Goal: Transaction & Acquisition: Purchase product/service

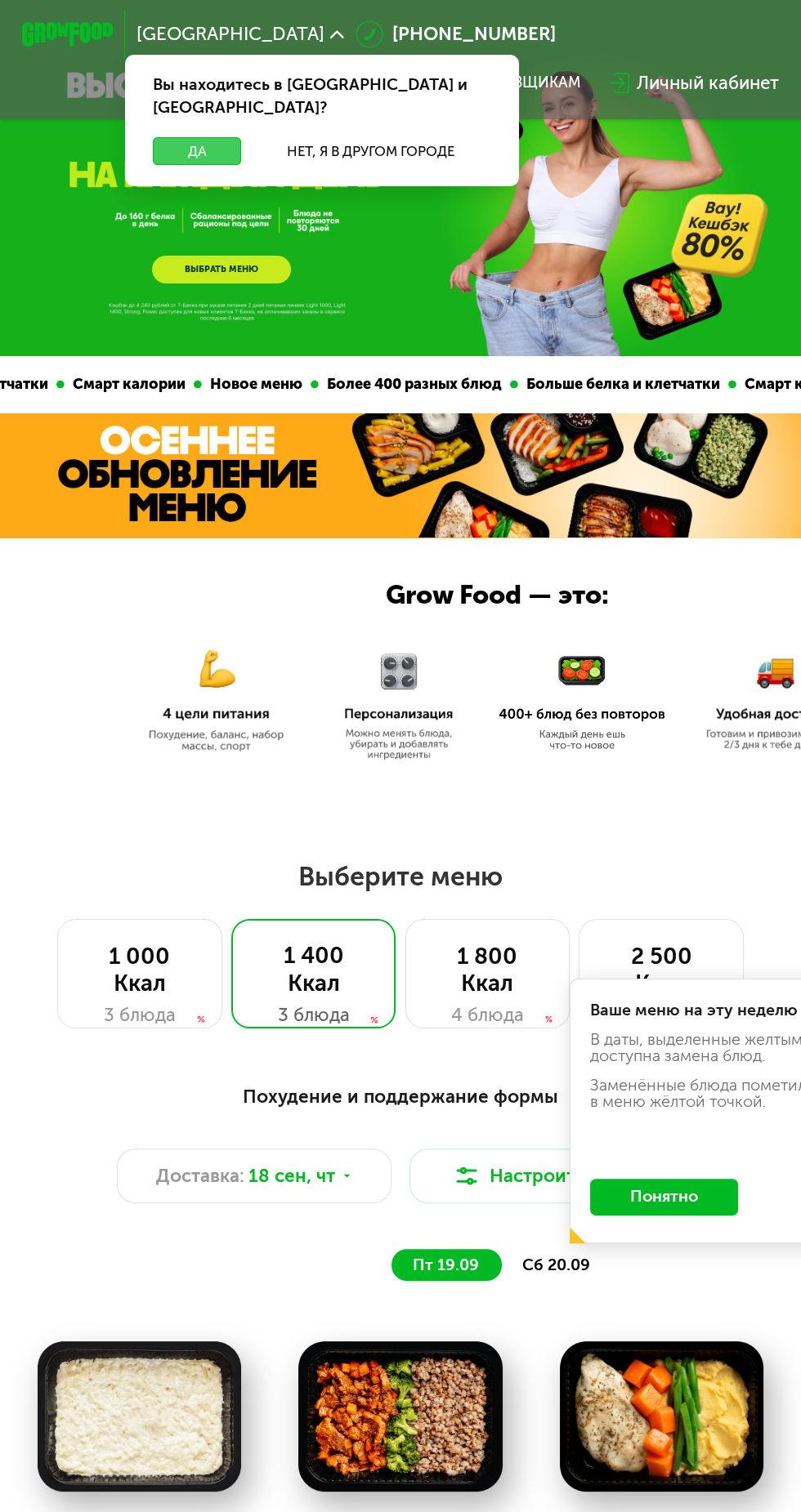
click at [201, 137] on button "Да" at bounding box center [196, 151] width 89 height 28
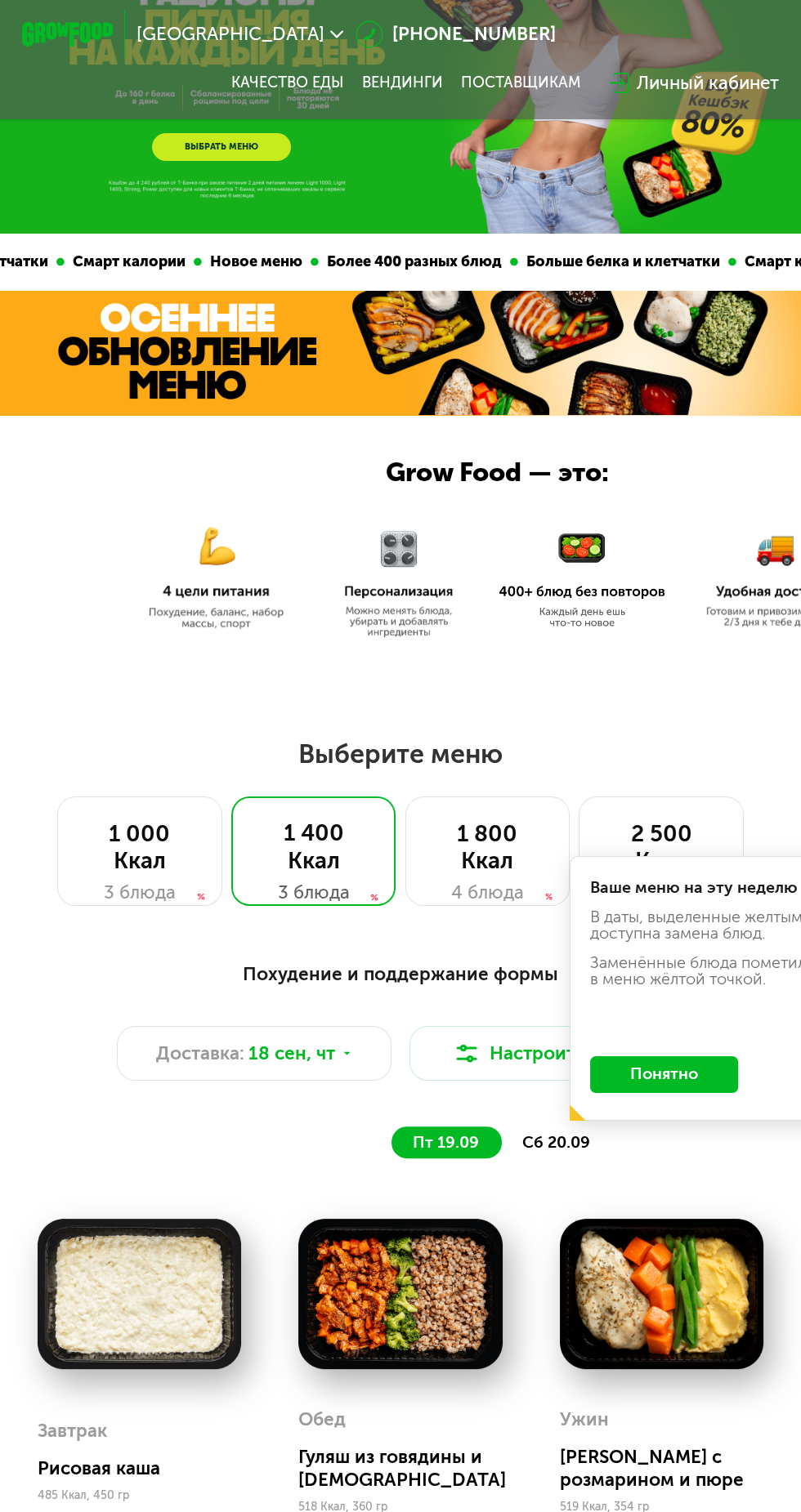
scroll to position [129, 0]
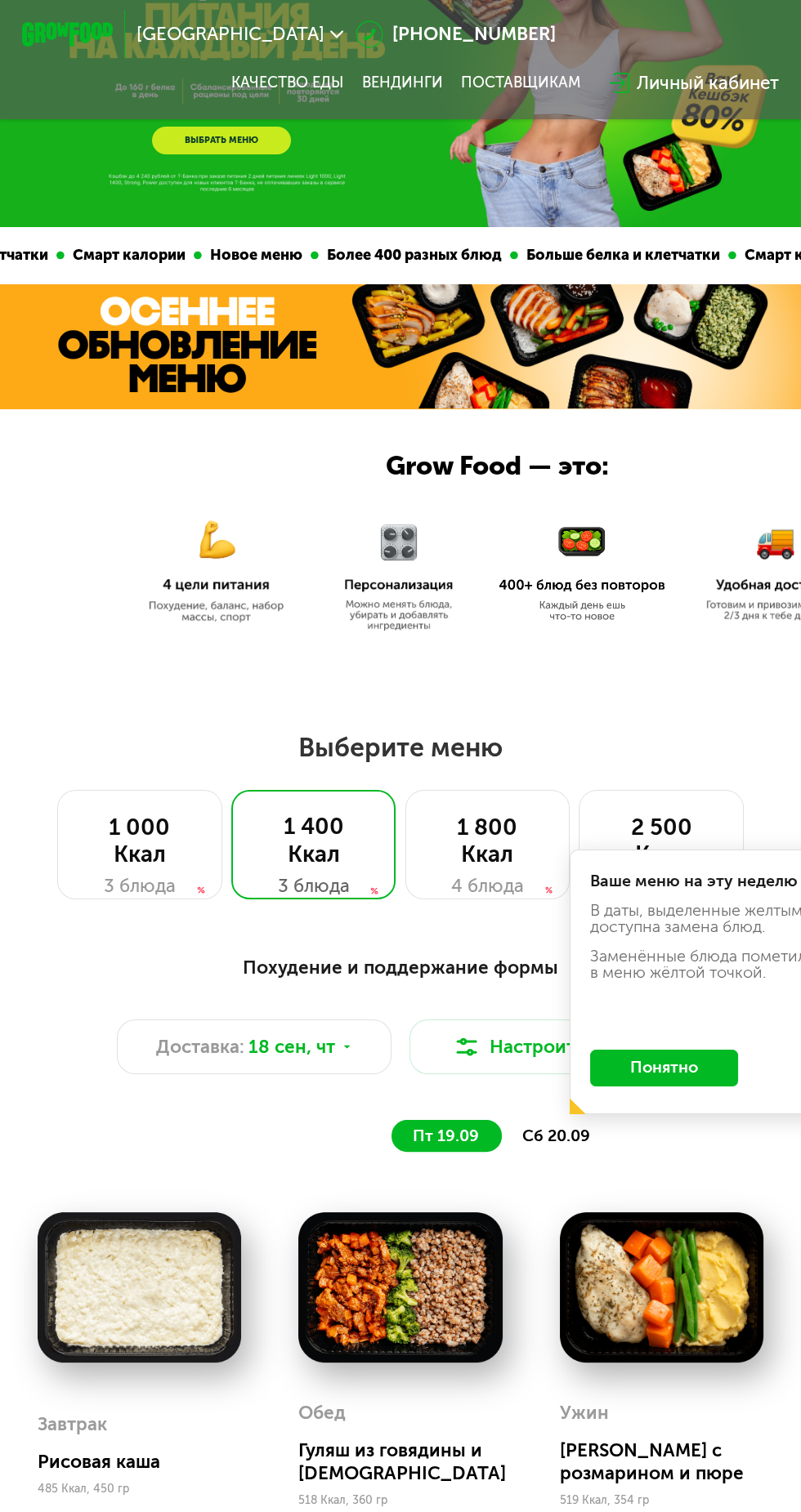
click at [688, 1069] on button "Понятно" at bounding box center [664, 1068] width 147 height 37
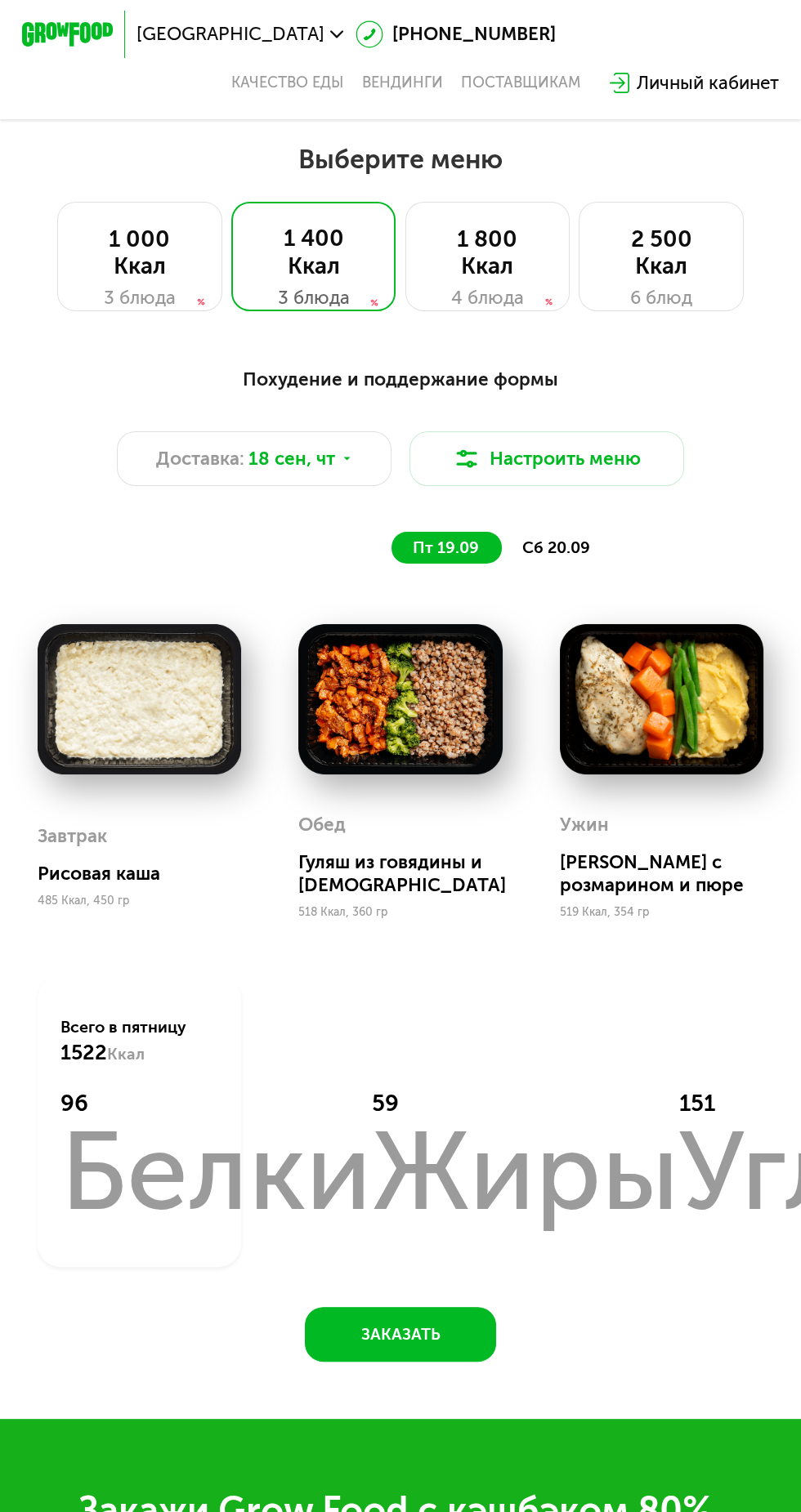
scroll to position [729, 0]
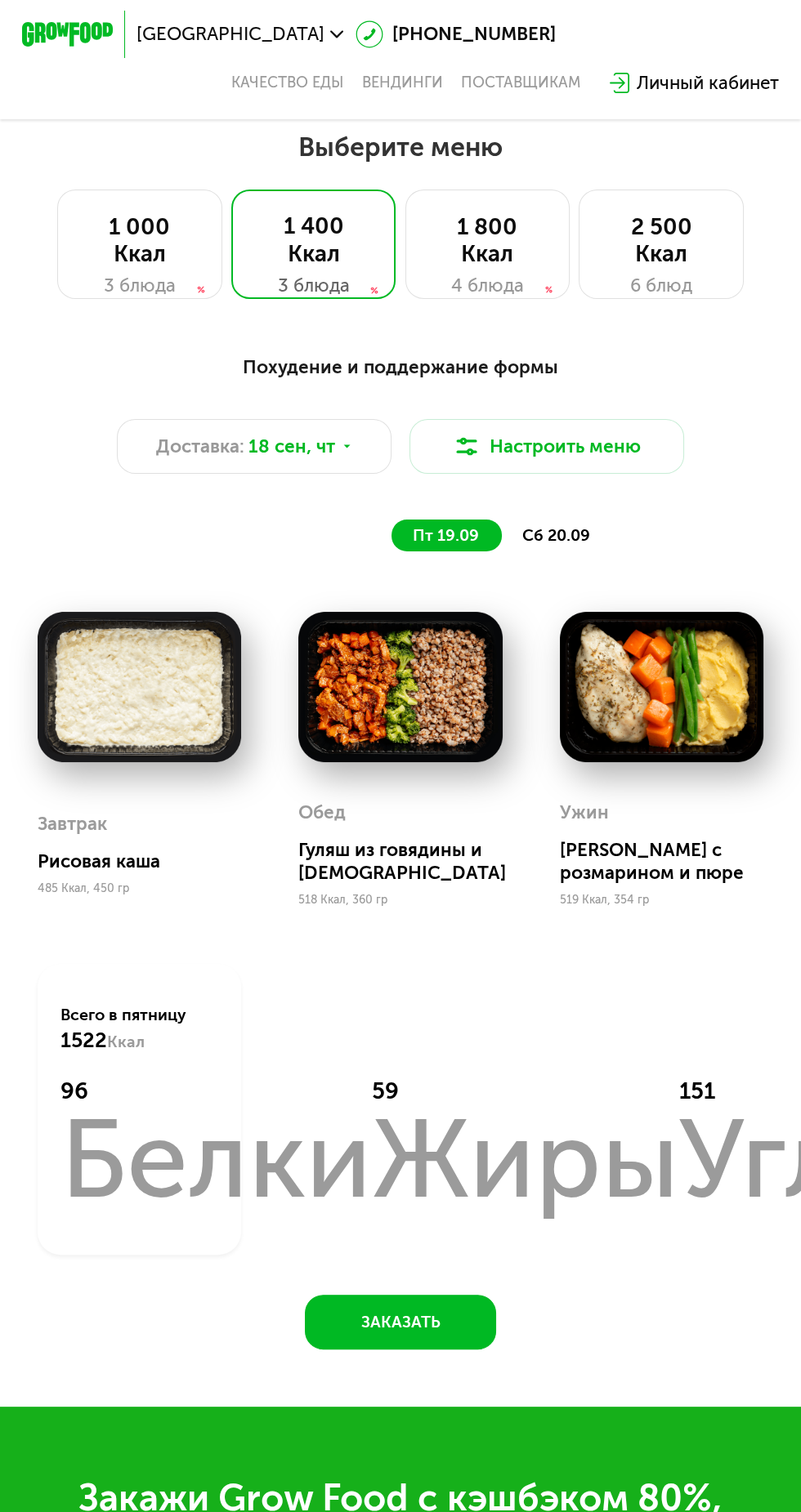
click at [565, 534] on span "сб 20.09" at bounding box center [556, 535] width 68 height 19
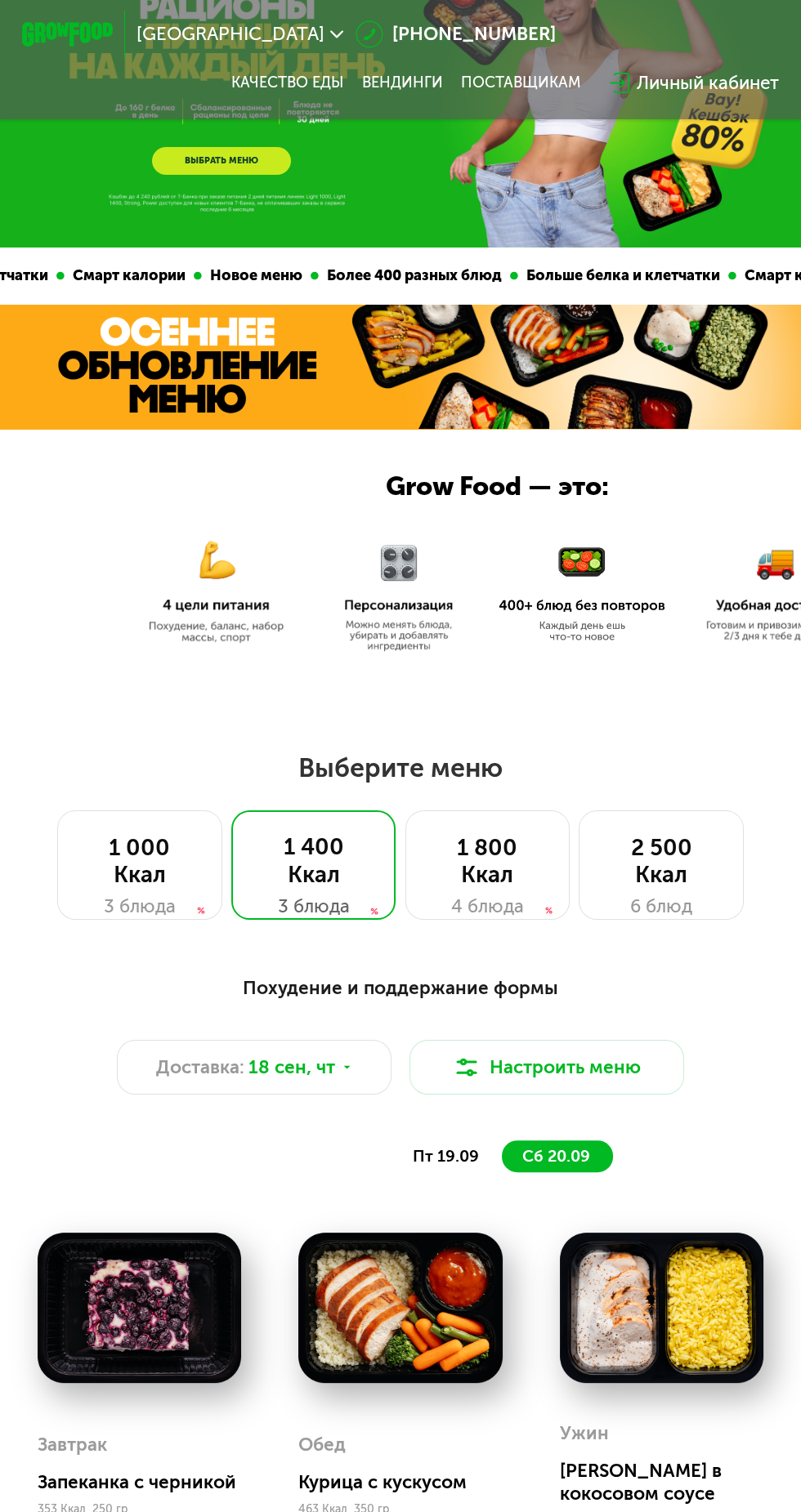
scroll to position [126, 0]
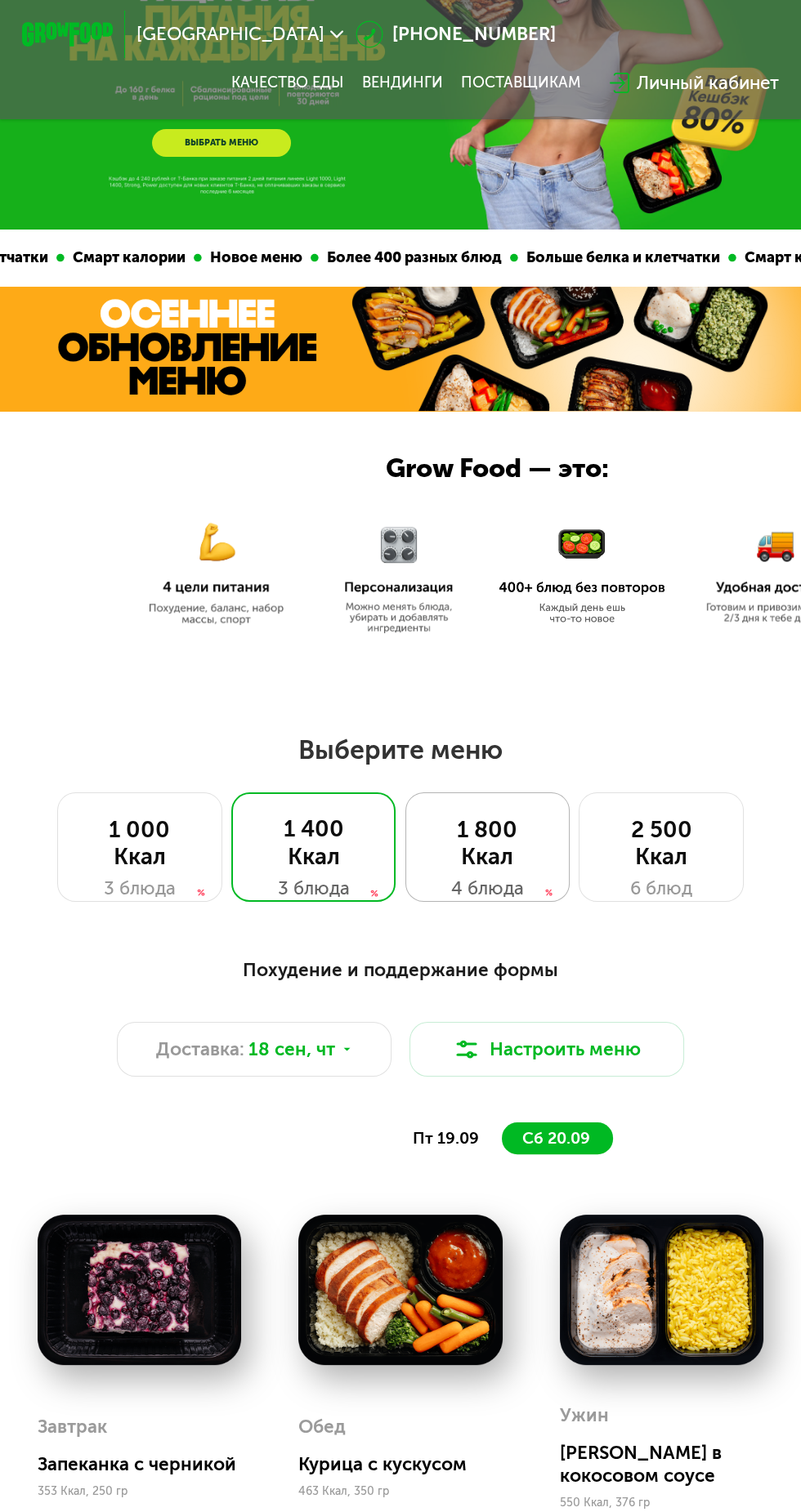
click at [510, 811] on div "1 800 Ккал 4 блюда" at bounding box center [488, 847] width 165 height 110
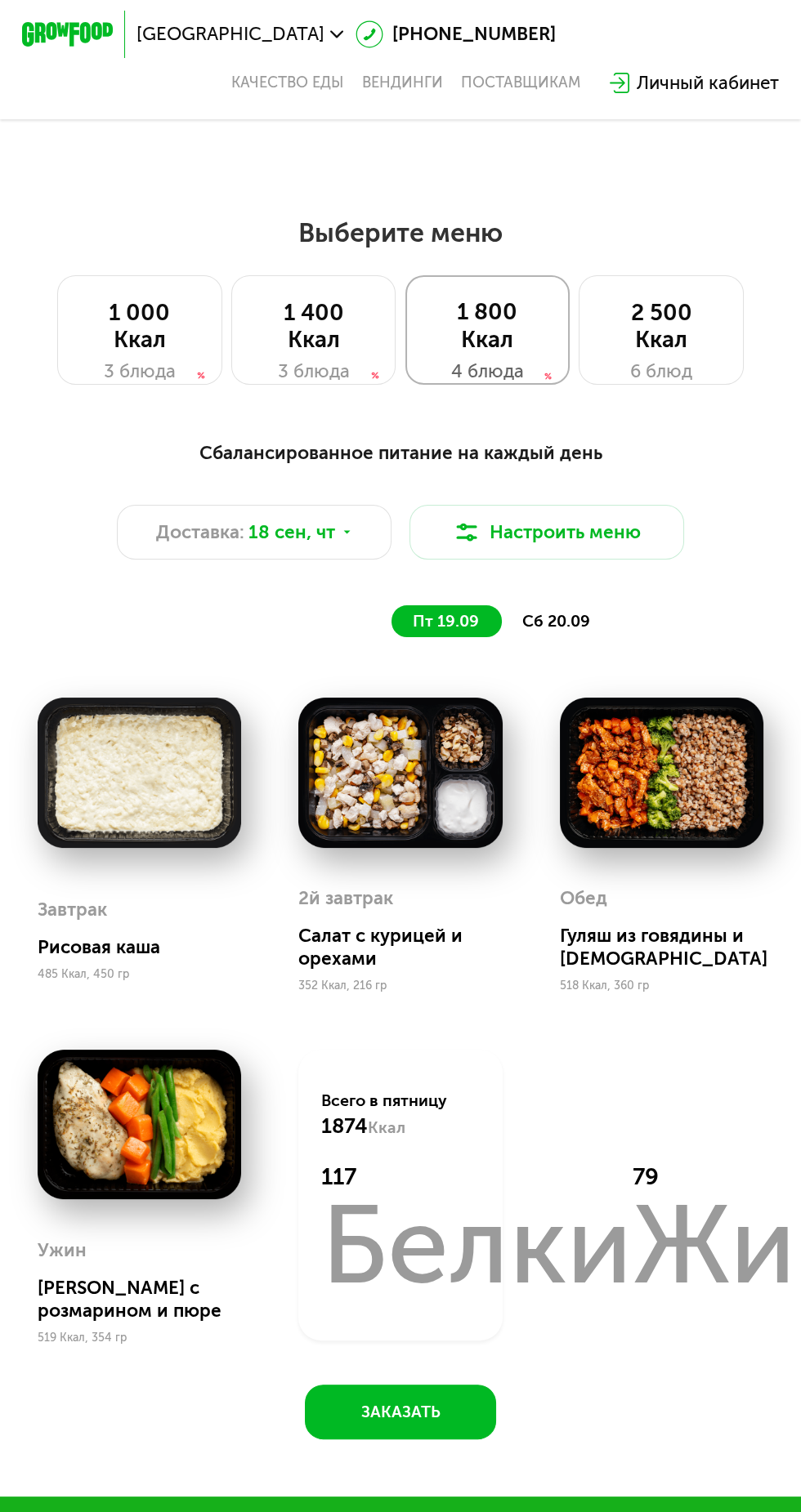
scroll to position [644, 0]
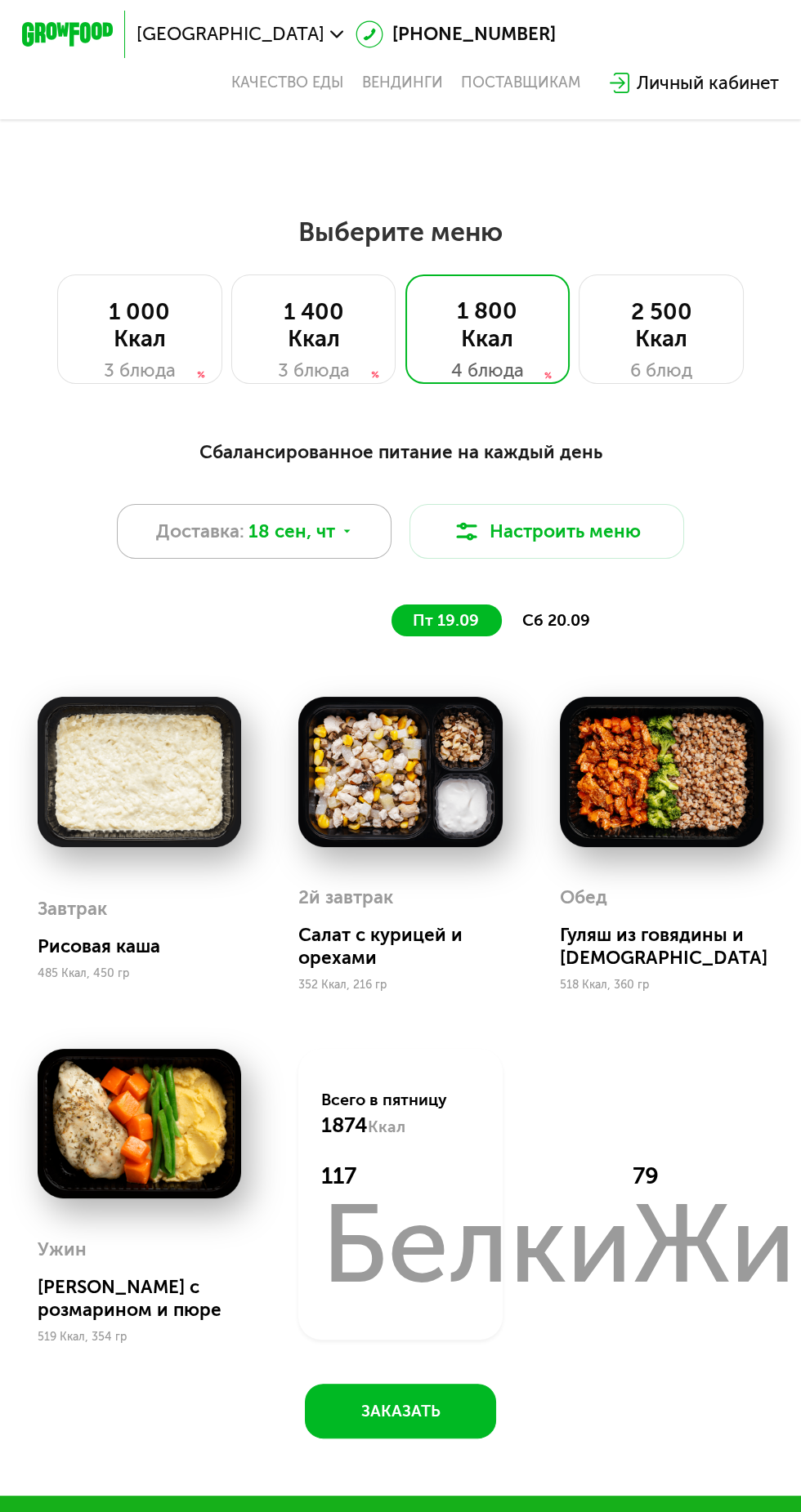
click at [345, 530] on use at bounding box center [346, 530] width 7 height 3
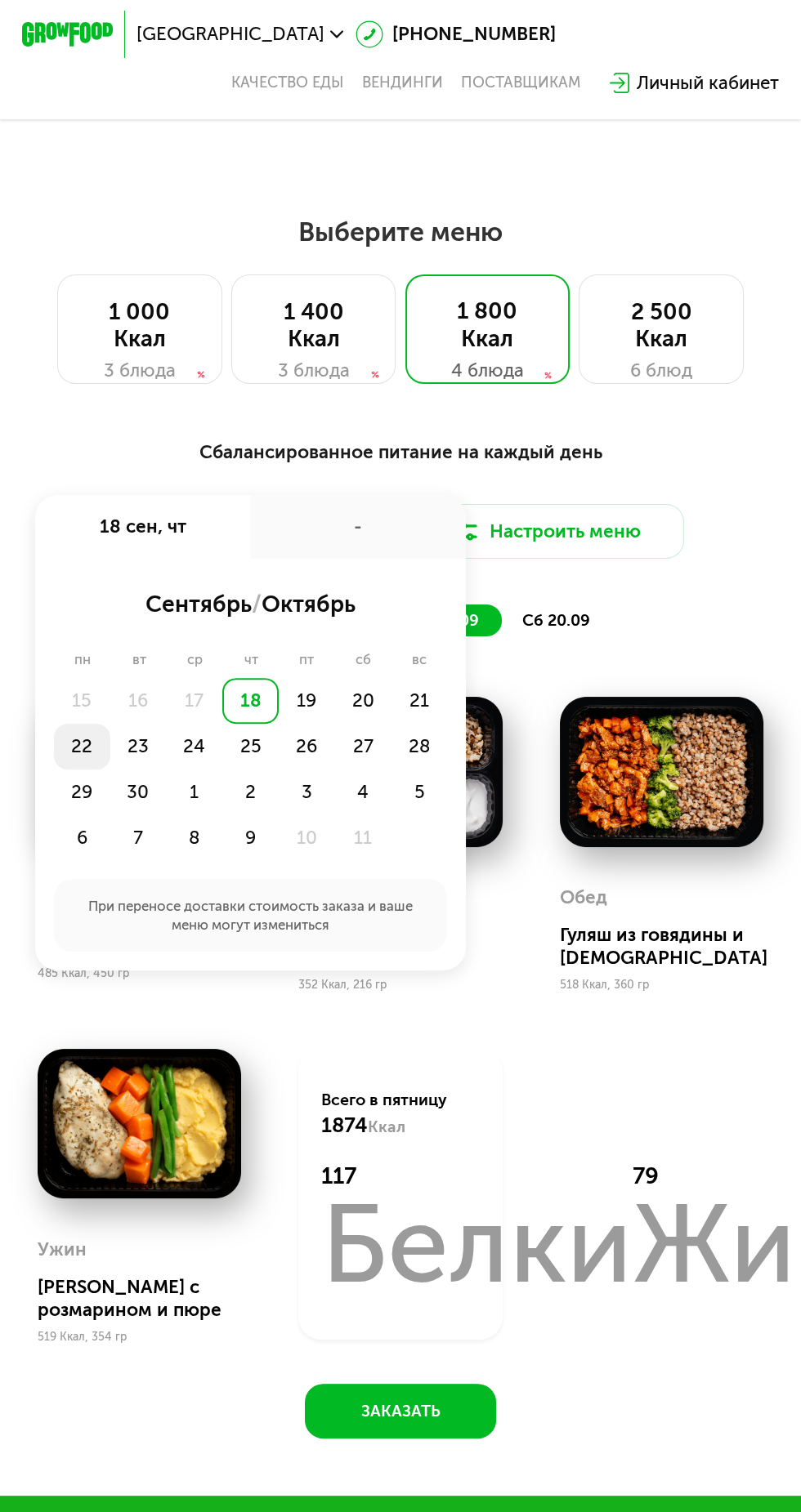
click at [75, 751] on div "22" at bounding box center [82, 747] width 57 height 46
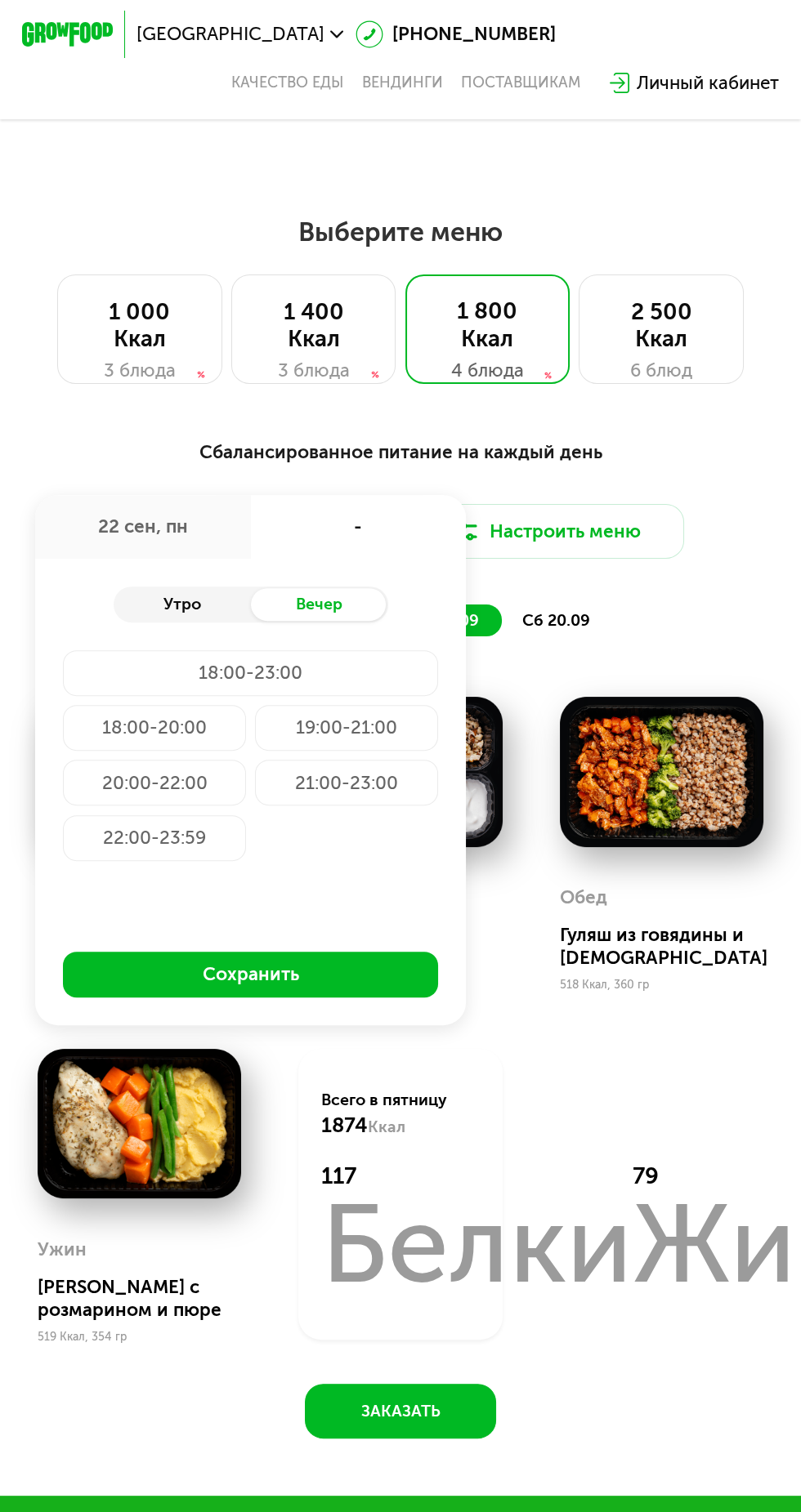
click at [189, 601] on div "Утро" at bounding box center [182, 604] width 137 height 32
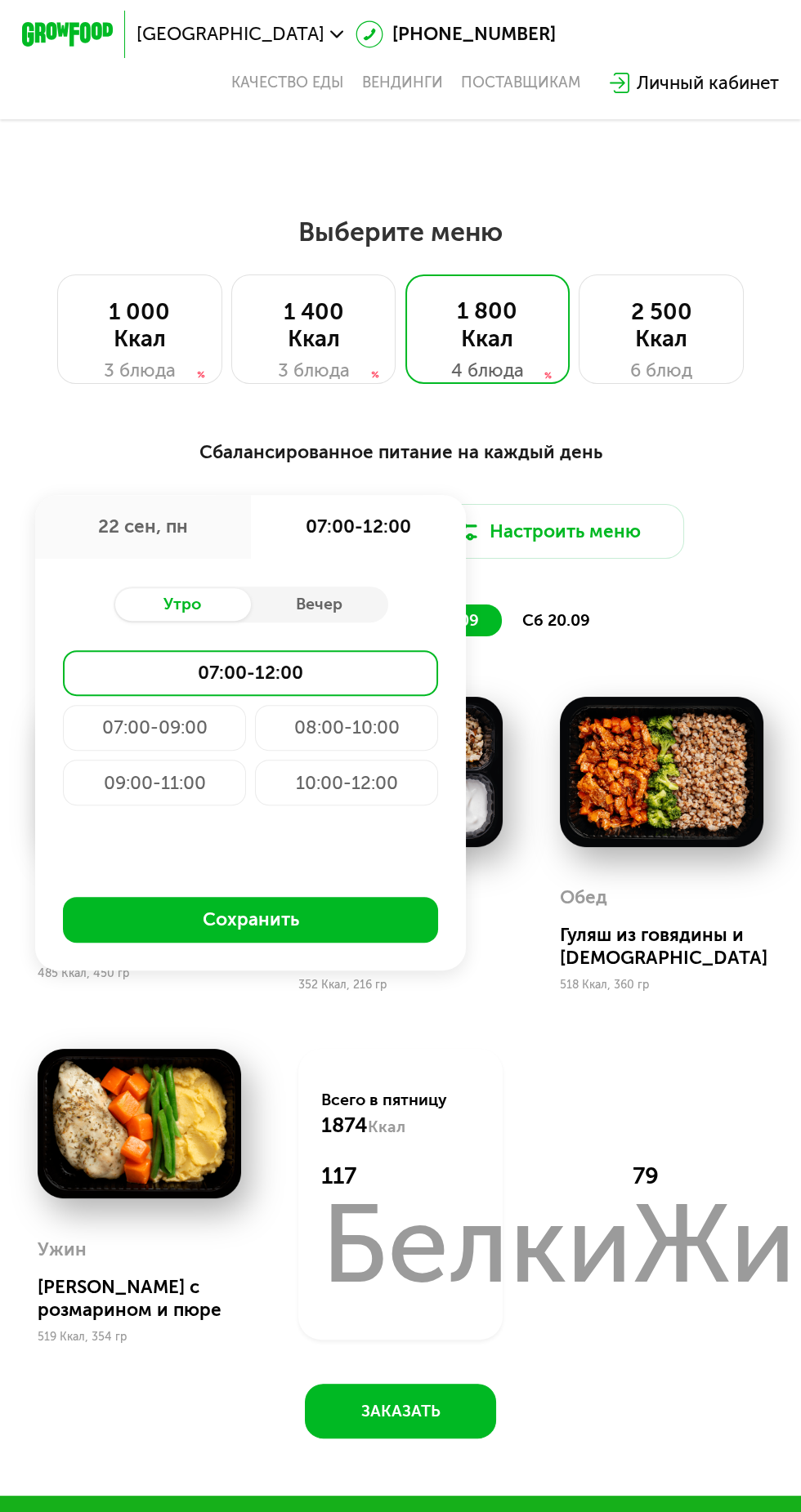
click at [174, 724] on div "07:00-09:00" at bounding box center [154, 728] width 183 height 46
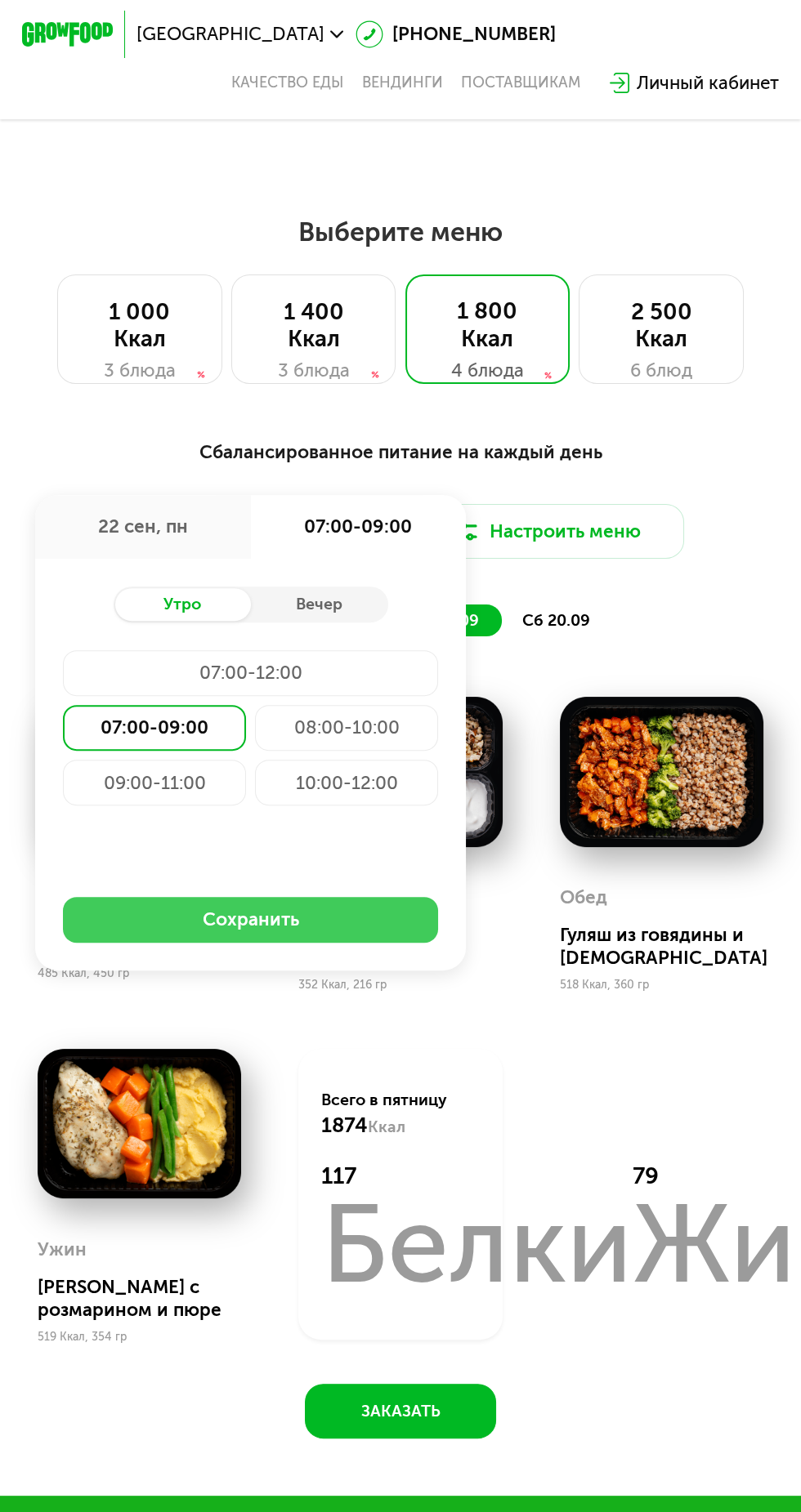
click at [364, 924] on button "Сохранить" at bounding box center [250, 919] width 375 height 46
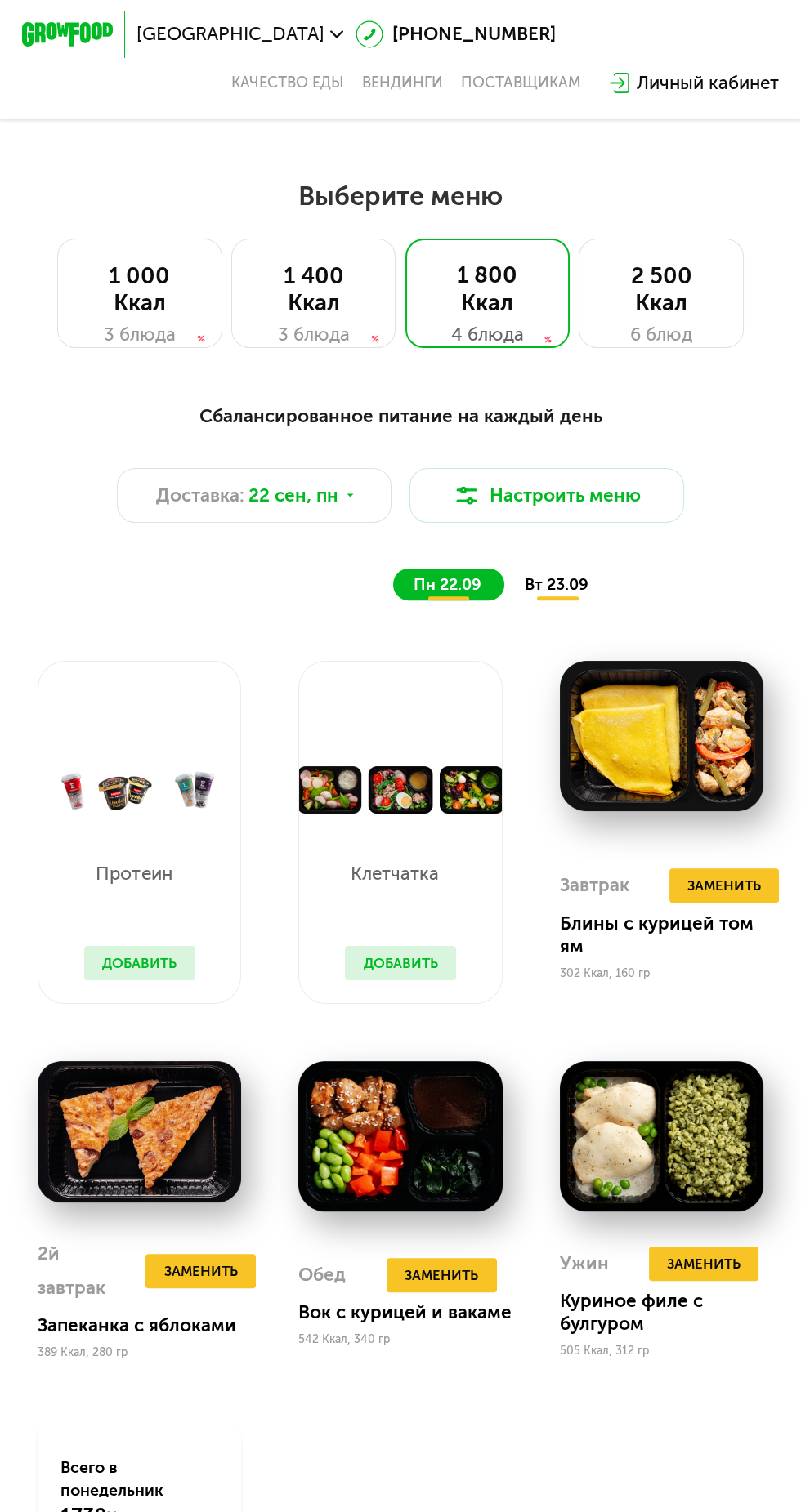
scroll to position [682, 0]
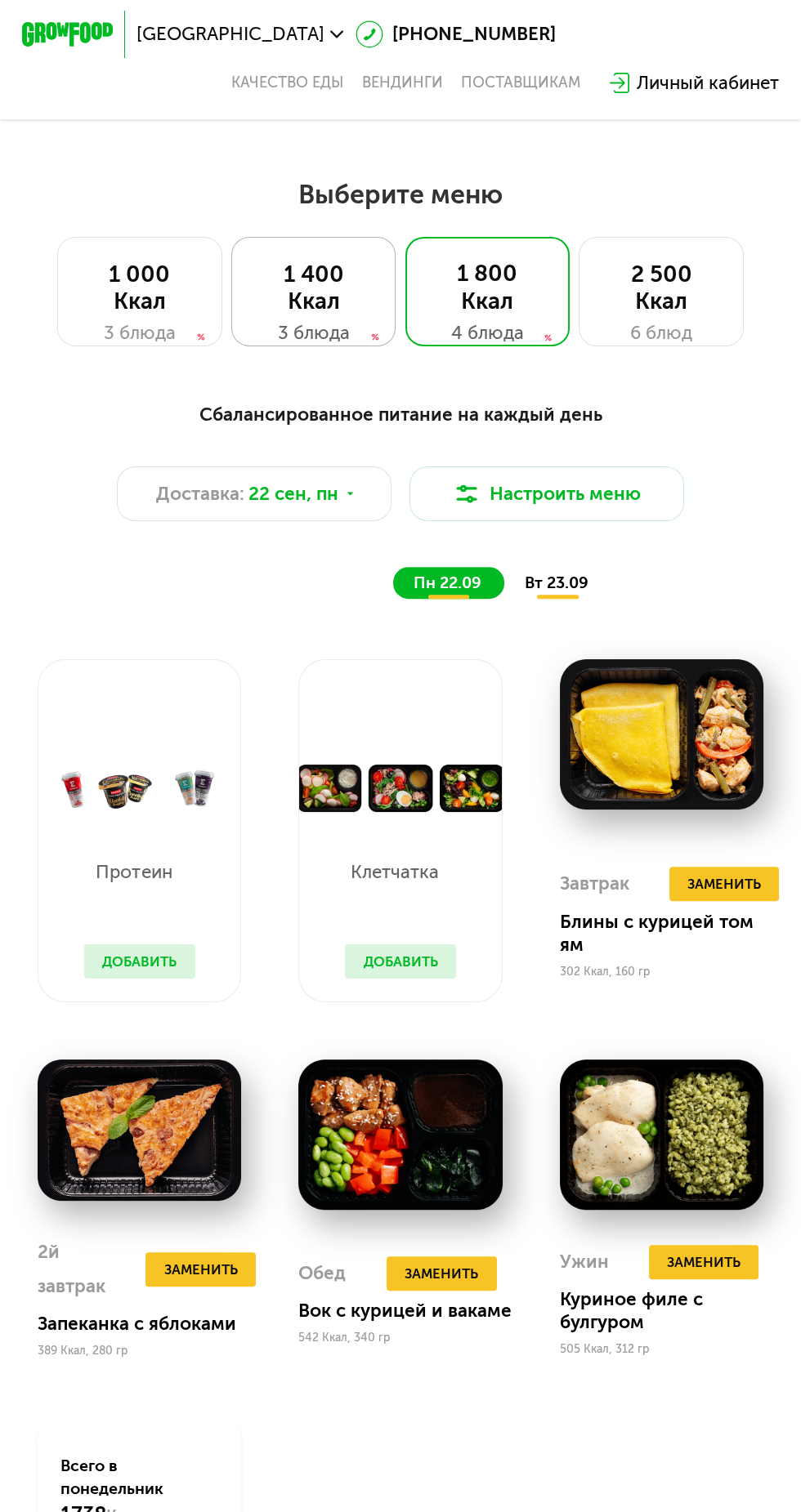
click at [310, 308] on div "1 400 Ккал" at bounding box center [314, 288] width 118 height 55
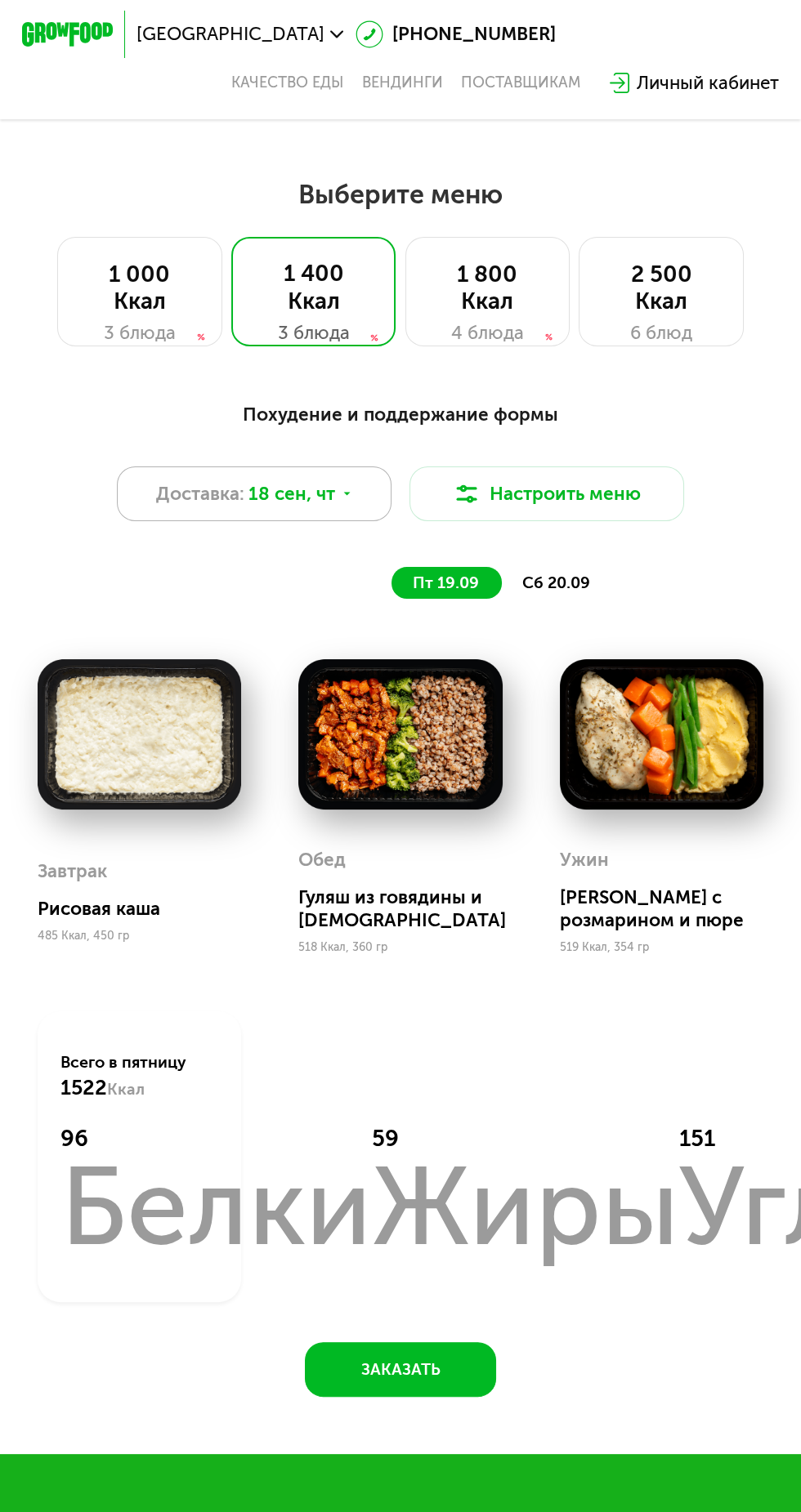
click at [345, 493] on use at bounding box center [346, 493] width 7 height 3
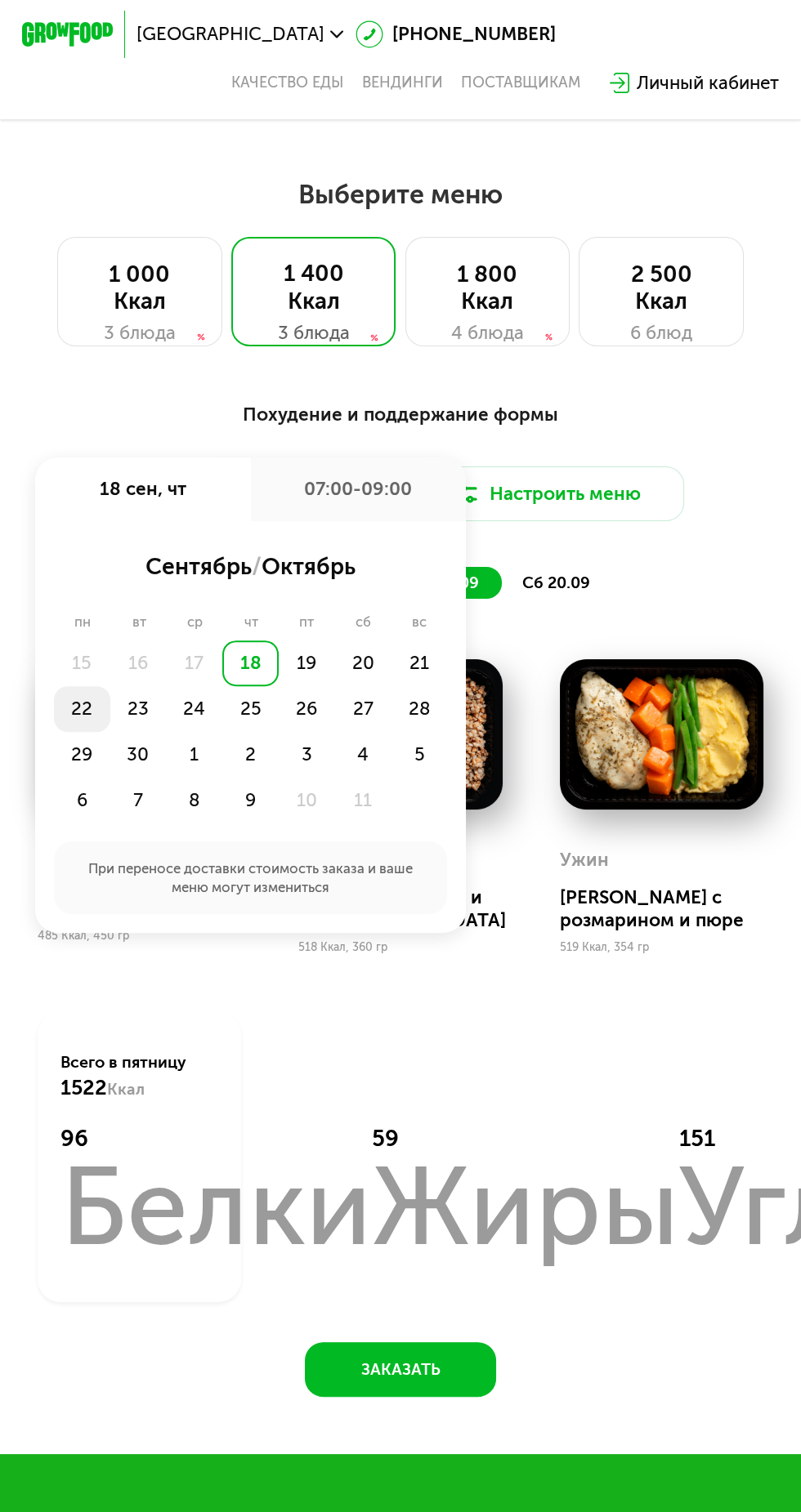
click at [90, 697] on div "22" at bounding box center [82, 709] width 57 height 46
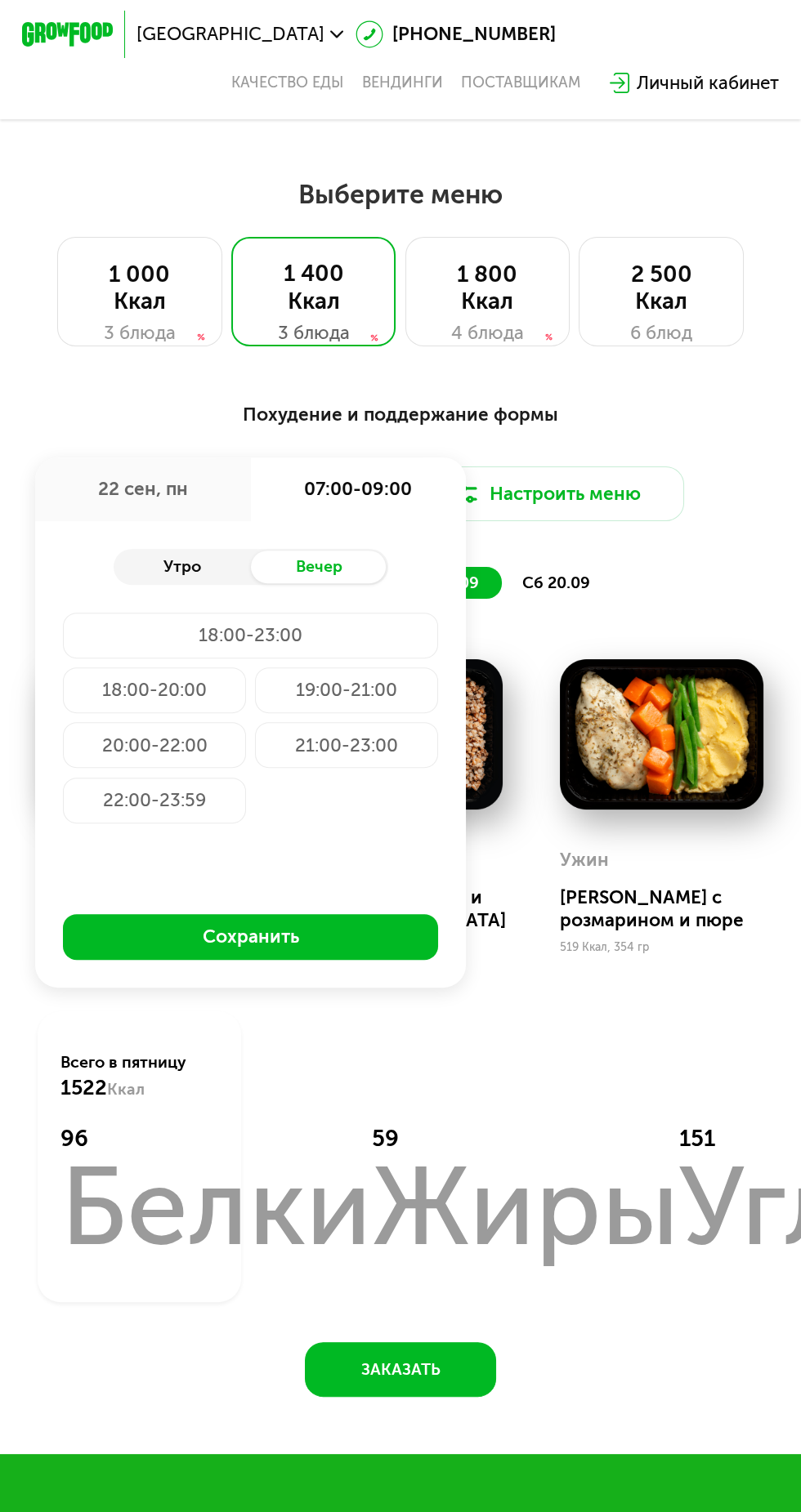
click at [193, 561] on div "Утро" at bounding box center [182, 567] width 137 height 32
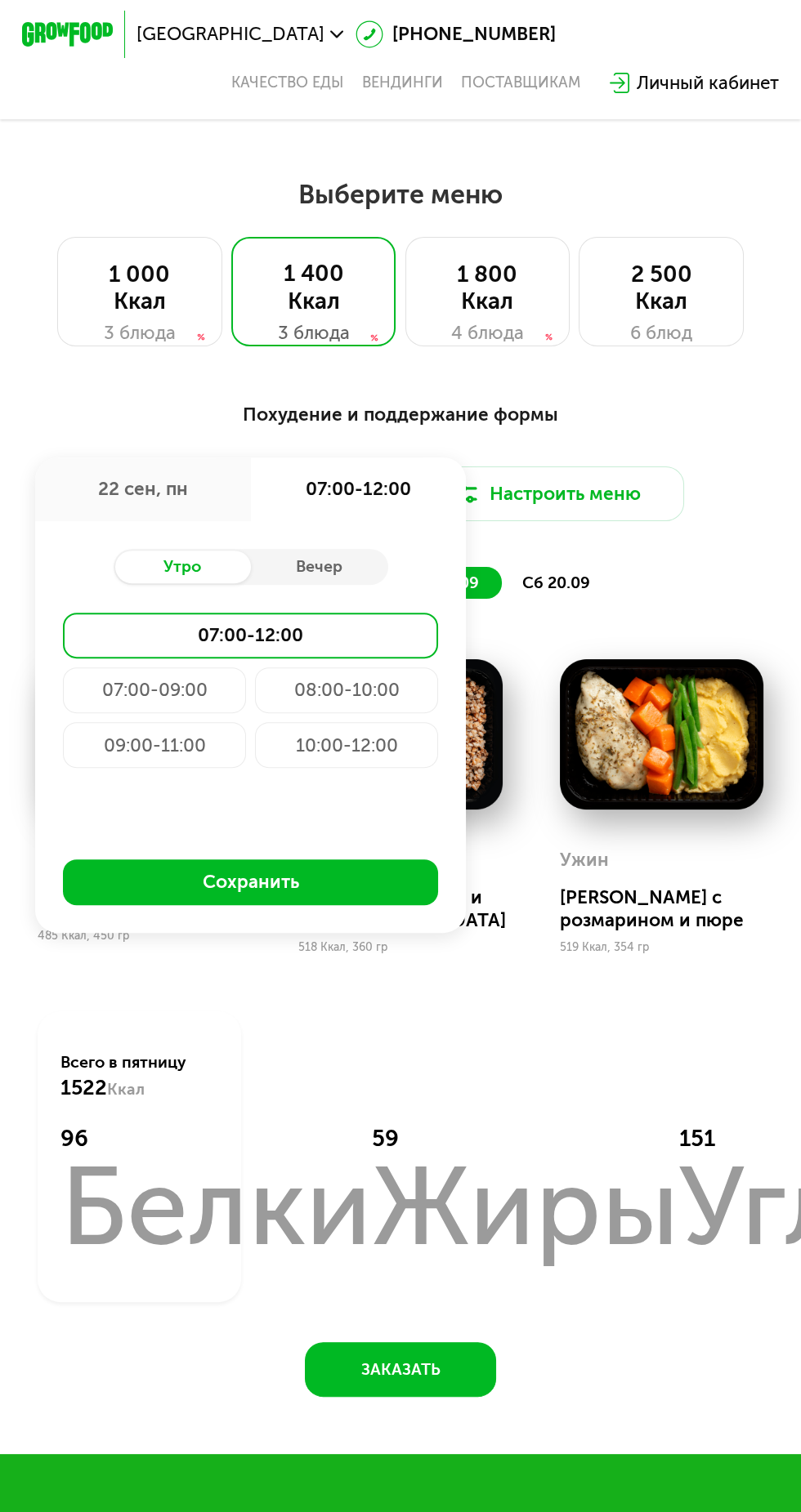
click at [179, 686] on div "07:00-09:00" at bounding box center [154, 690] width 183 height 46
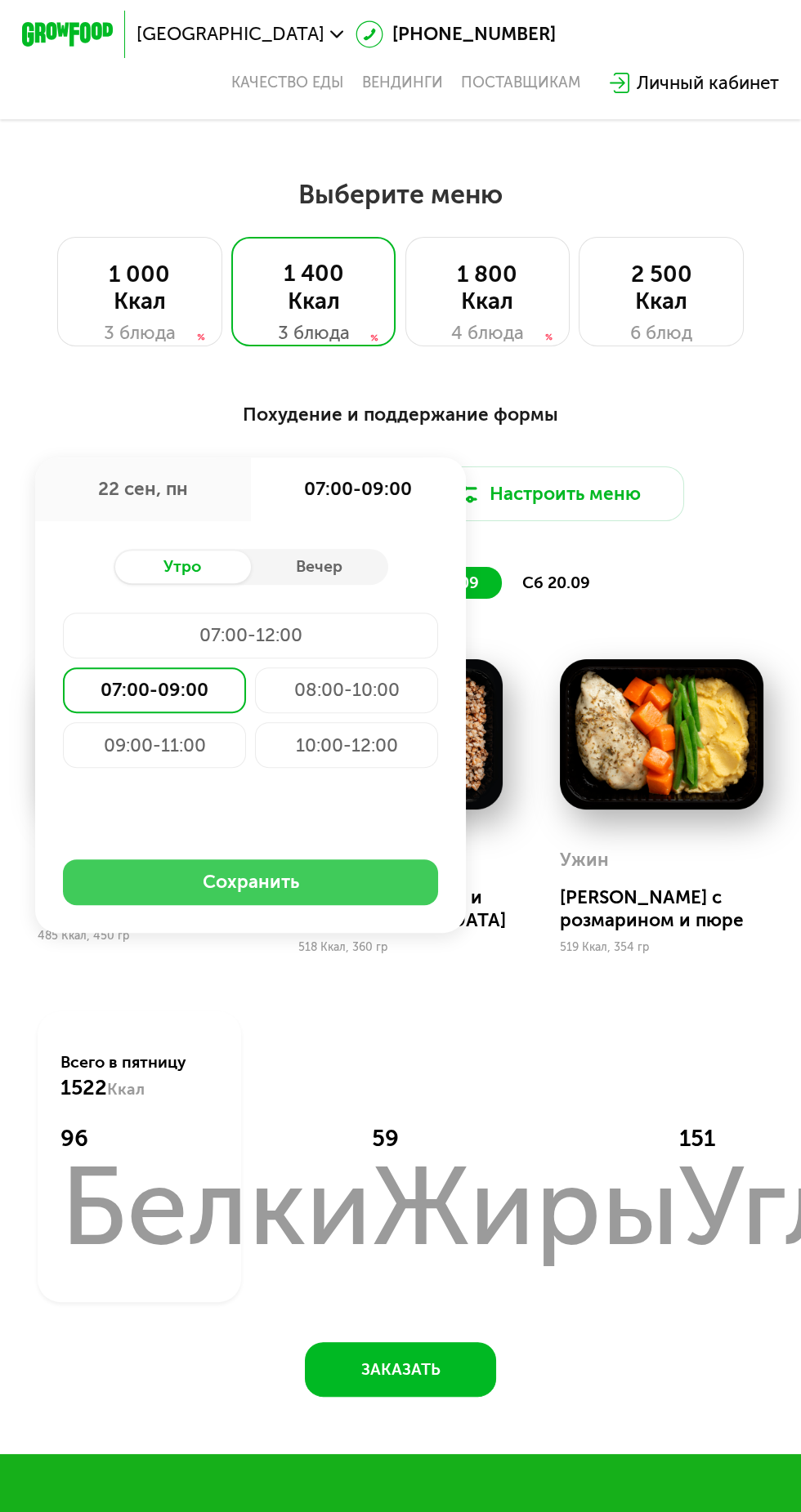
click at [353, 884] on button "Сохранить" at bounding box center [250, 882] width 375 height 46
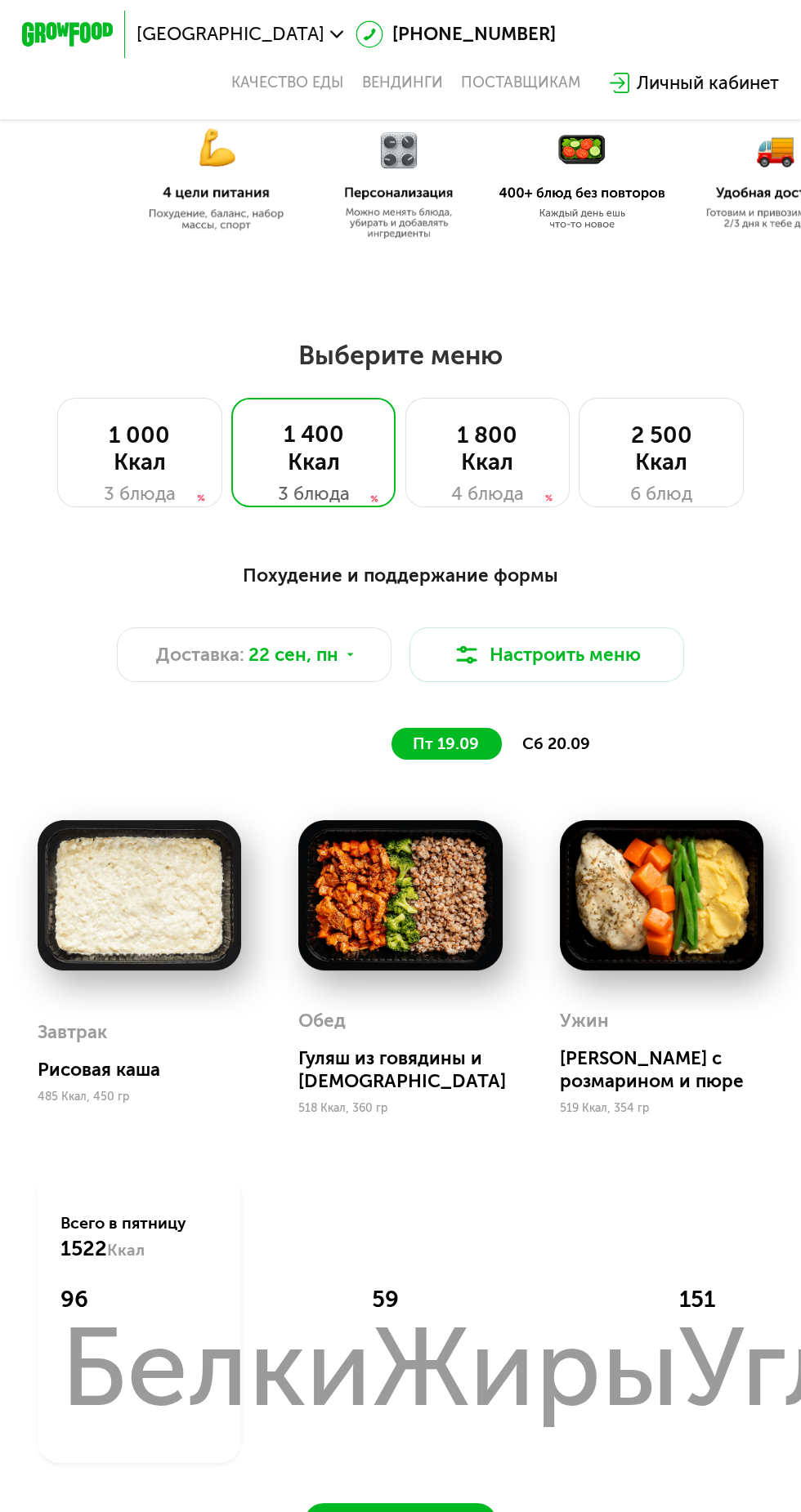
scroll to position [474, 0]
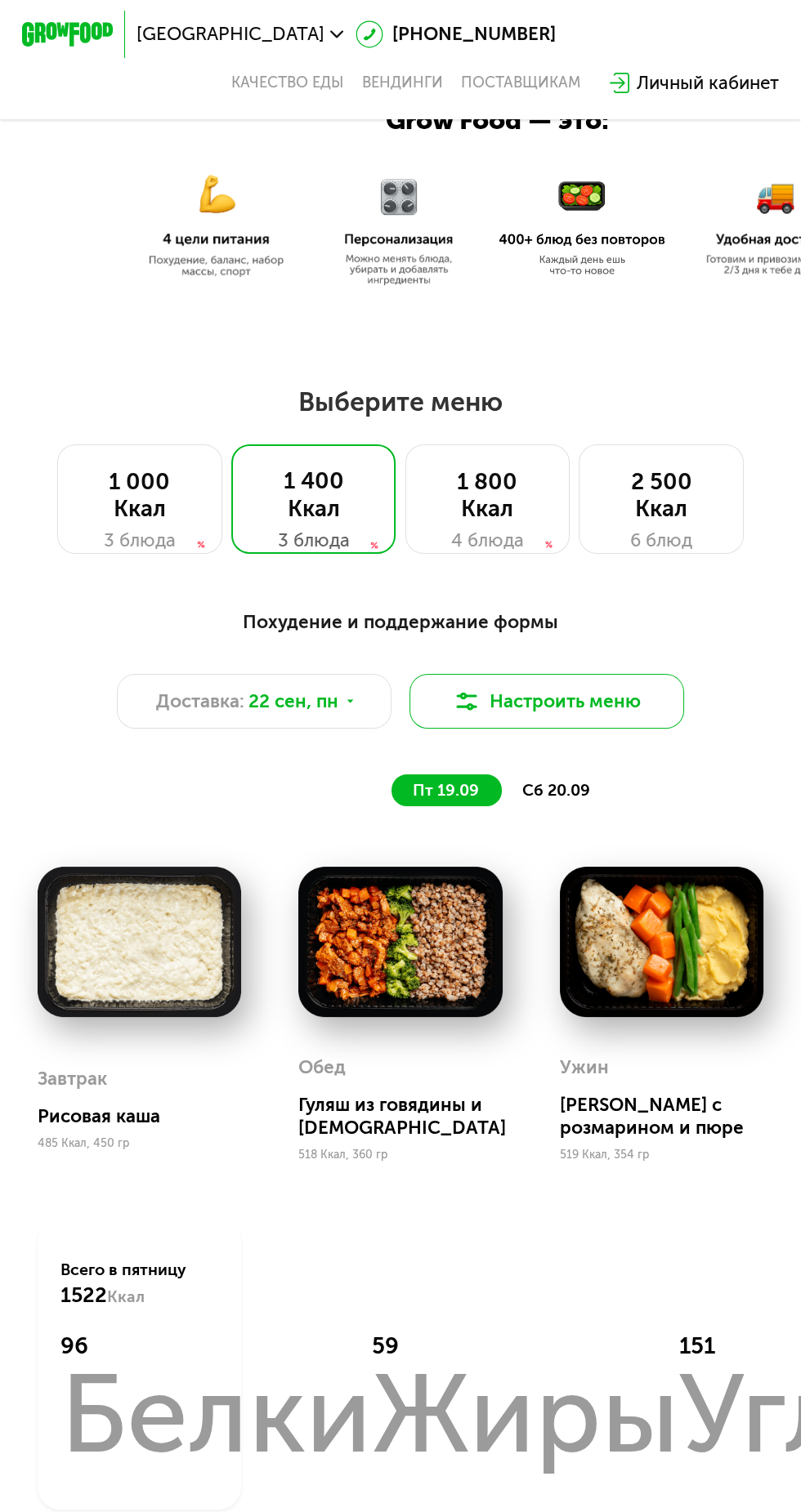
click at [597, 719] on button "Настроить меню" at bounding box center [547, 700] width 275 height 55
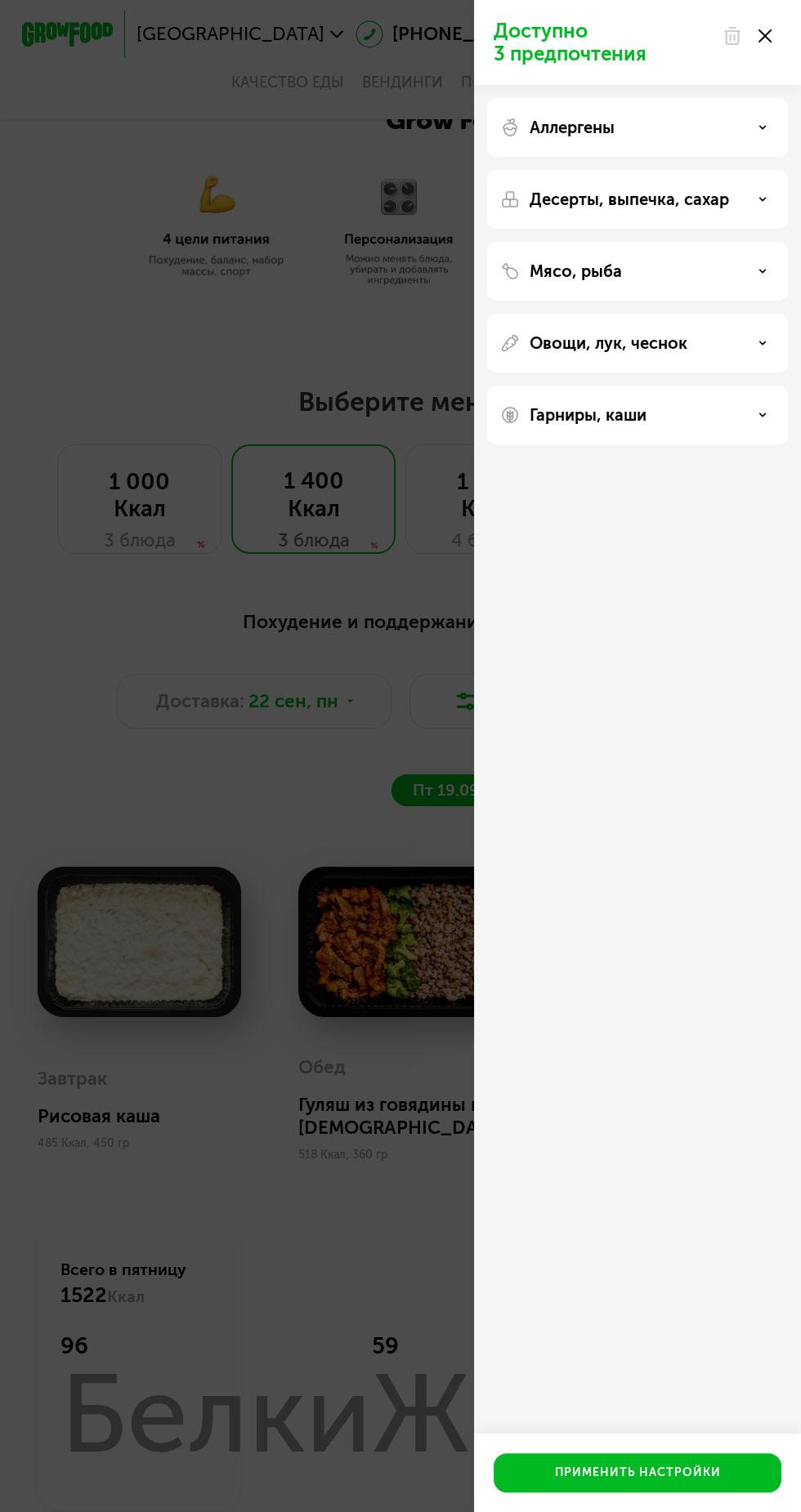
click at [789, 53] on div "Доступно 3 предпочтения" at bounding box center [638, 42] width 327 height 85
click at [783, 48] on div "Доступно 3 предпочтения" at bounding box center [638, 42] width 327 height 85
click at [732, 36] on use at bounding box center [731, 36] width 14 height 16
click at [268, 339] on div "Доступно 3 предпочтения Аллергены Десерты, выпечка, сахар Мясо, рыба Овощи, лук…" at bounding box center [400, 756] width 801 height 1512
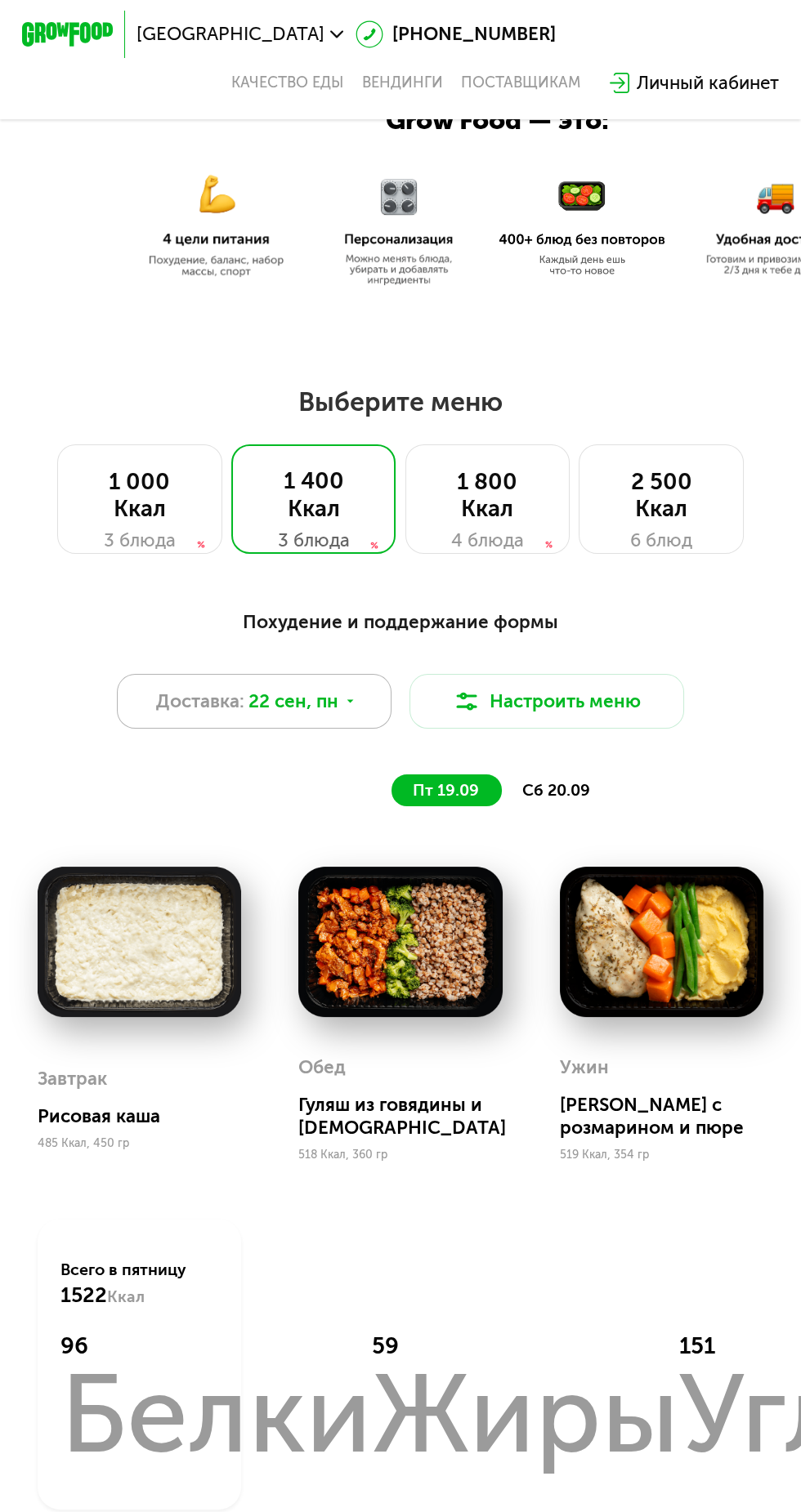
click at [349, 699] on use at bounding box center [350, 700] width 7 height 3
click at [709, 536] on div "6 блюд" at bounding box center [661, 541] width 118 height 28
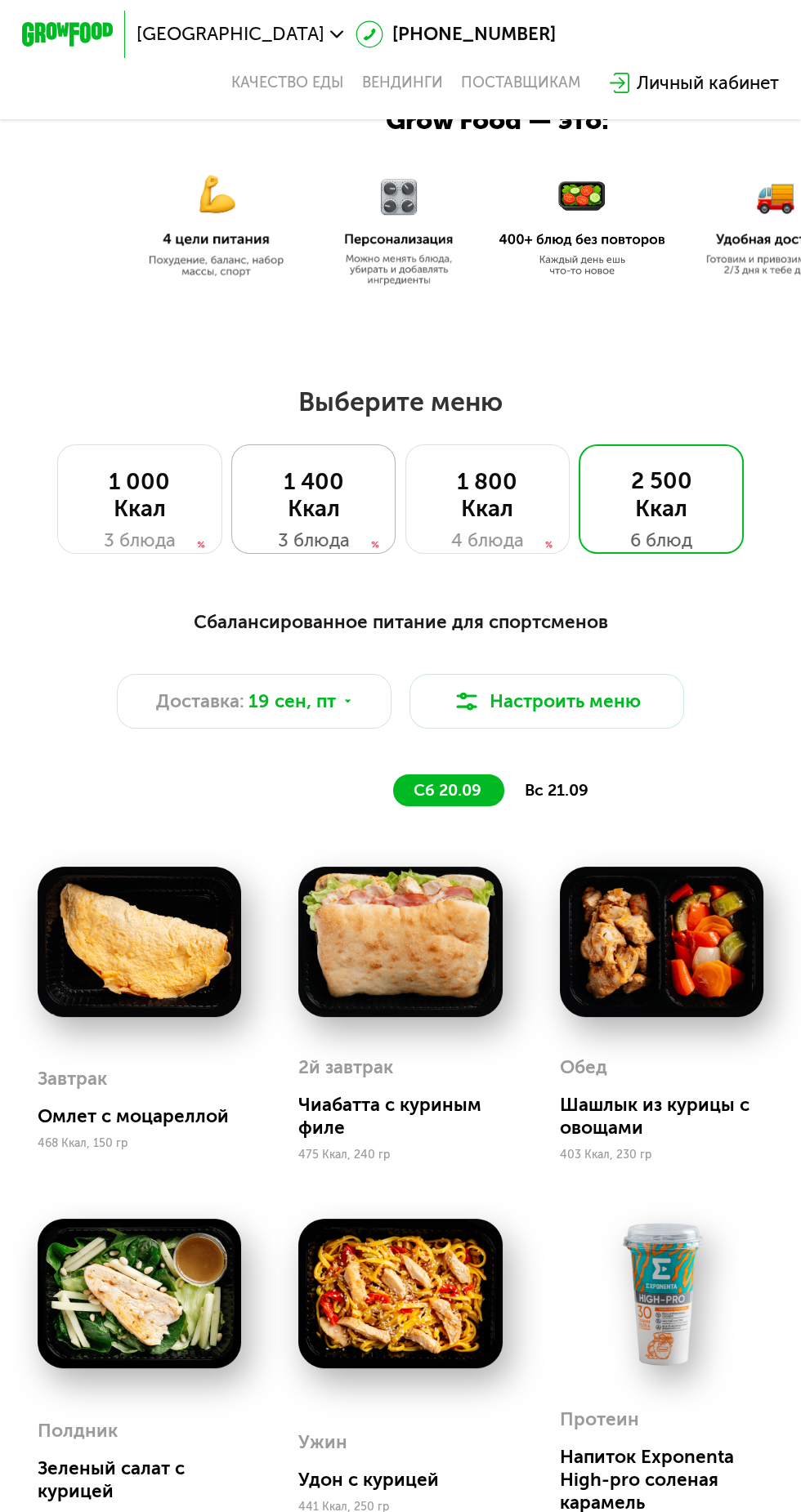
click at [282, 525] on div "1 400 Ккал 3 блюда" at bounding box center [314, 499] width 165 height 110
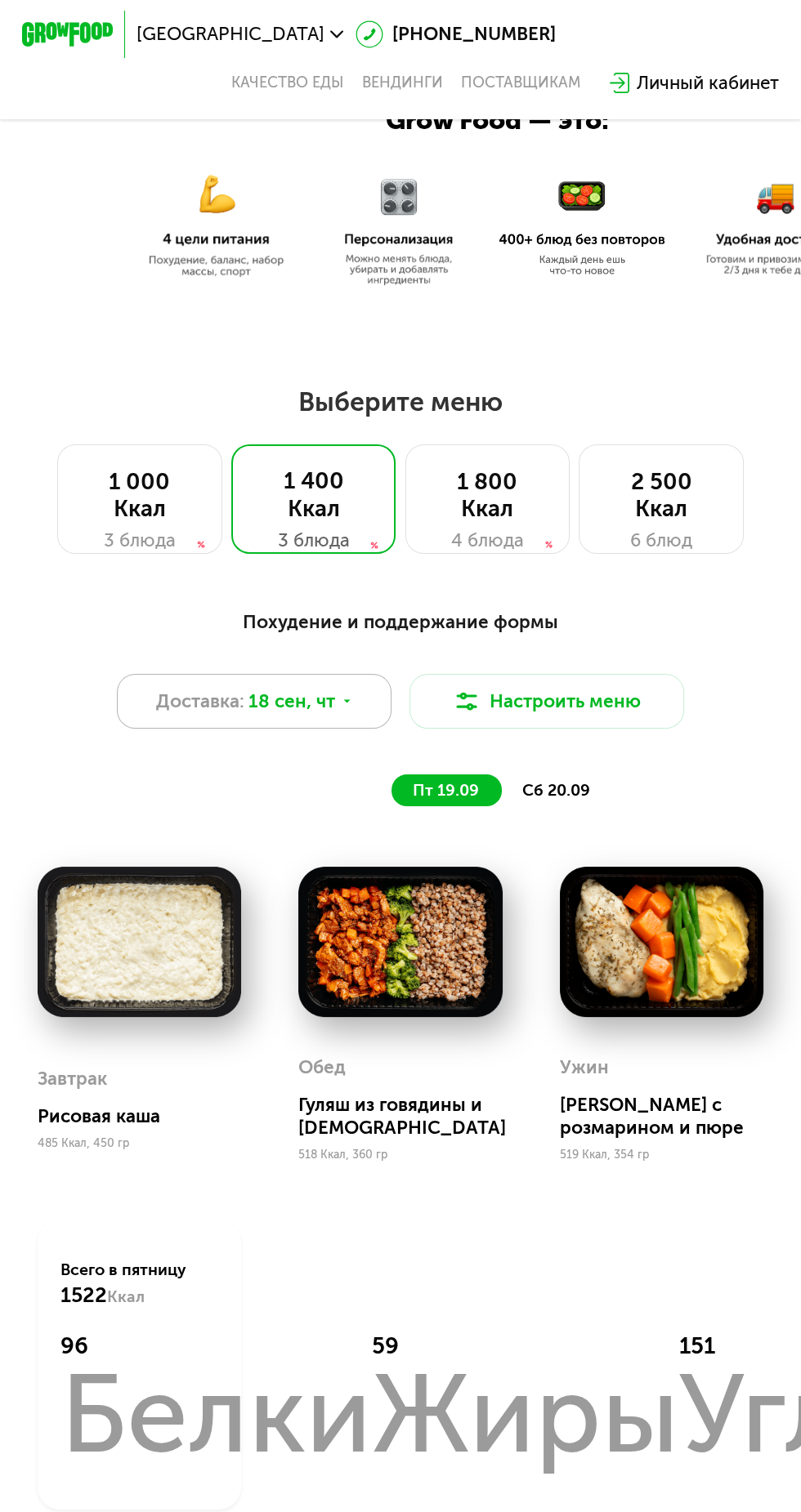
click at [299, 686] on div "Доставка: 18 сен, чт" at bounding box center [254, 700] width 275 height 55
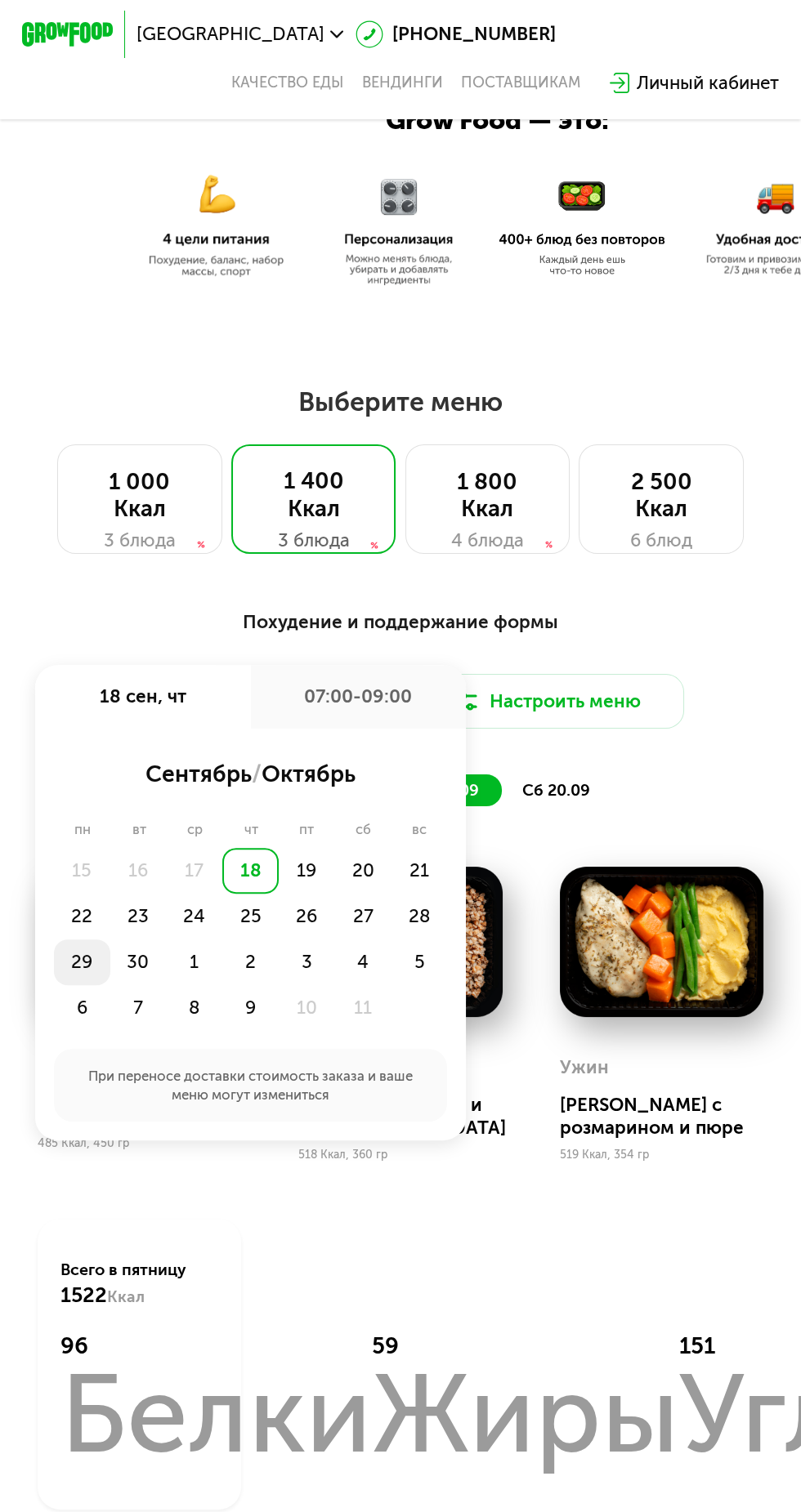
click at [73, 941] on div "29" at bounding box center [82, 962] width 57 height 46
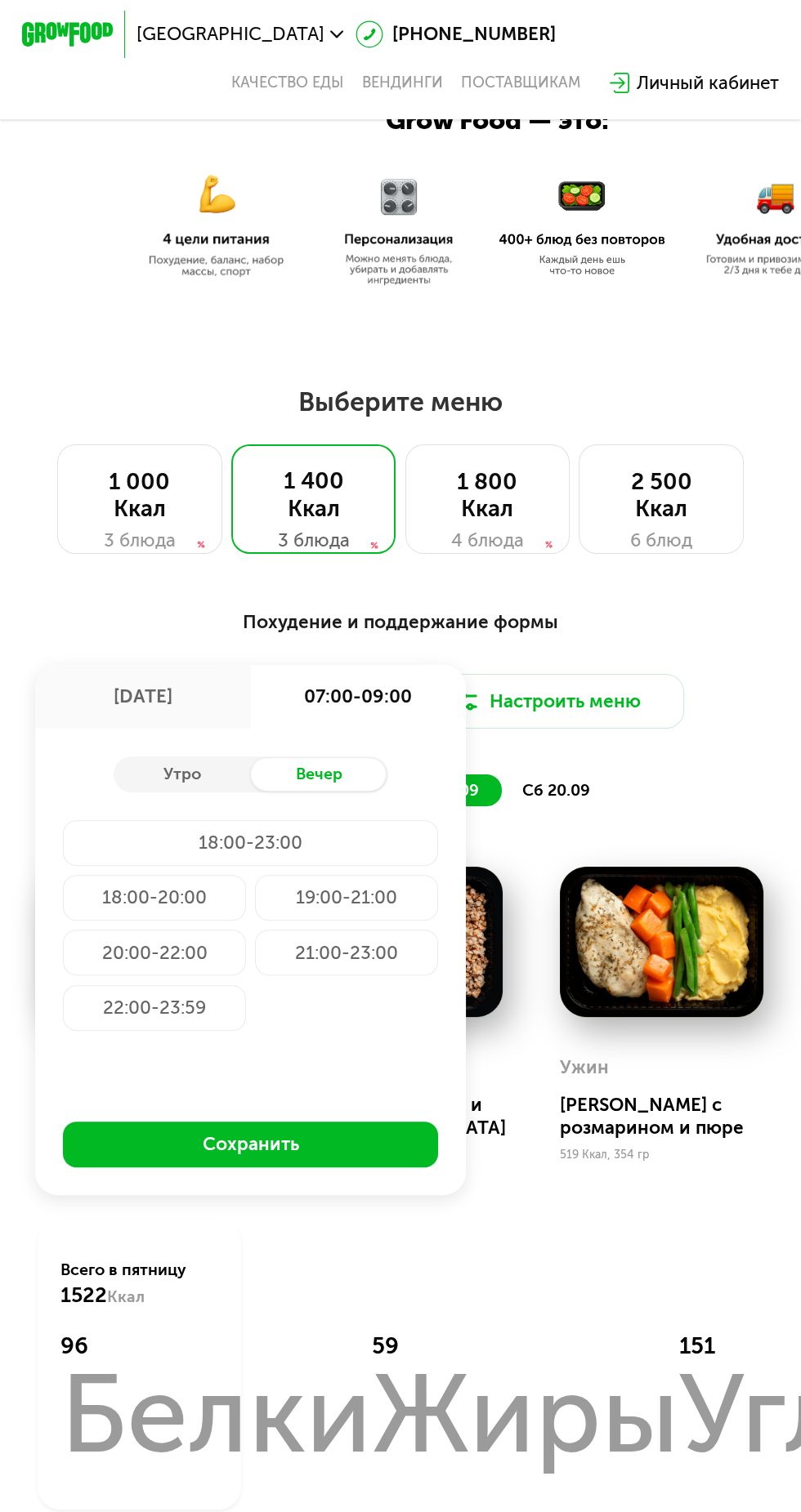
click at [138, 715] on div "[DATE]" at bounding box center [142, 696] width 215 height 64
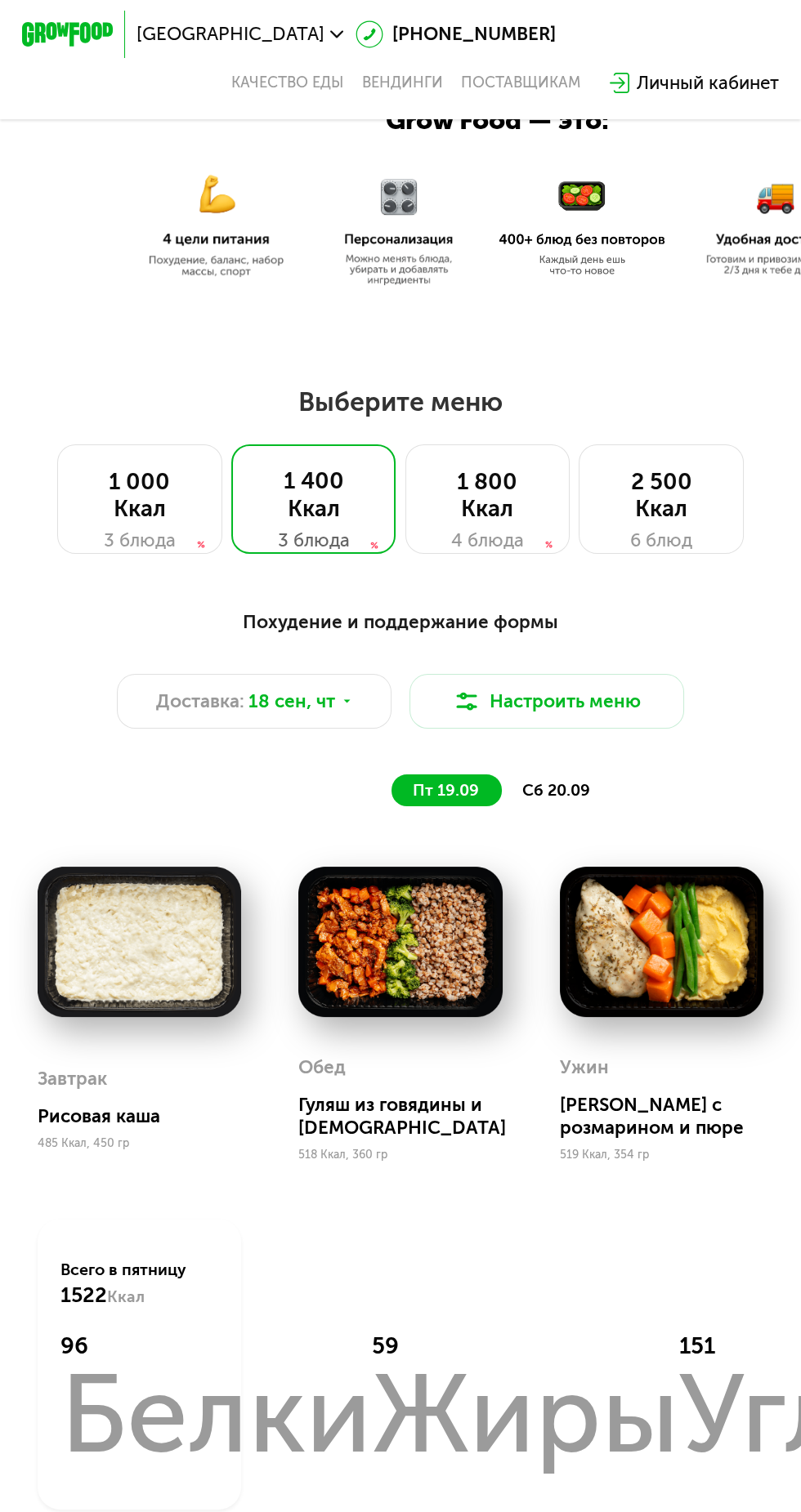
click at [696, 624] on div "Похудение и поддержание формы" at bounding box center [400, 623] width 746 height 29
click at [345, 700] on use at bounding box center [346, 700] width 7 height 3
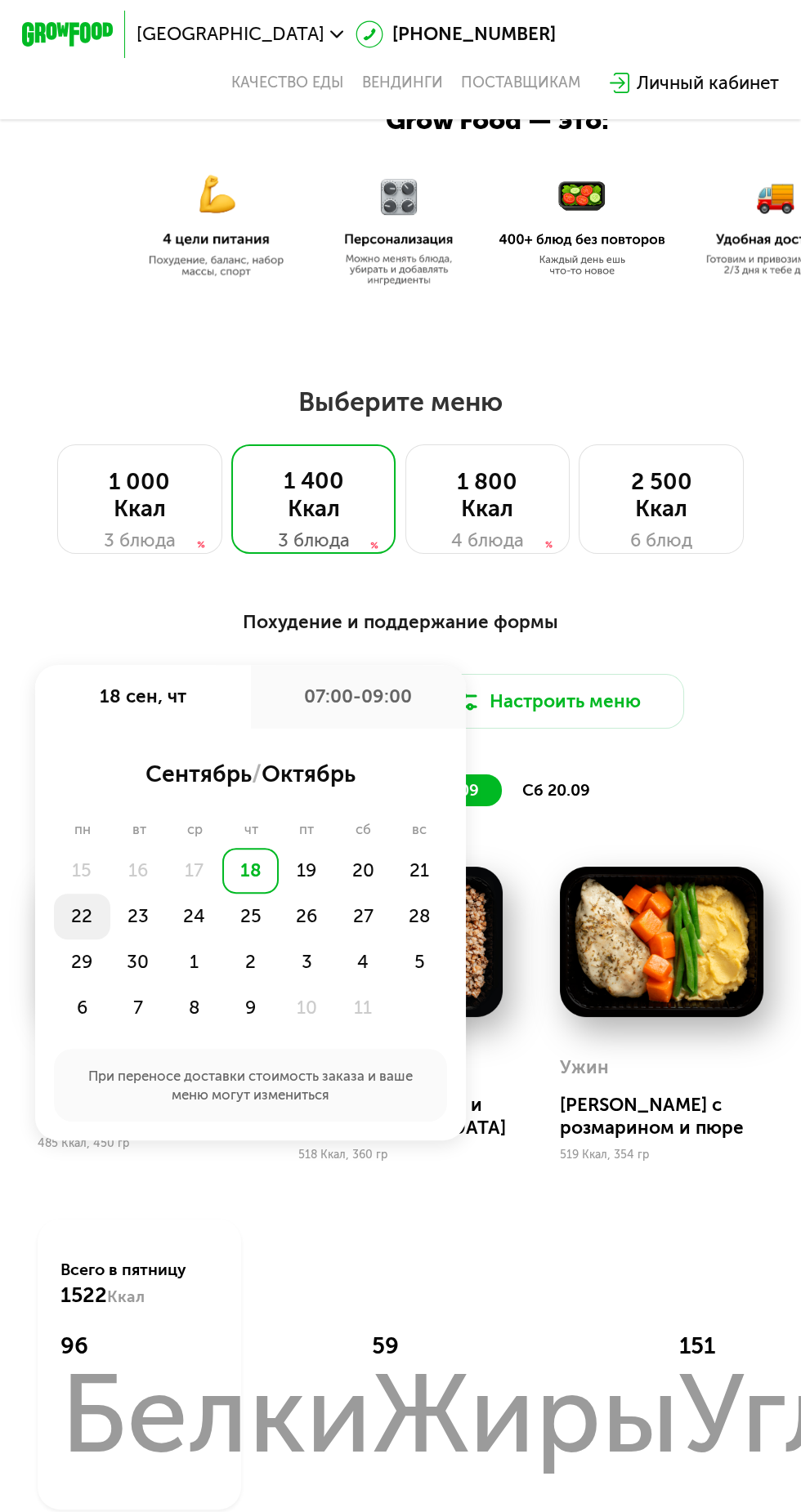
click at [80, 914] on div "22" at bounding box center [82, 916] width 57 height 46
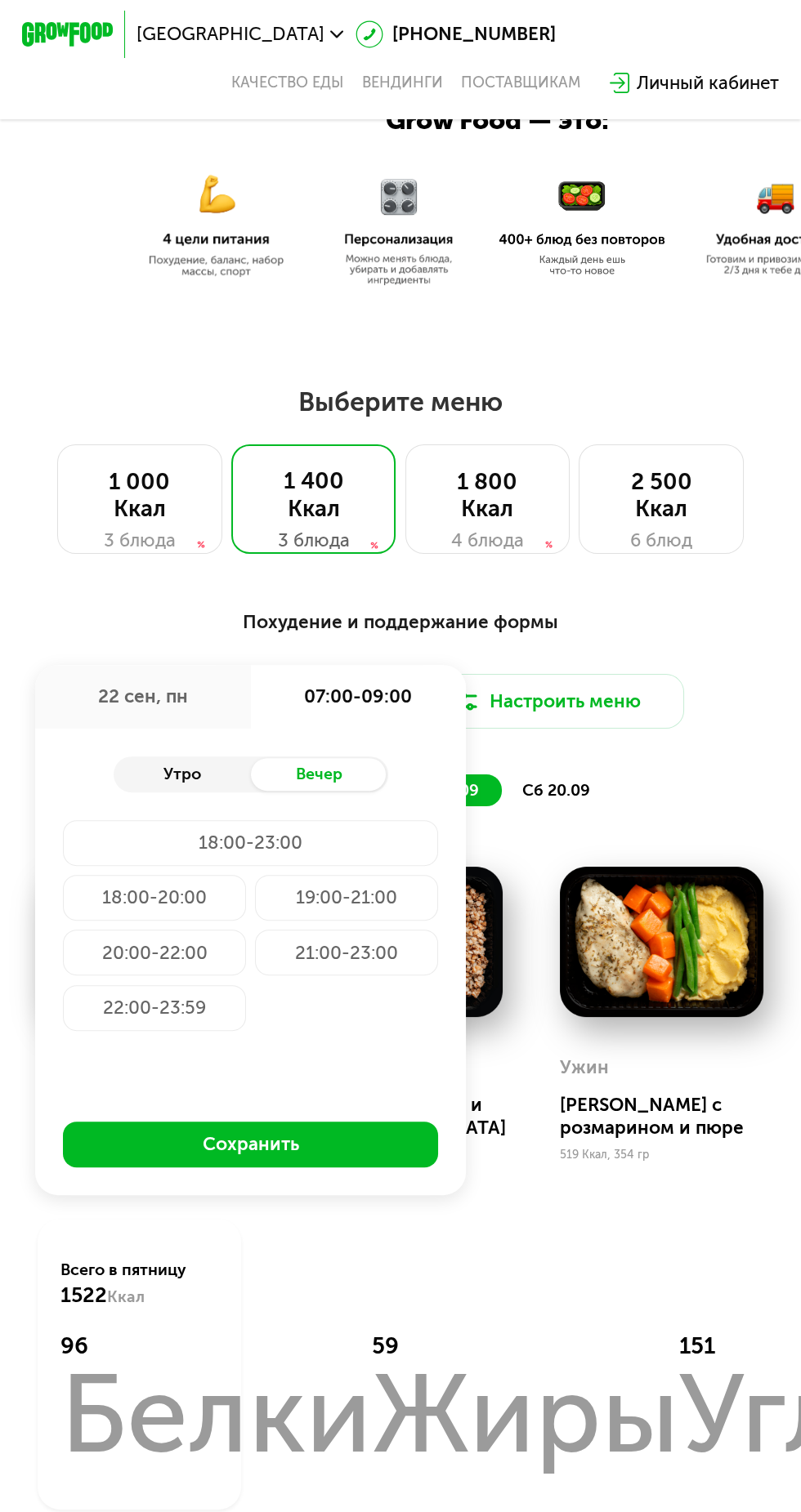
click at [196, 789] on div "Утро" at bounding box center [182, 774] width 137 height 32
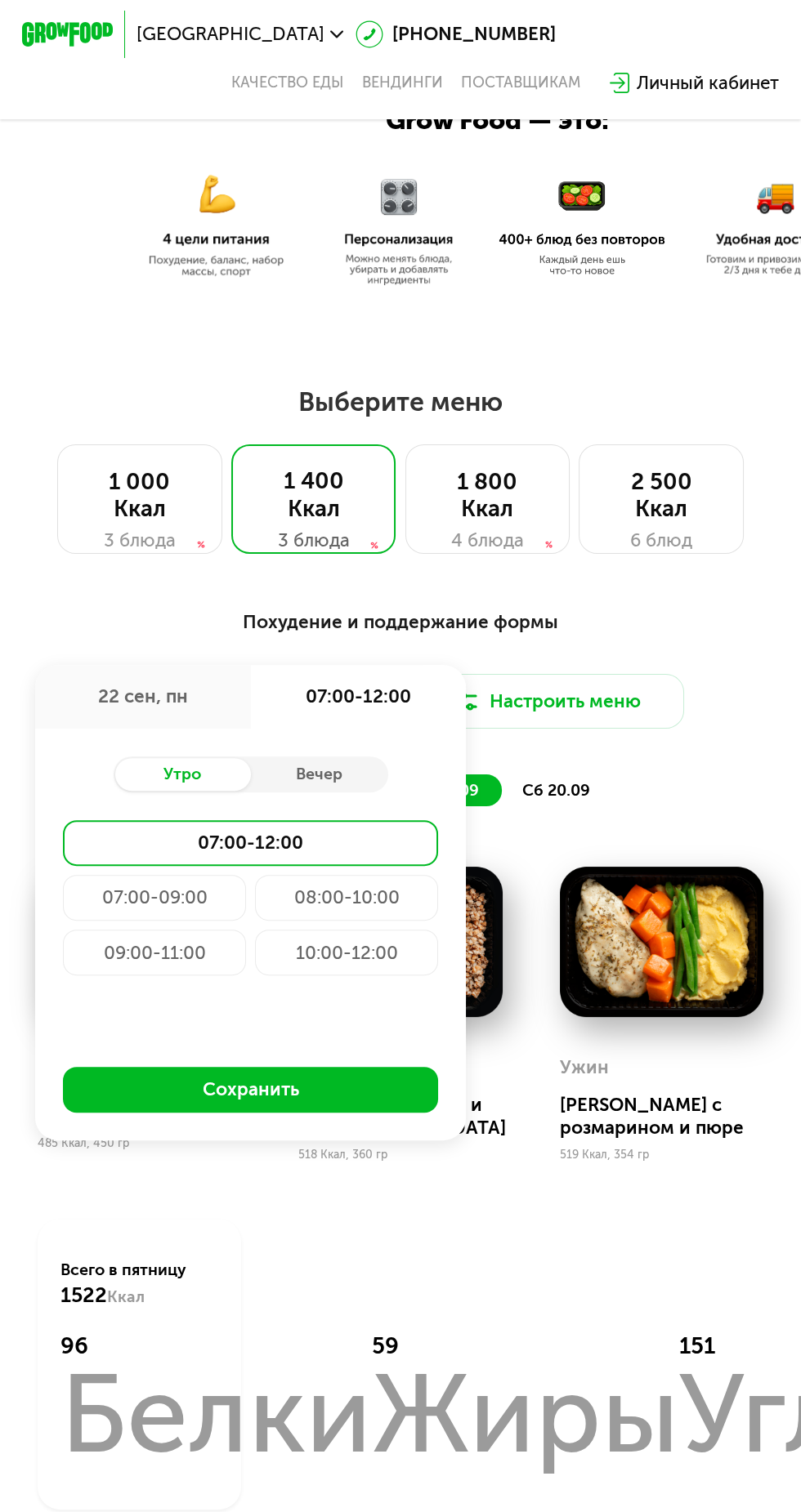
click at [174, 904] on div "07:00-09:00" at bounding box center [154, 897] width 183 height 46
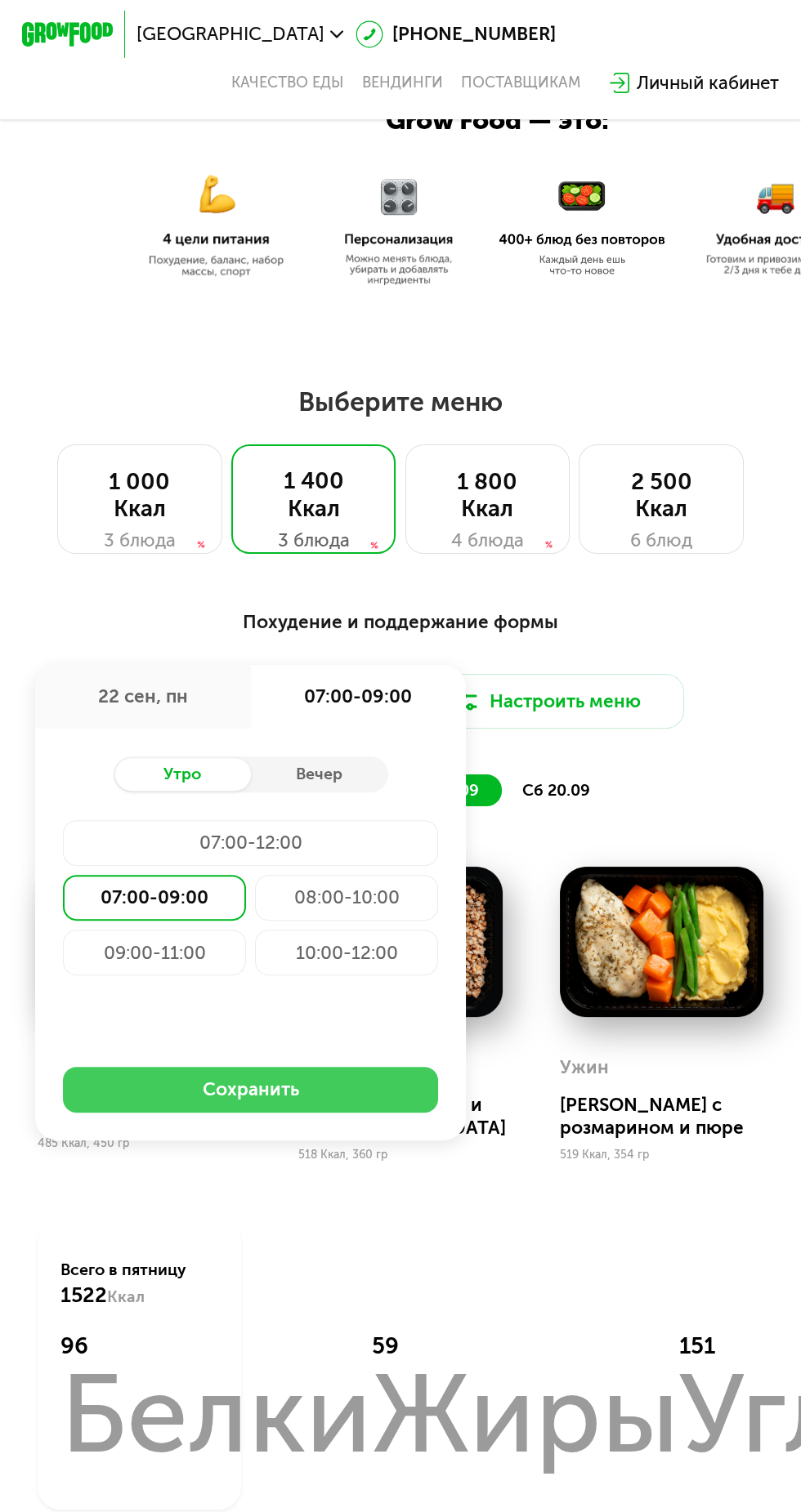
click at [348, 1074] on button "Сохранить" at bounding box center [250, 1090] width 375 height 46
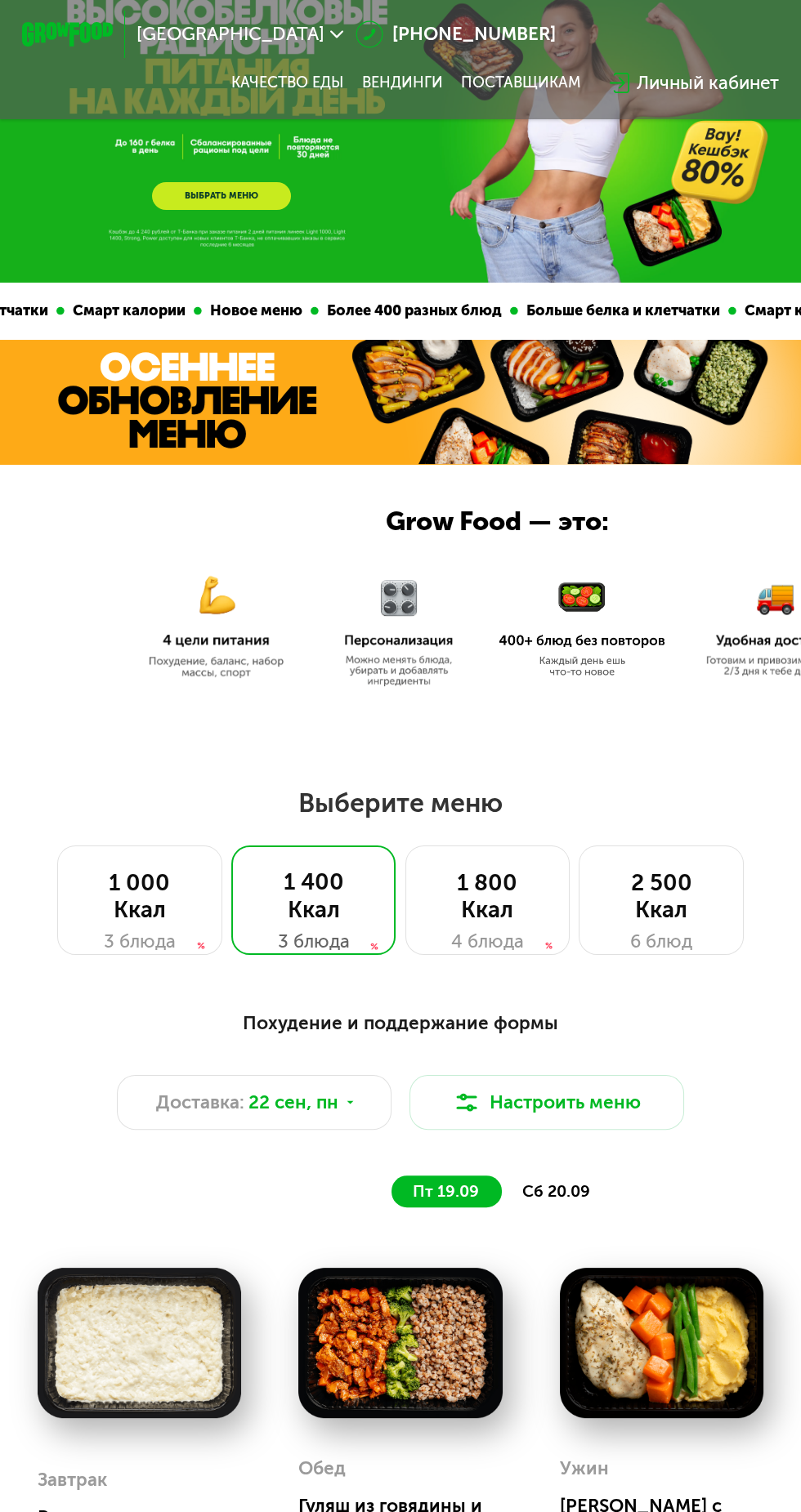
scroll to position [0, 0]
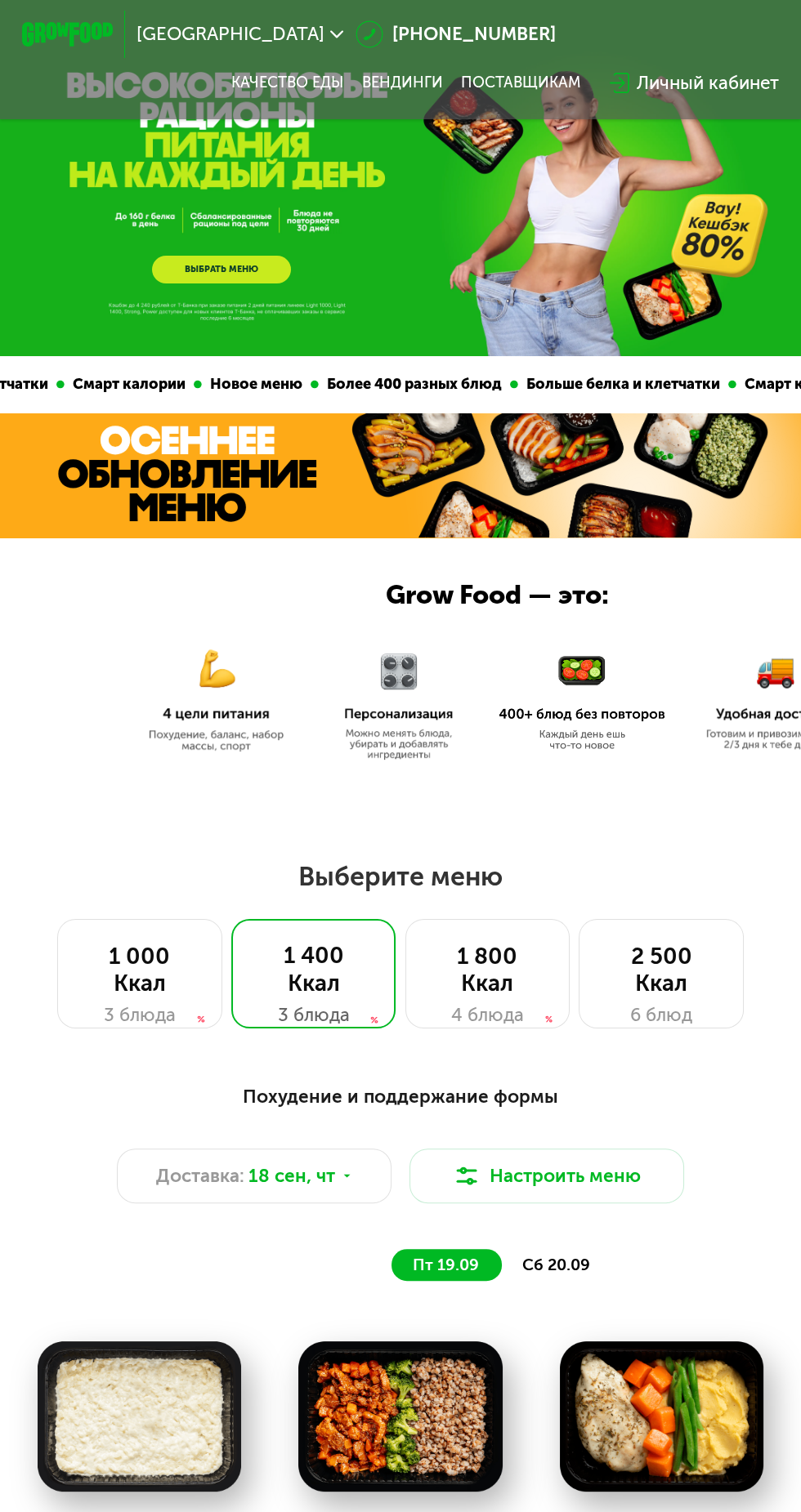
click at [238, 269] on link "ВЫБРАТЬ МЕНЮ" at bounding box center [221, 270] width 138 height 28
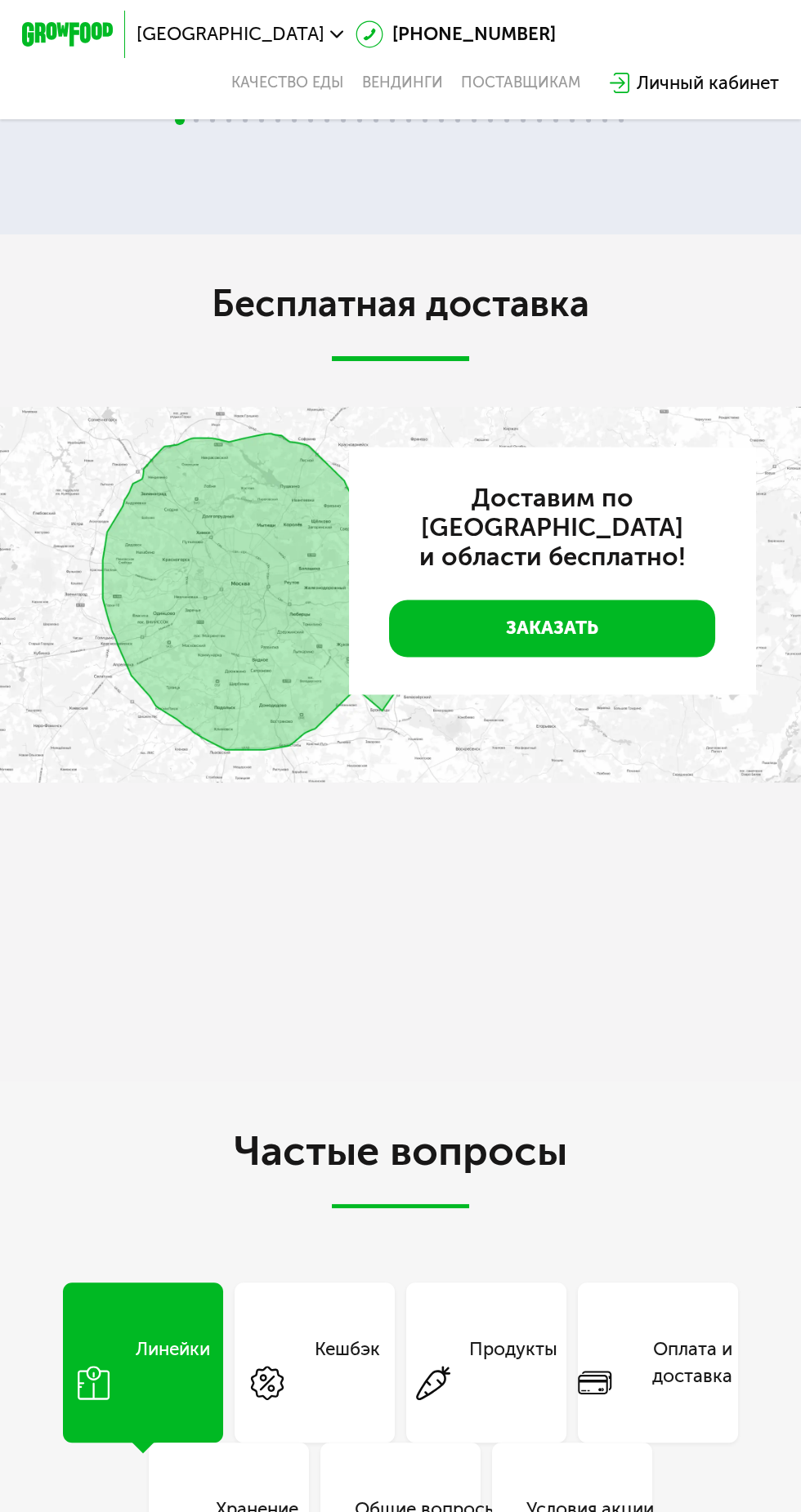
scroll to position [3604, 0]
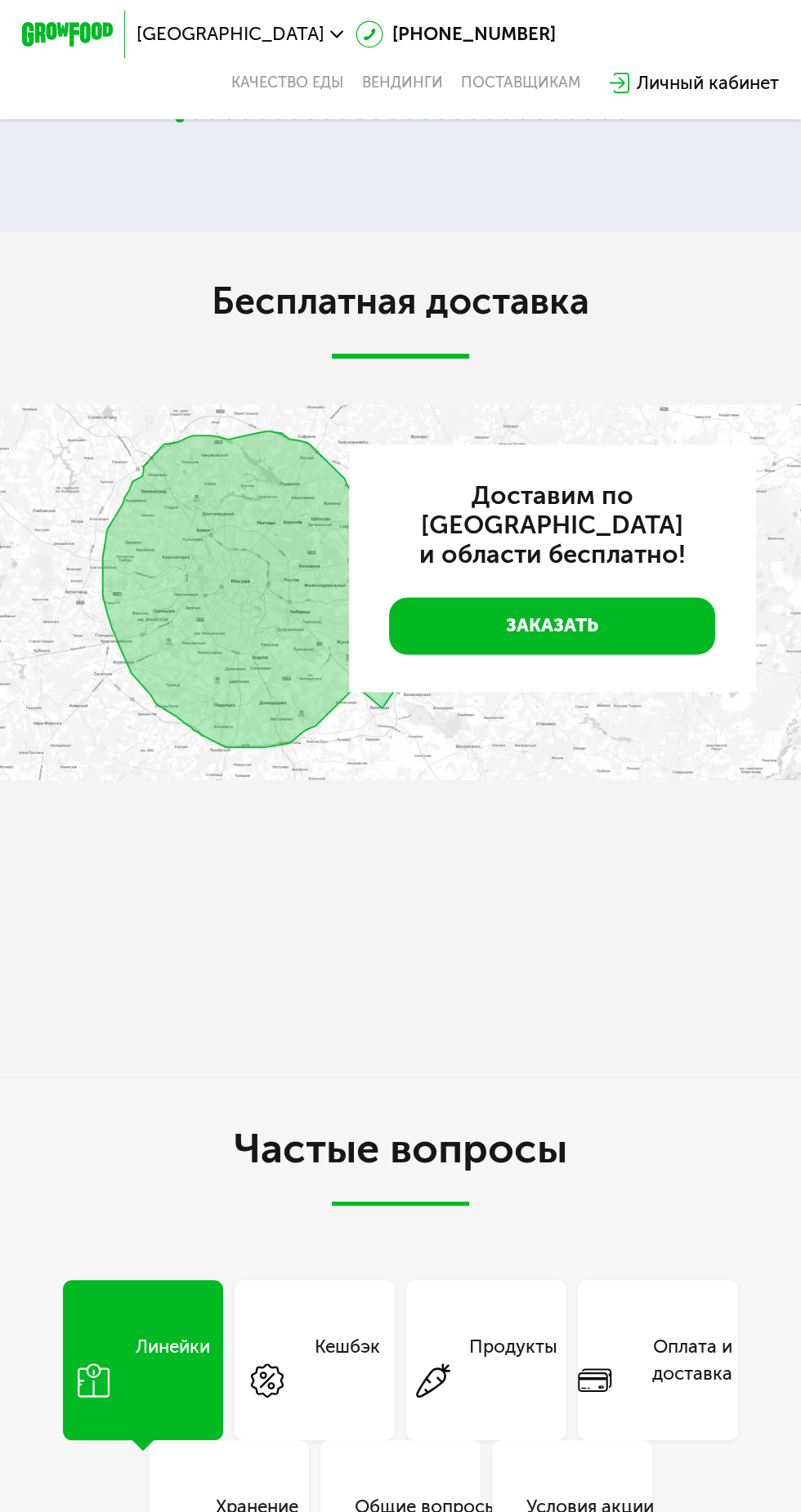
click at [274, 620] on img at bounding box center [400, 592] width 801 height 376
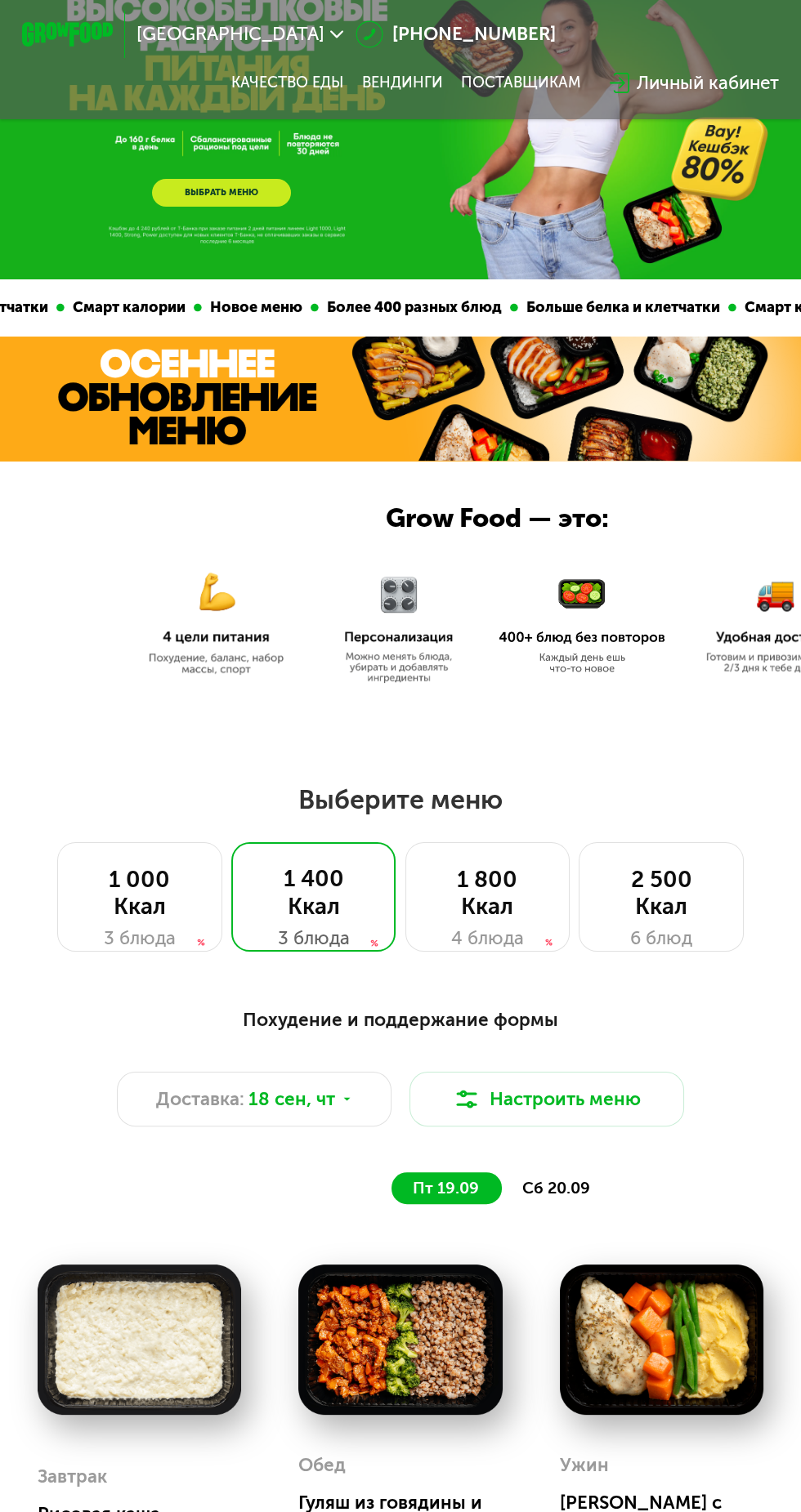
scroll to position [67, 0]
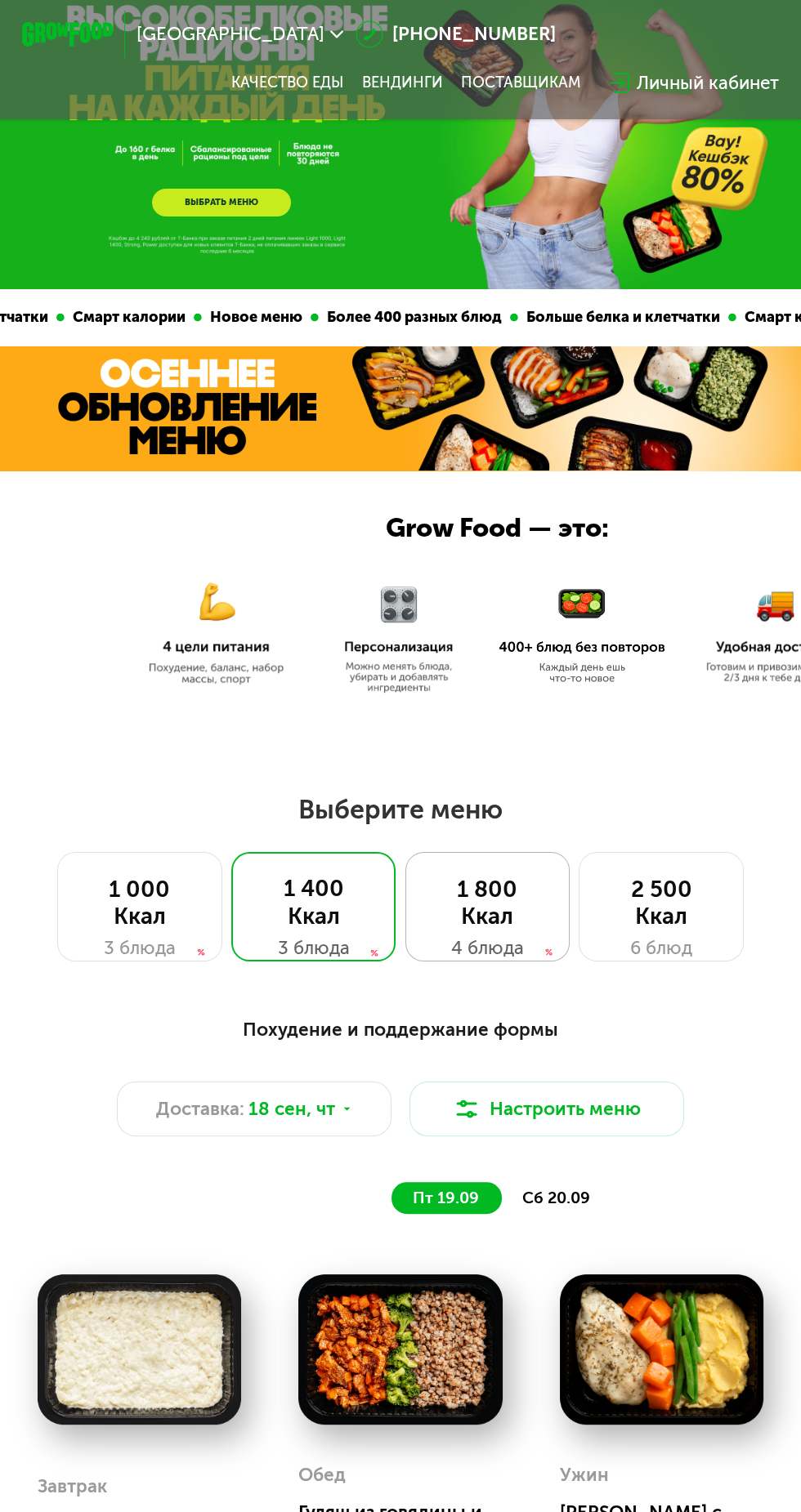
click at [508, 905] on div "1 800 Ккал" at bounding box center [487, 902] width 118 height 55
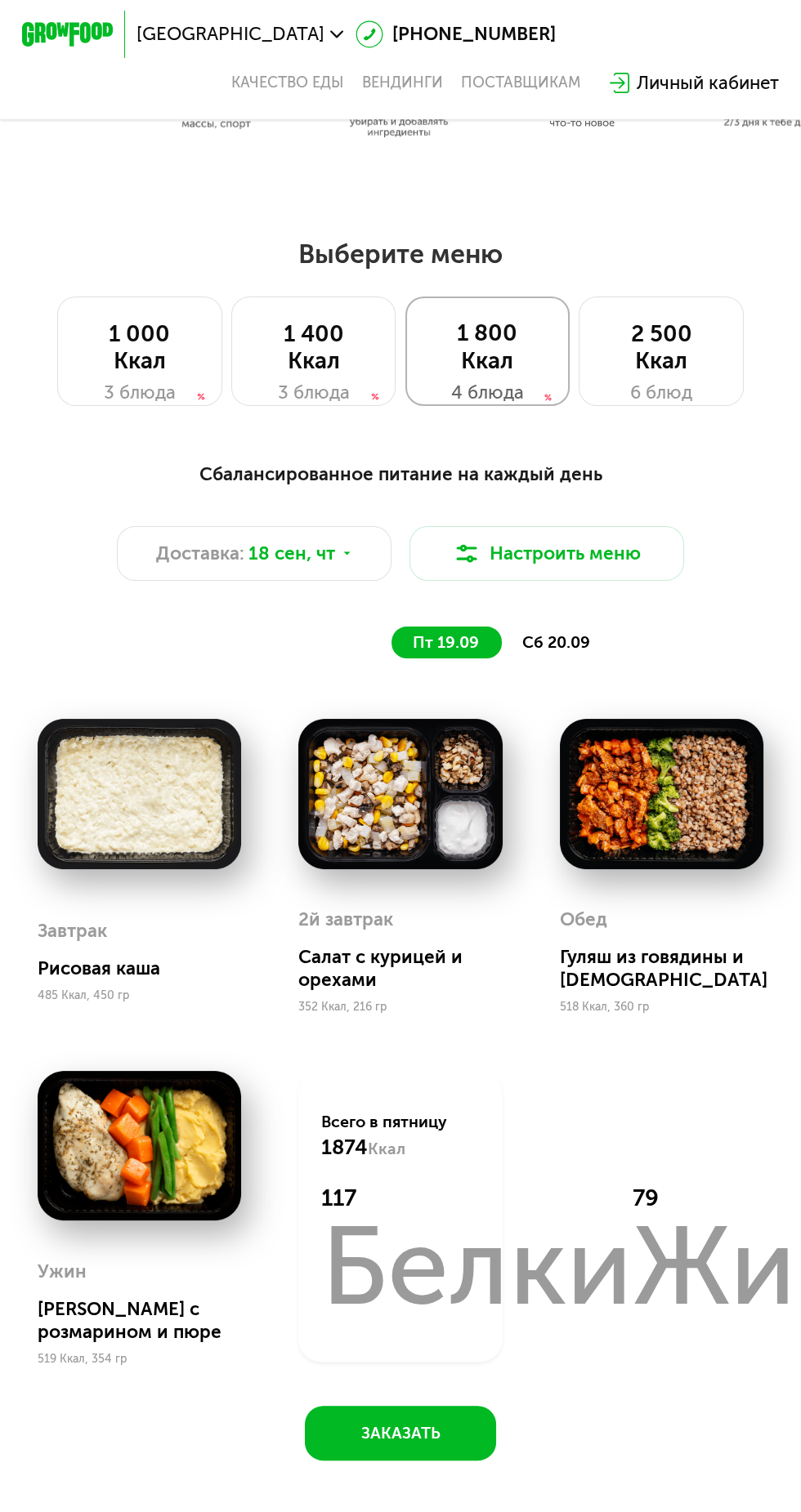
scroll to position [629, 0]
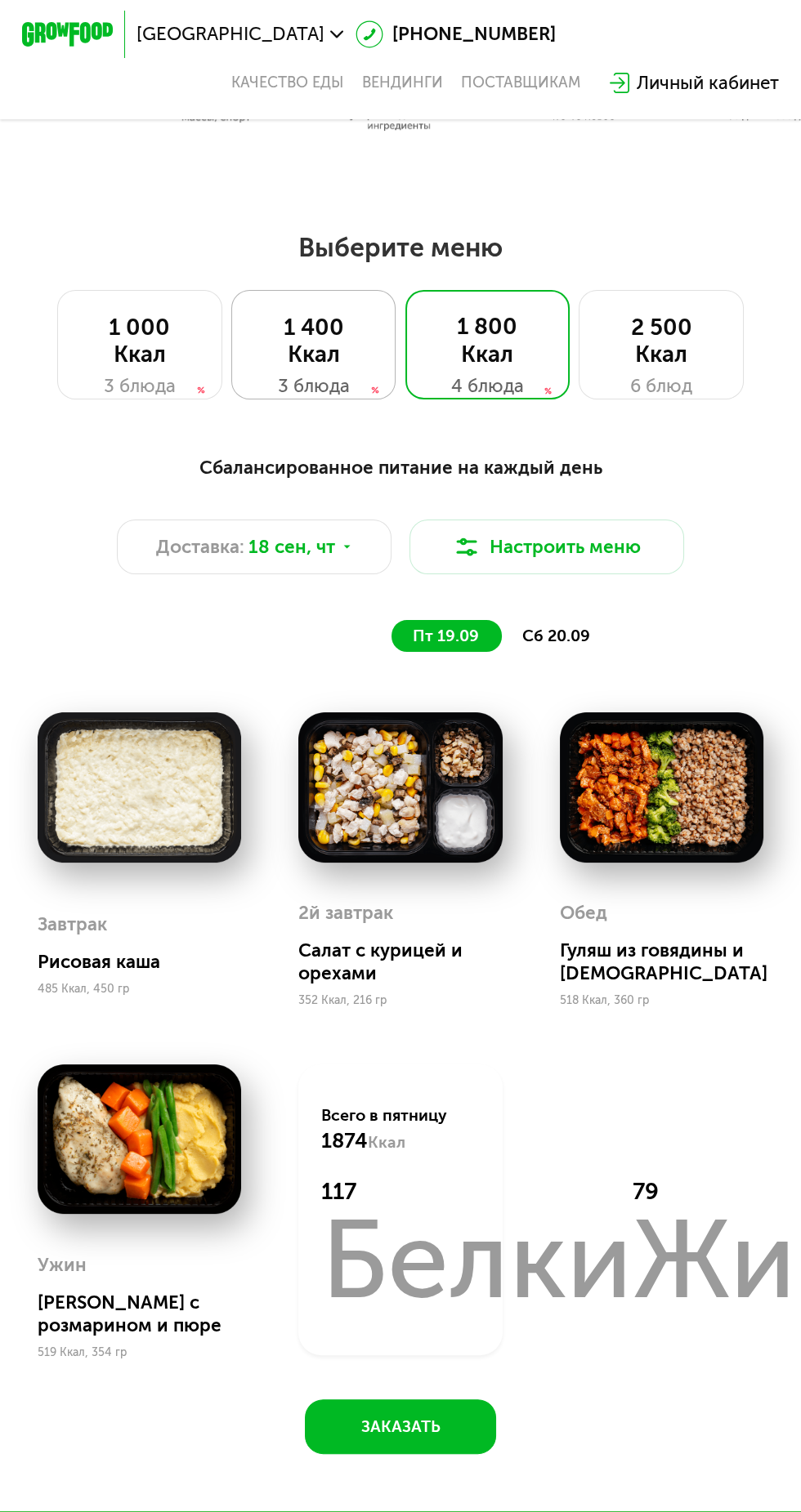
click at [334, 318] on div "1 400 Ккал" at bounding box center [314, 341] width 118 height 55
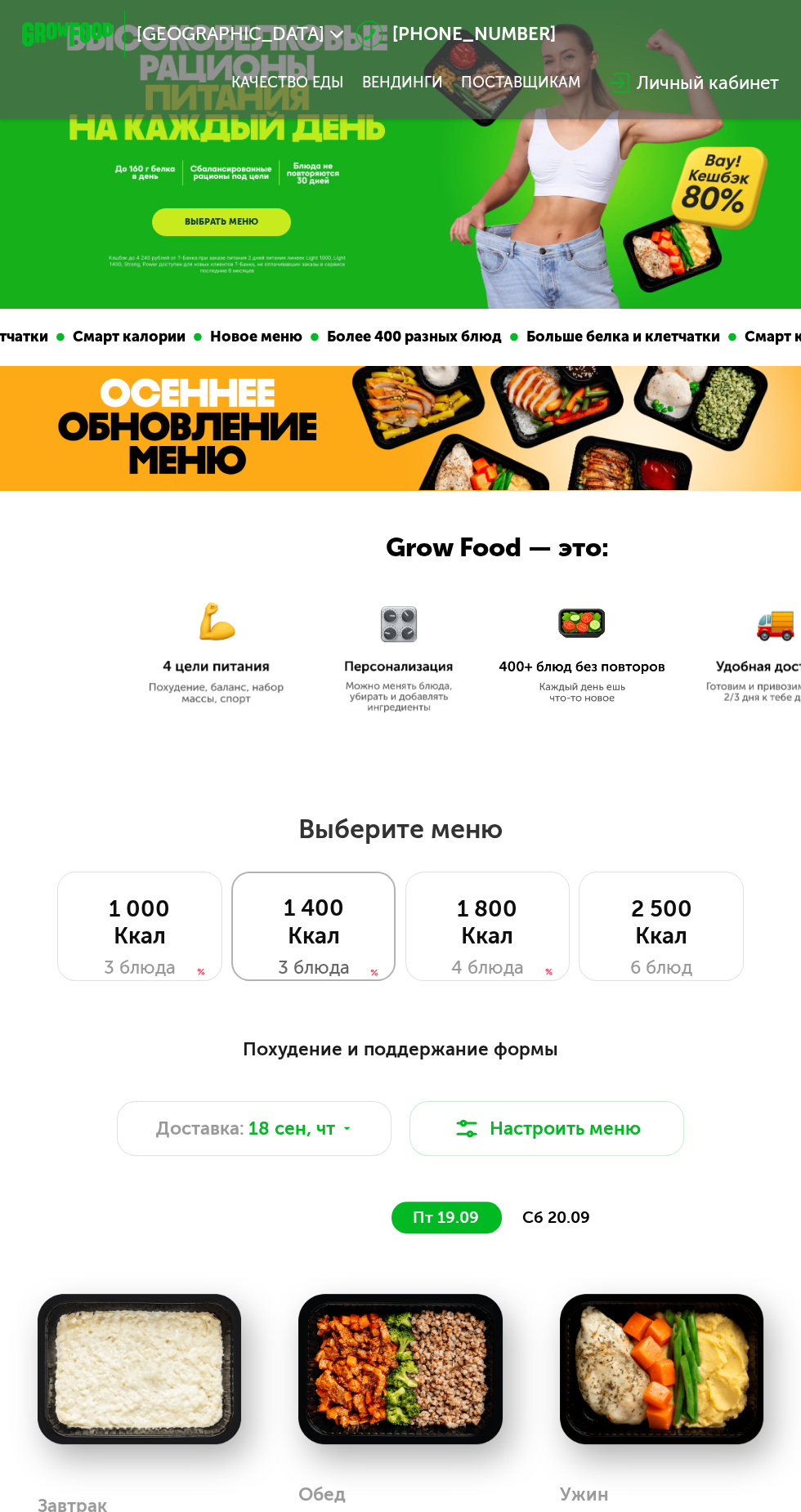
scroll to position [48, 0]
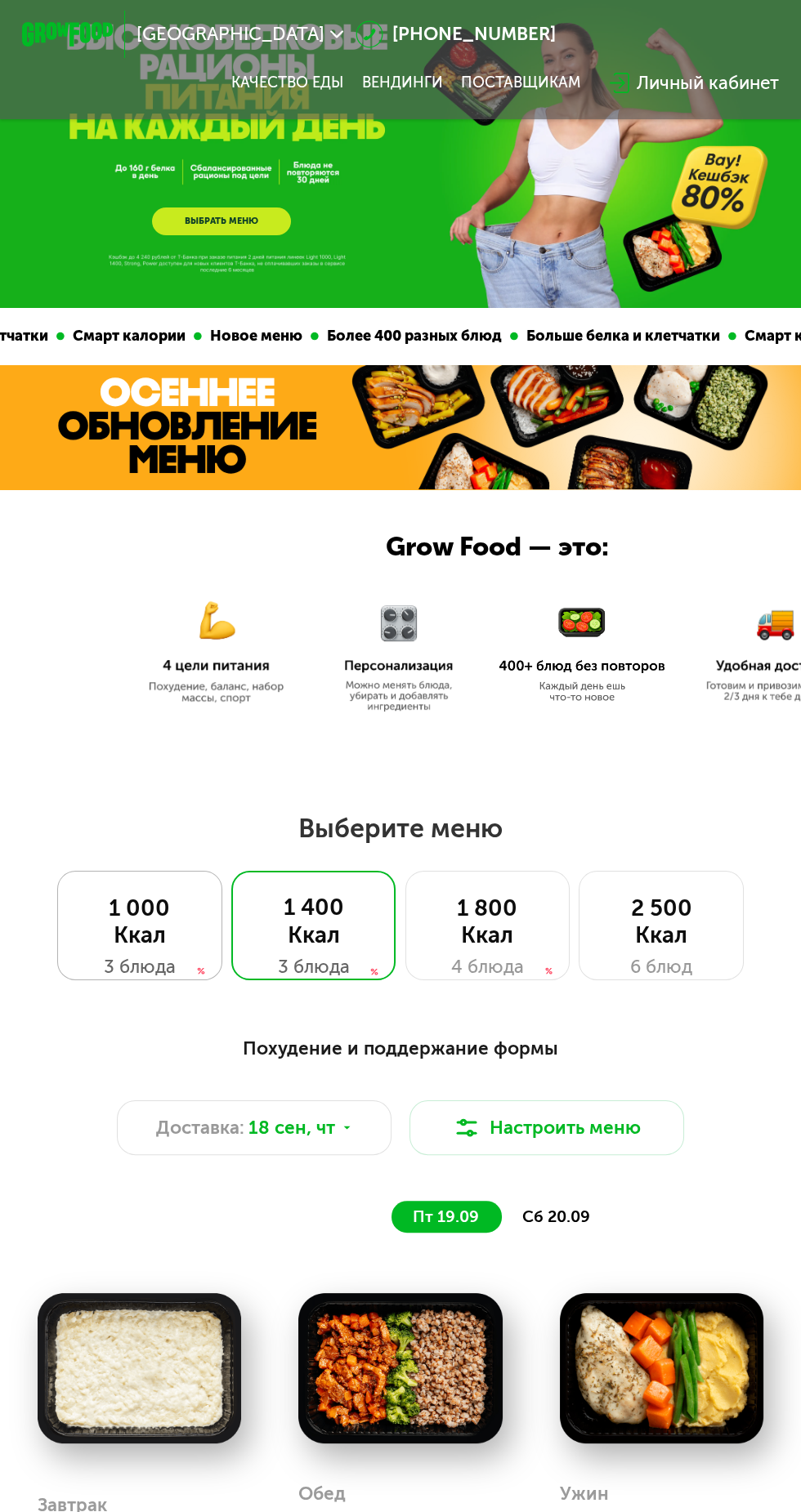
click at [132, 927] on div "1 000 Ккал" at bounding box center [139, 921] width 118 height 55
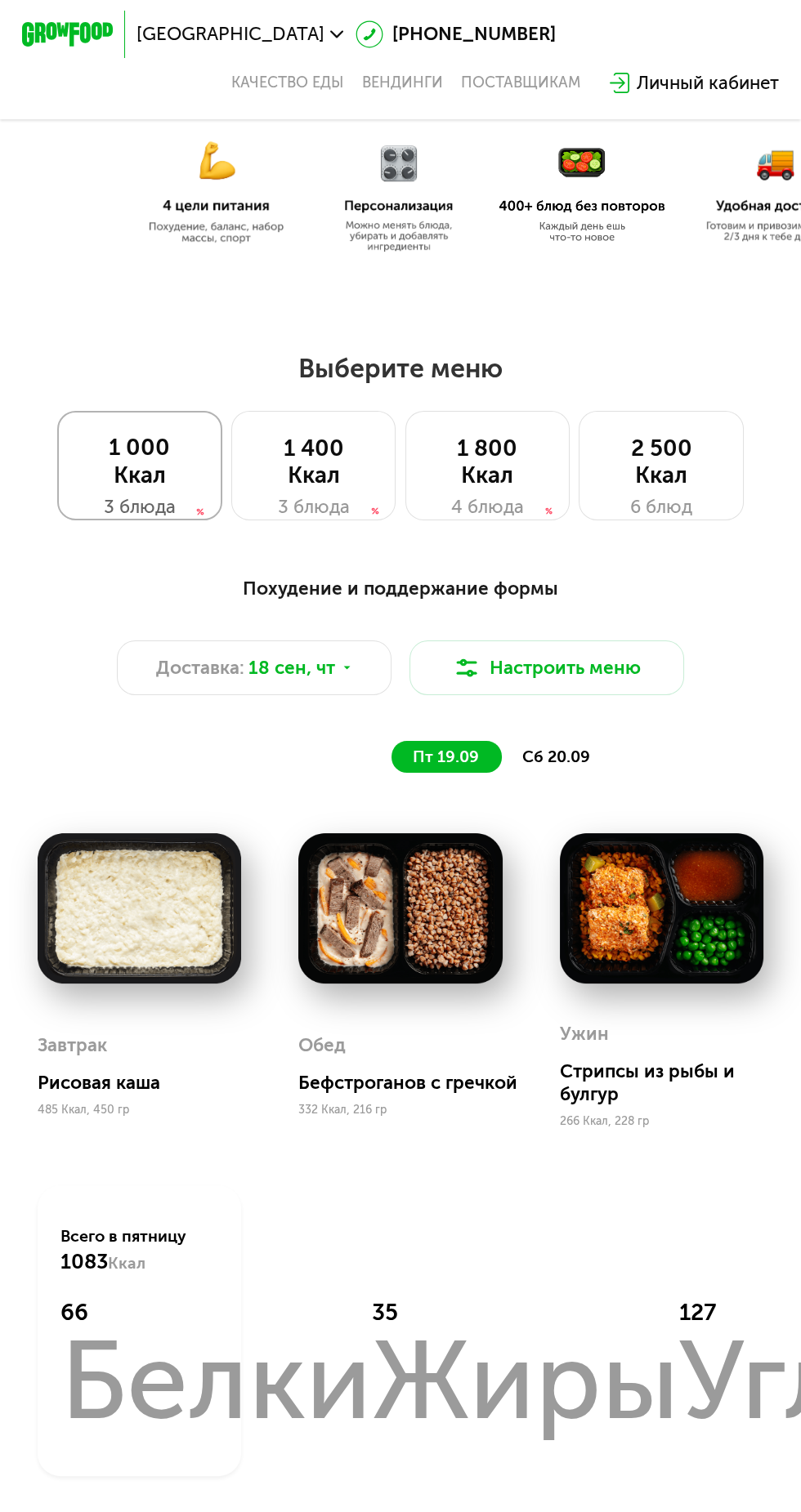
scroll to position [510, 0]
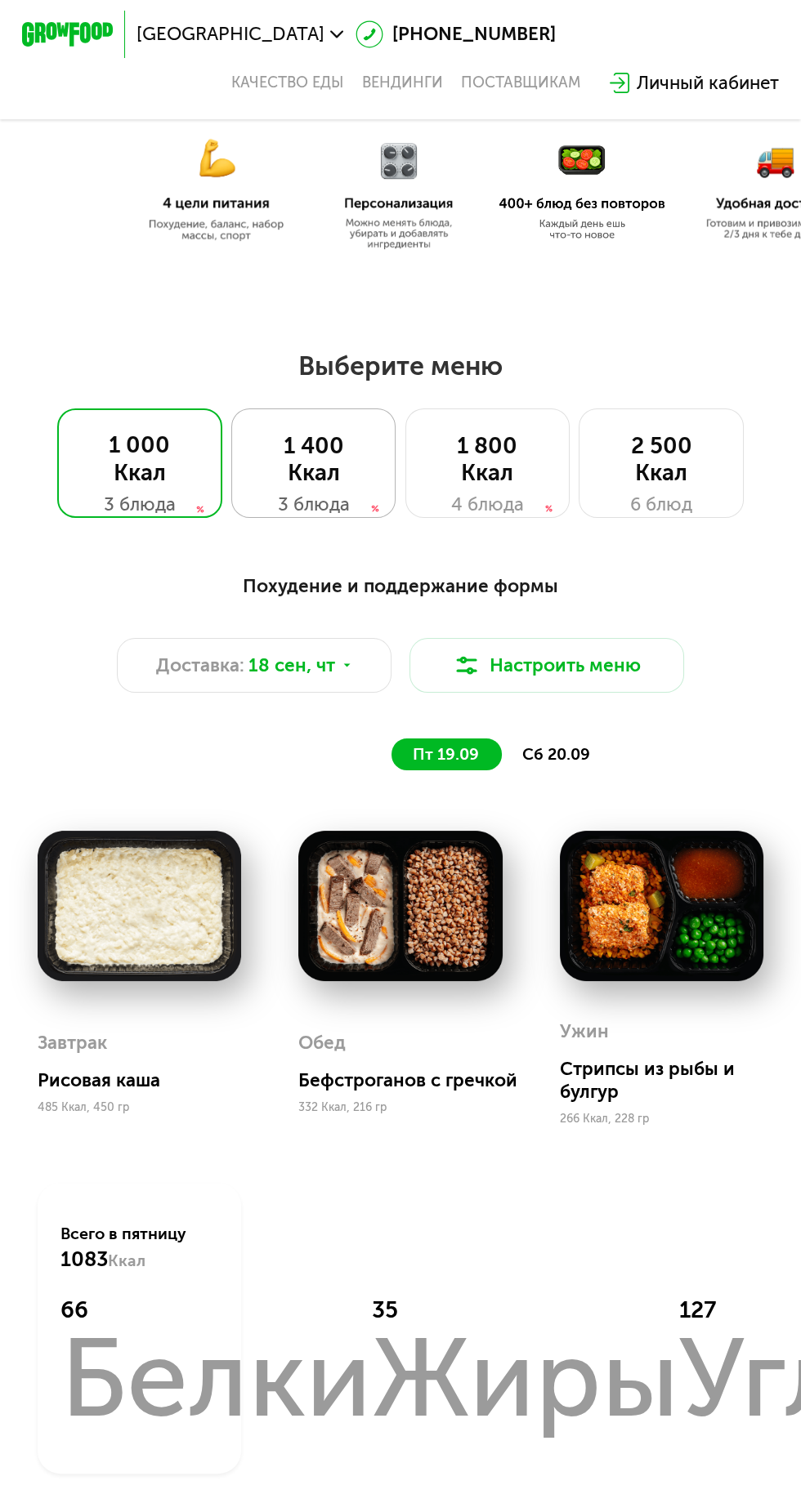
click at [325, 463] on div "1 400 Ккал" at bounding box center [314, 459] width 118 height 55
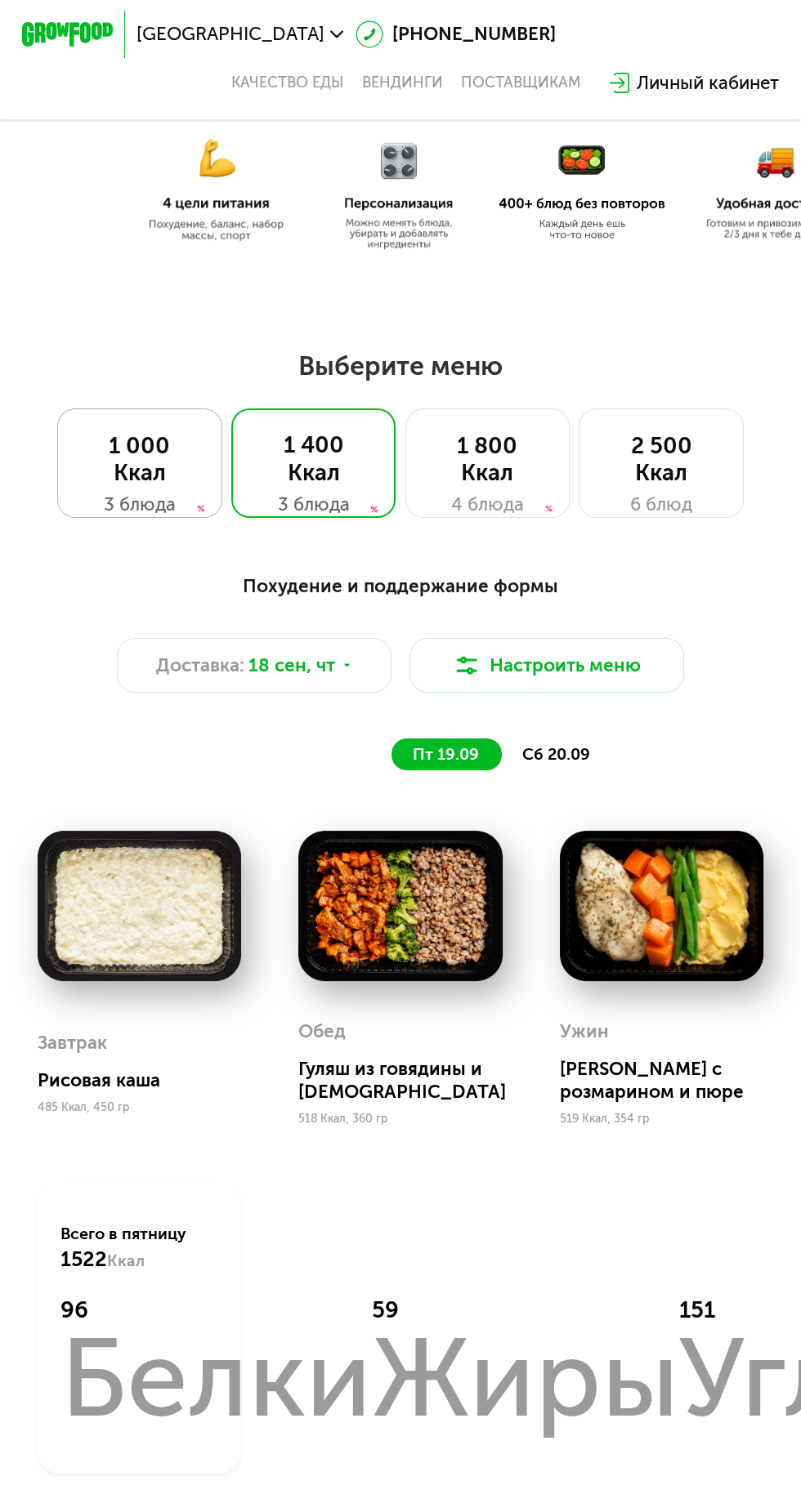
click at [149, 459] on div "1 000 Ккал" at bounding box center [139, 459] width 118 height 55
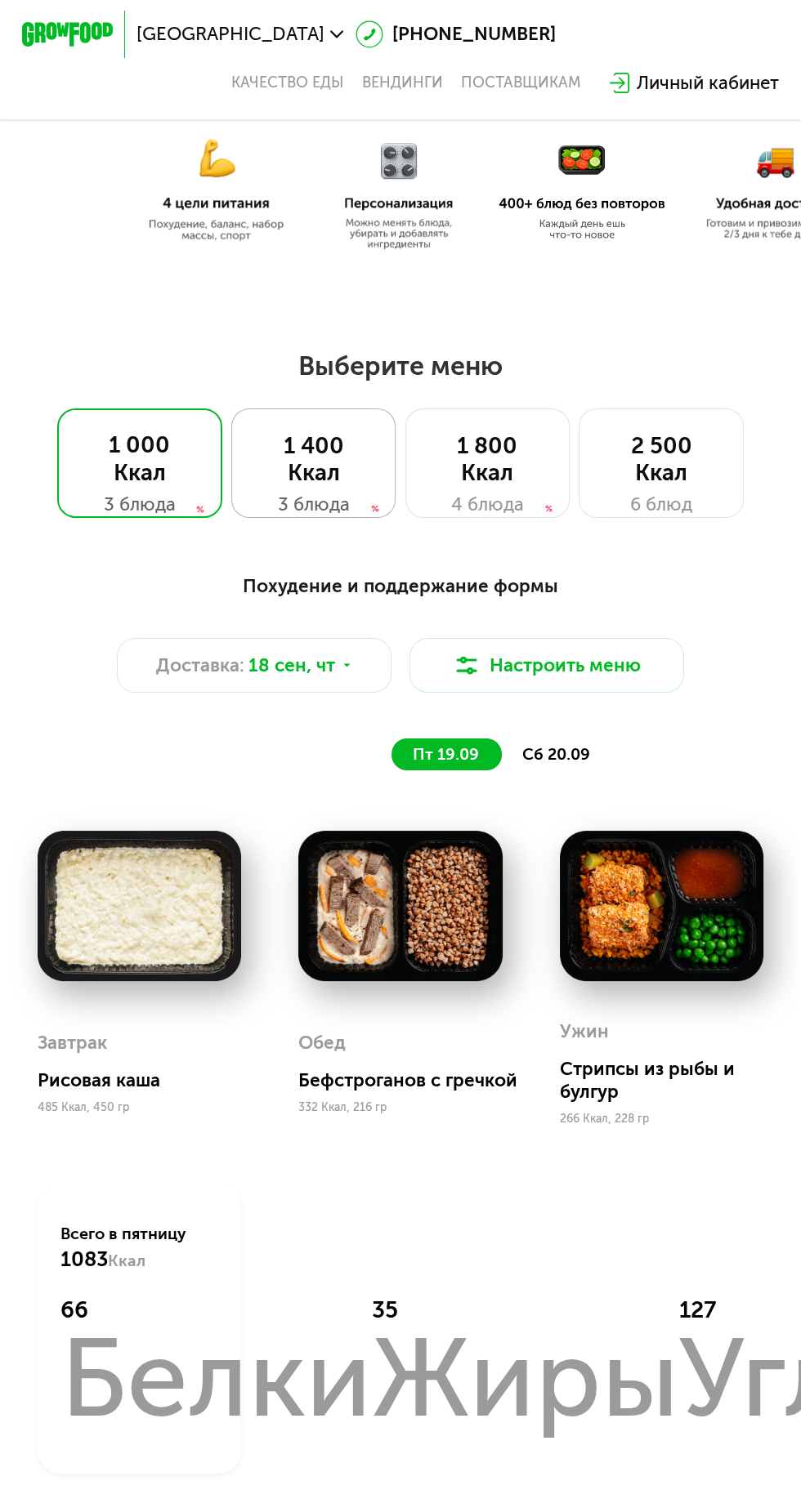
click at [282, 492] on div "3 блюда" at bounding box center [314, 505] width 118 height 28
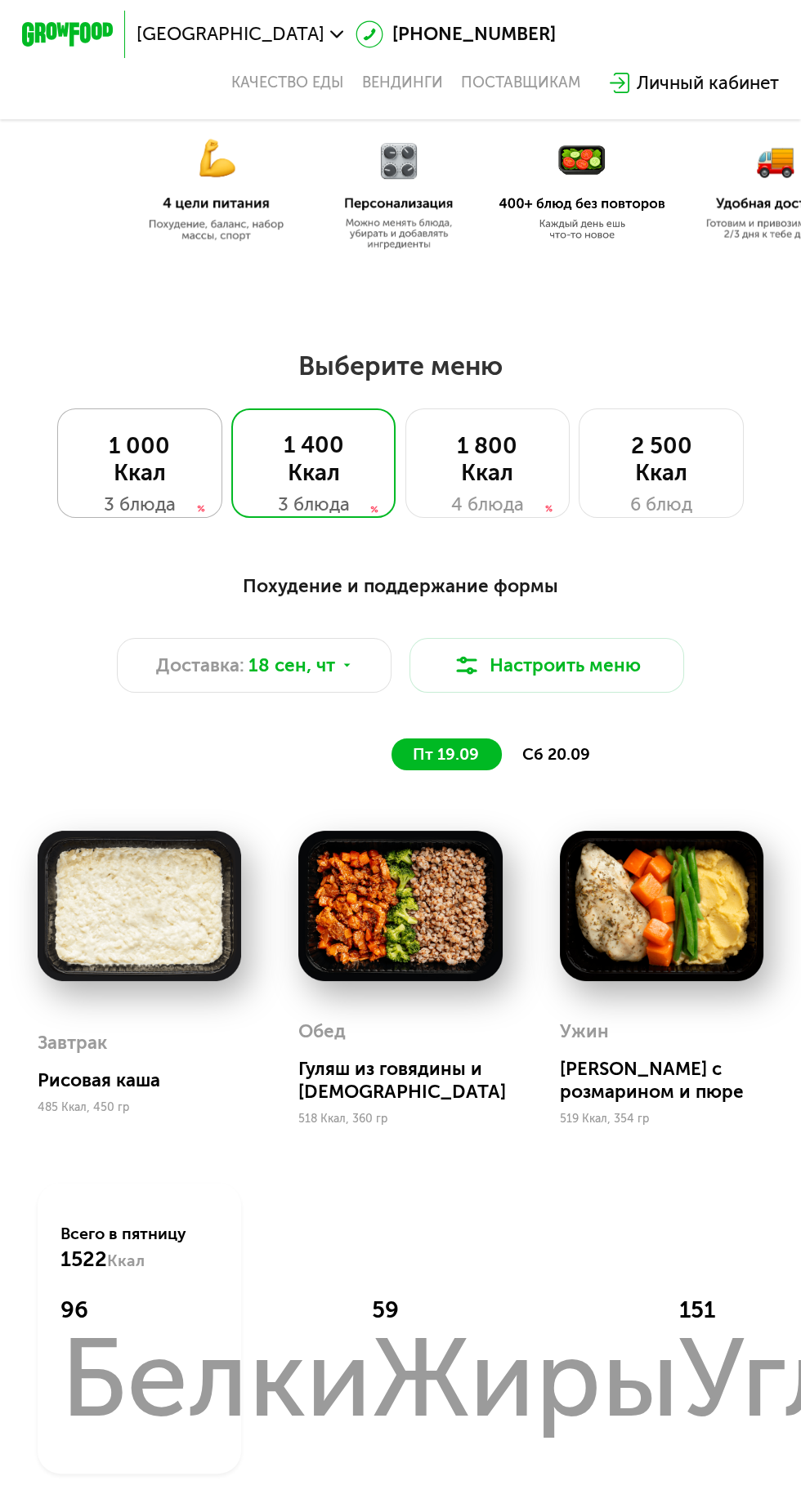
click at [153, 494] on div "3 блюда" at bounding box center [139, 505] width 118 height 28
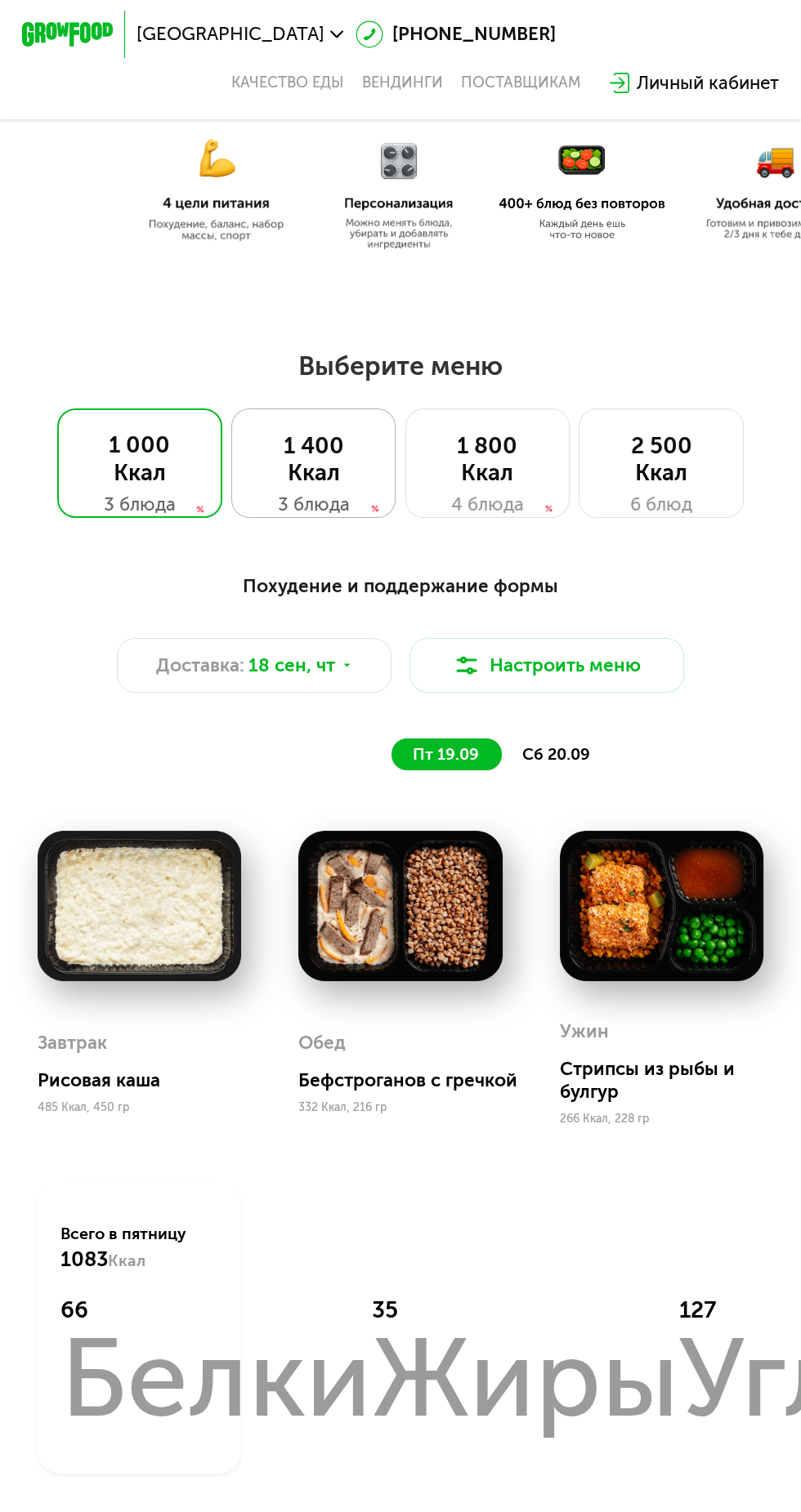
click at [330, 474] on div "1 400 Ккал" at bounding box center [314, 459] width 118 height 55
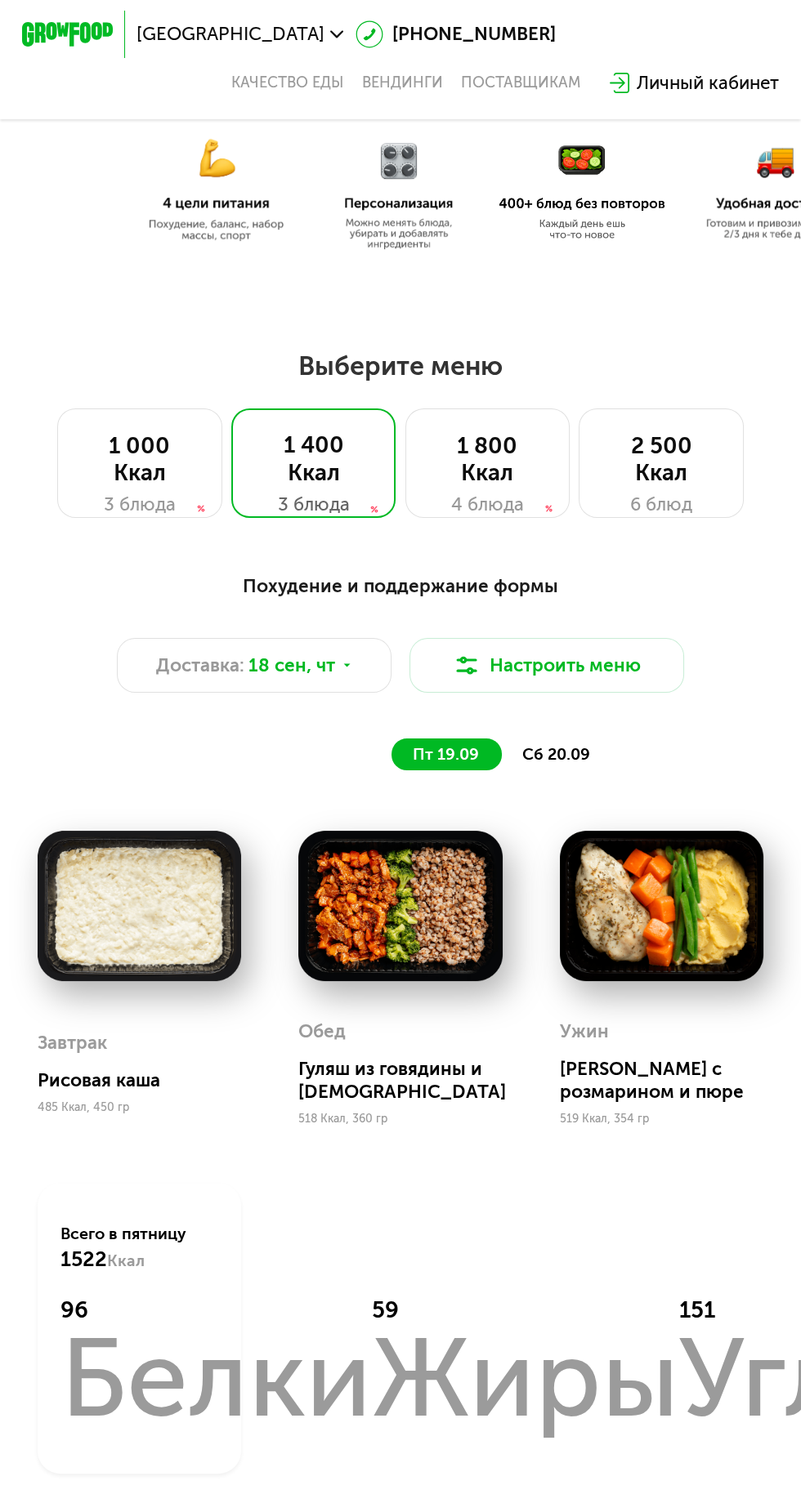
click at [197, 931] on img at bounding box center [139, 905] width 203 height 149
click at [592, 750] on div "сб 20.09" at bounding box center [557, 754] width 112 height 32
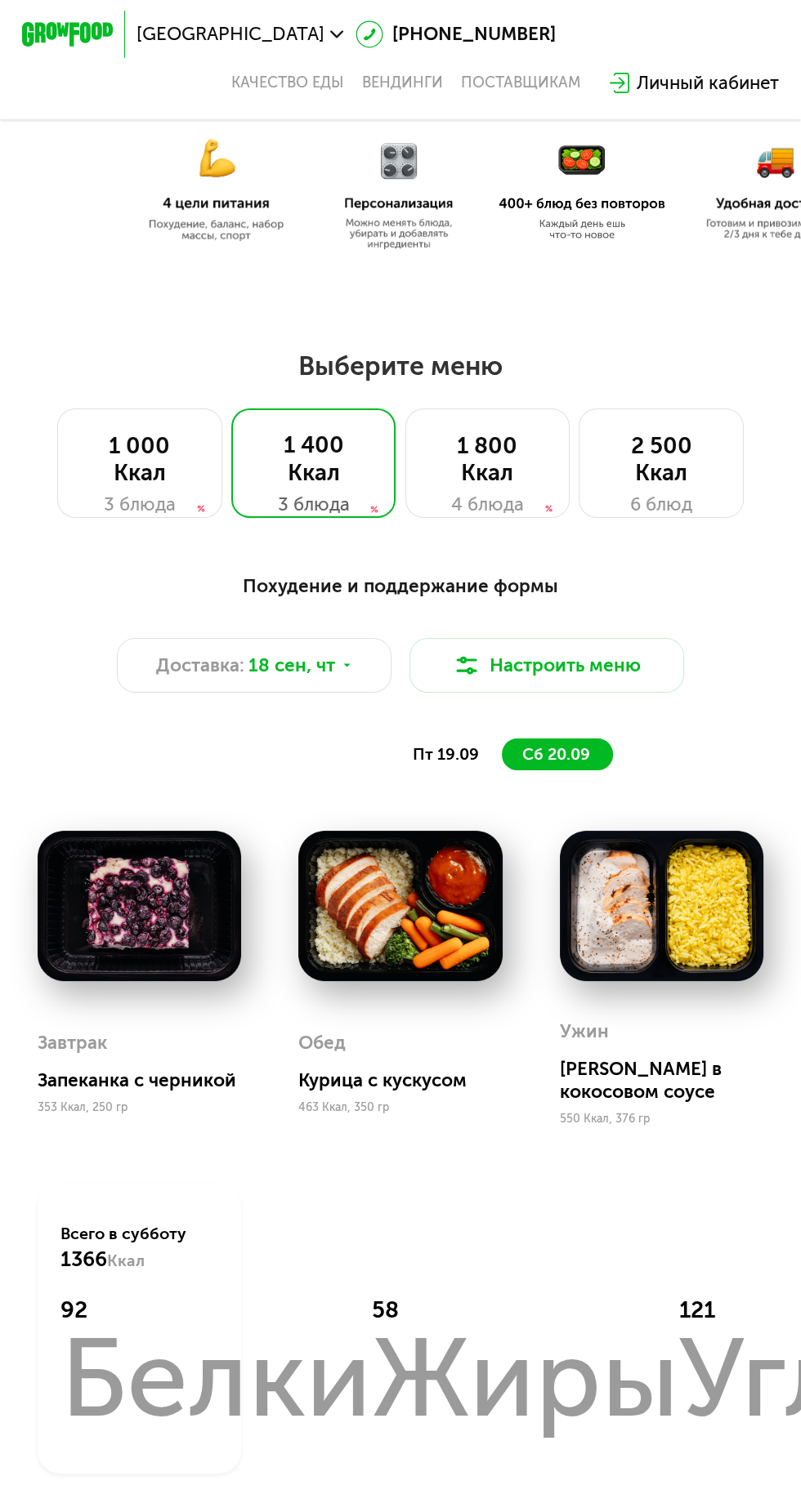
scroll to position [470, 0]
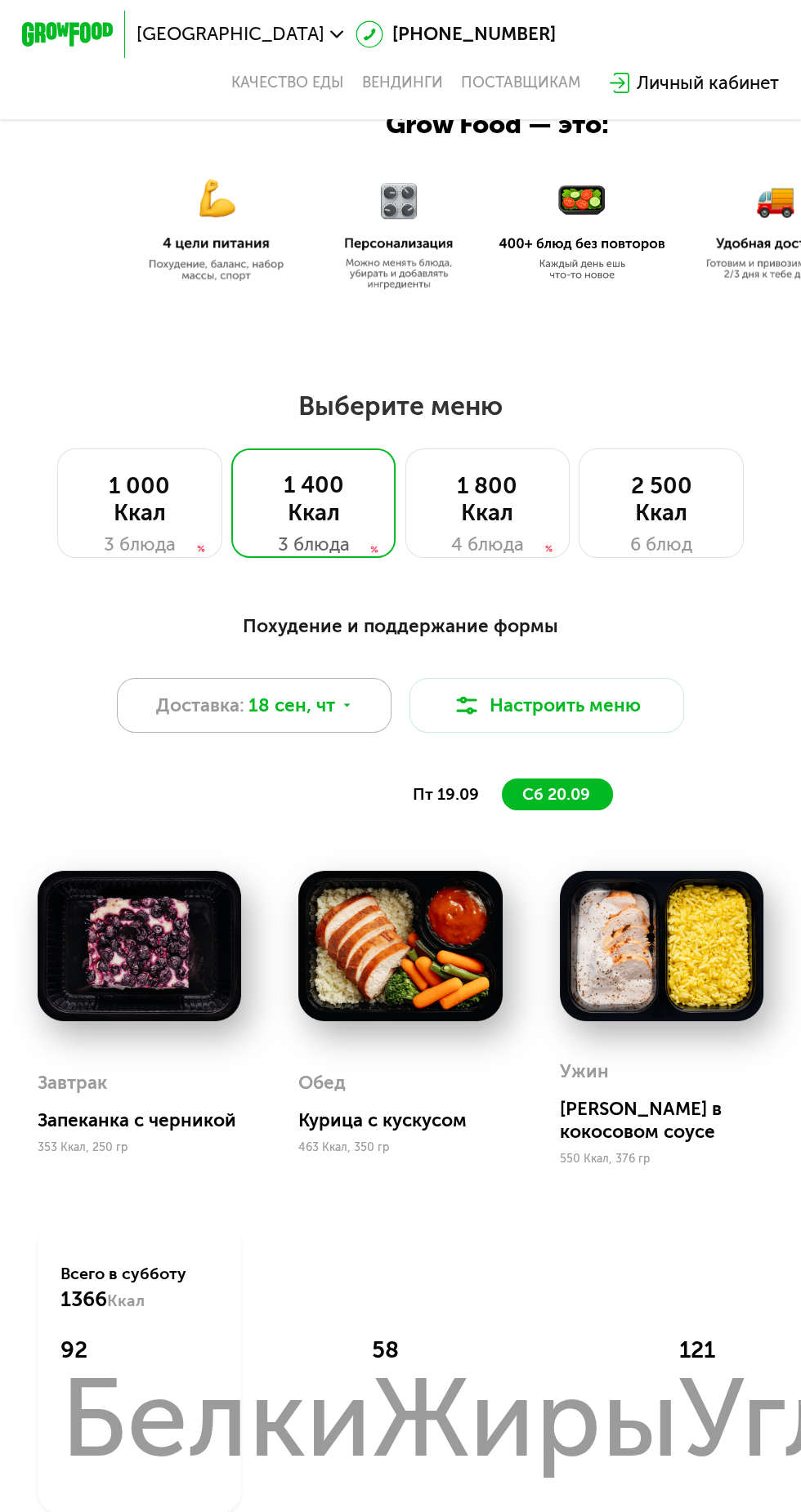
click at [360, 707] on div "Доставка: 18 сен, чт" at bounding box center [254, 705] width 275 height 55
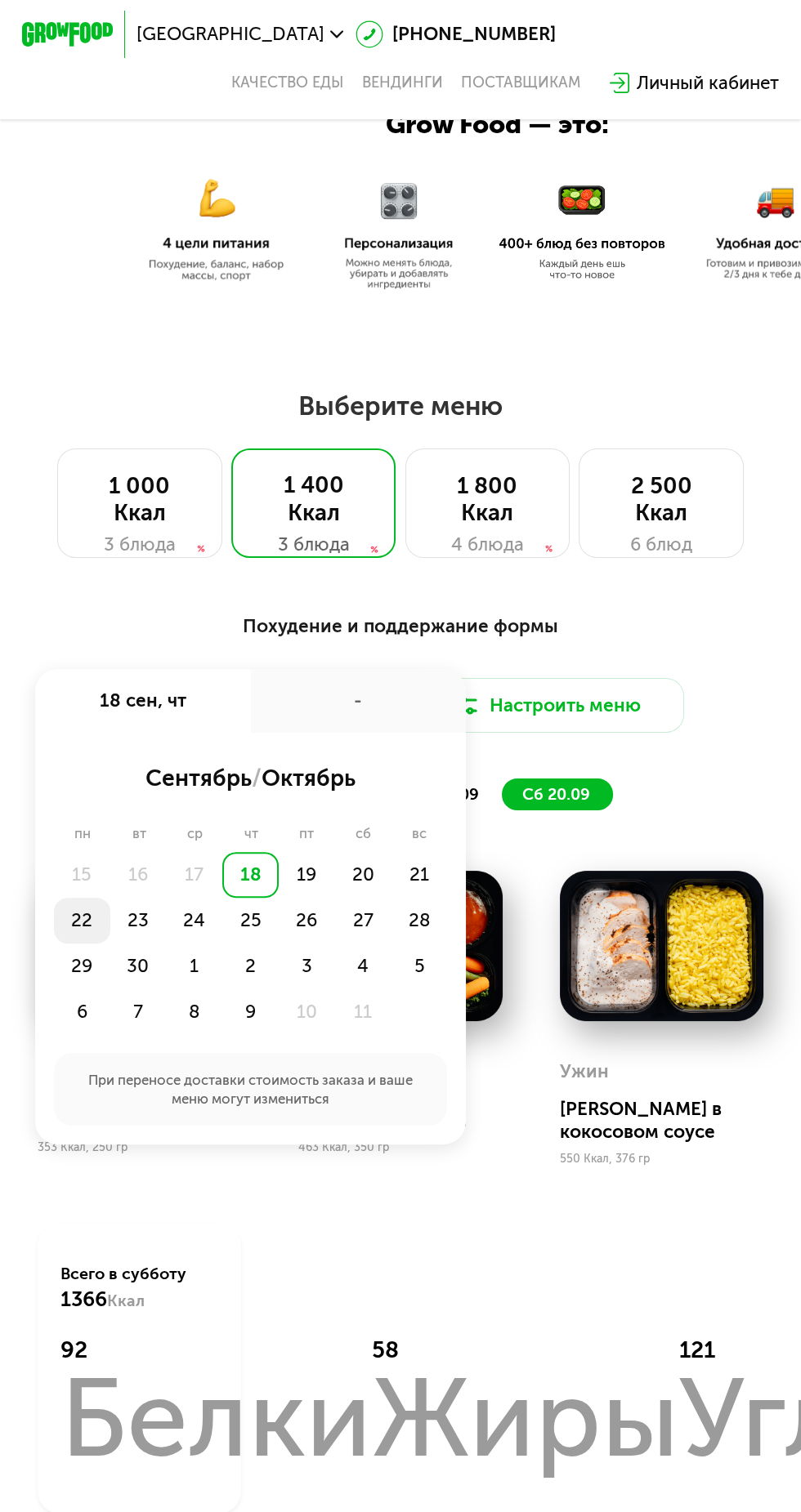
click at [84, 919] on div "22" at bounding box center [82, 920] width 57 height 46
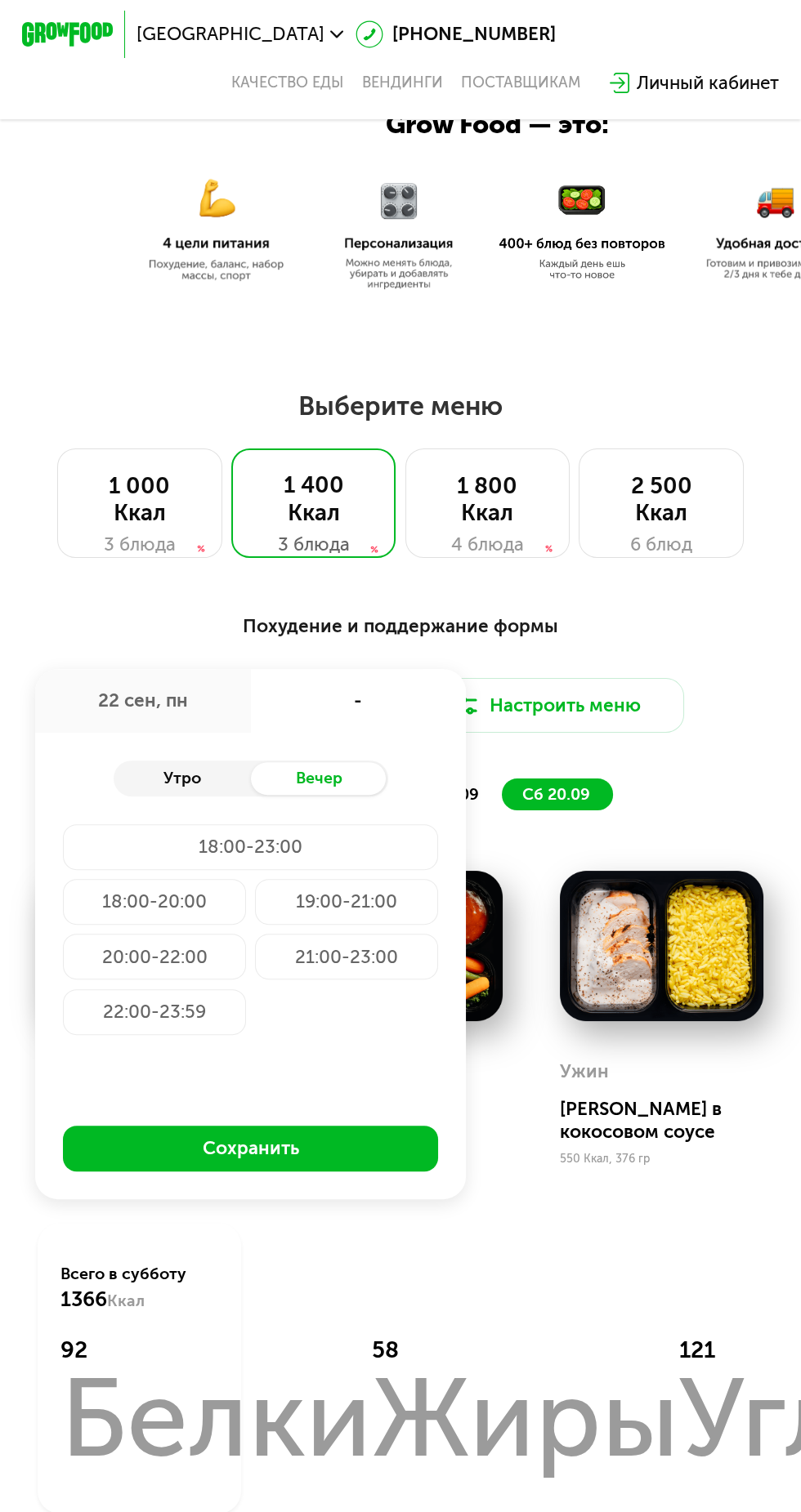
click at [201, 781] on div "Утро" at bounding box center [182, 778] width 137 height 32
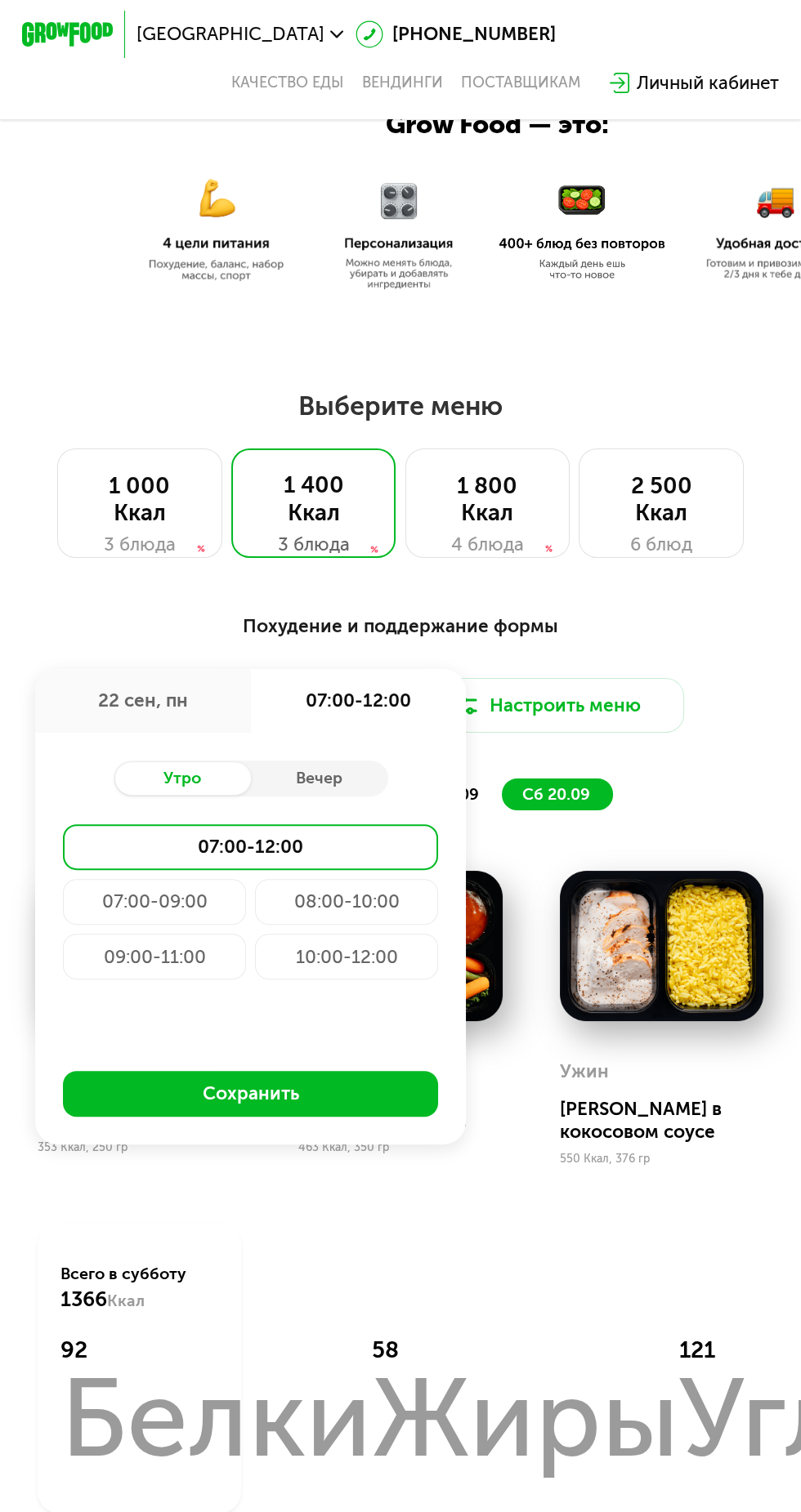
click at [174, 900] on div "07:00-09:00" at bounding box center [154, 901] width 183 height 46
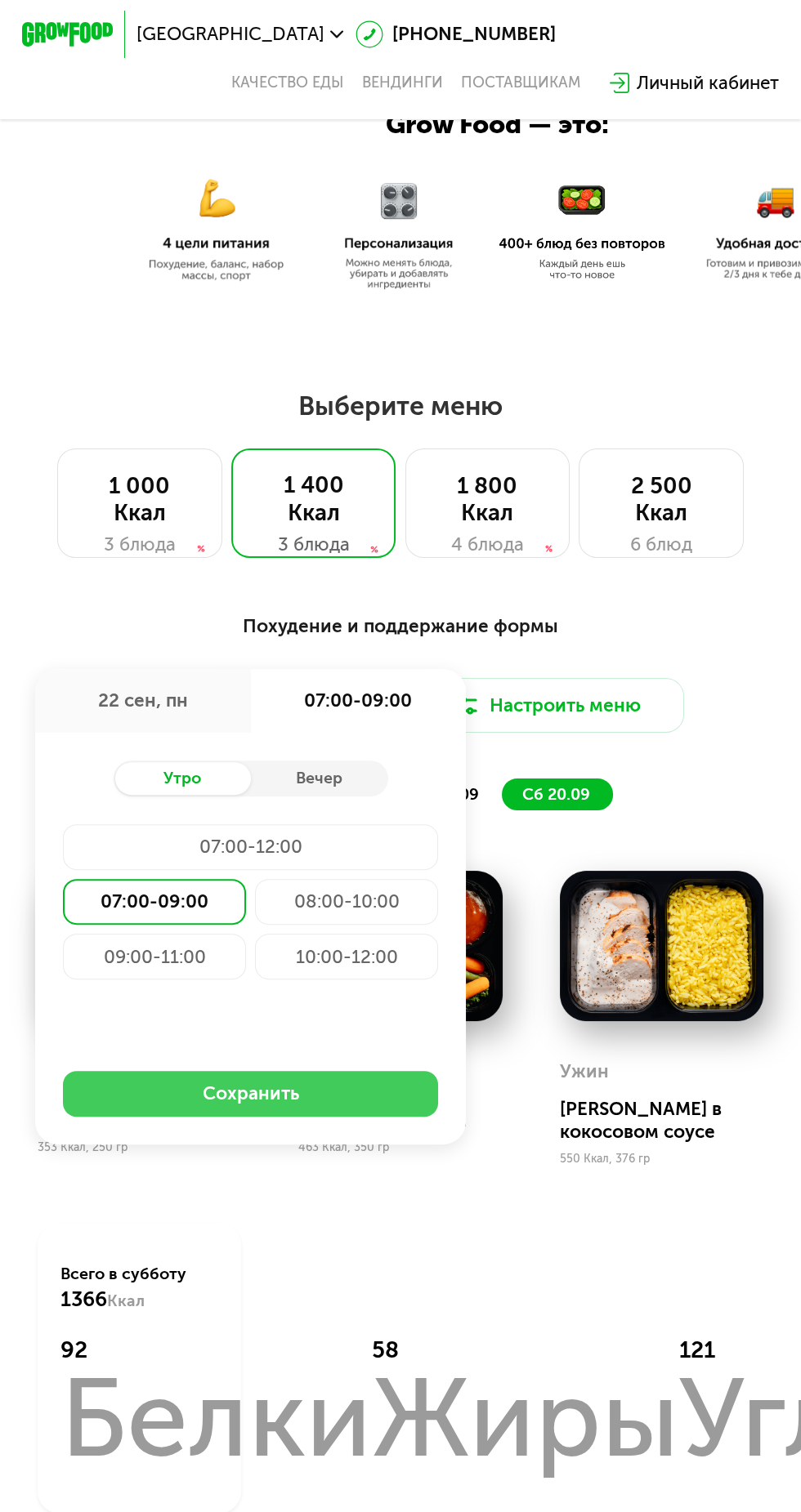
click at [358, 1083] on button "Сохранить" at bounding box center [250, 1094] width 375 height 46
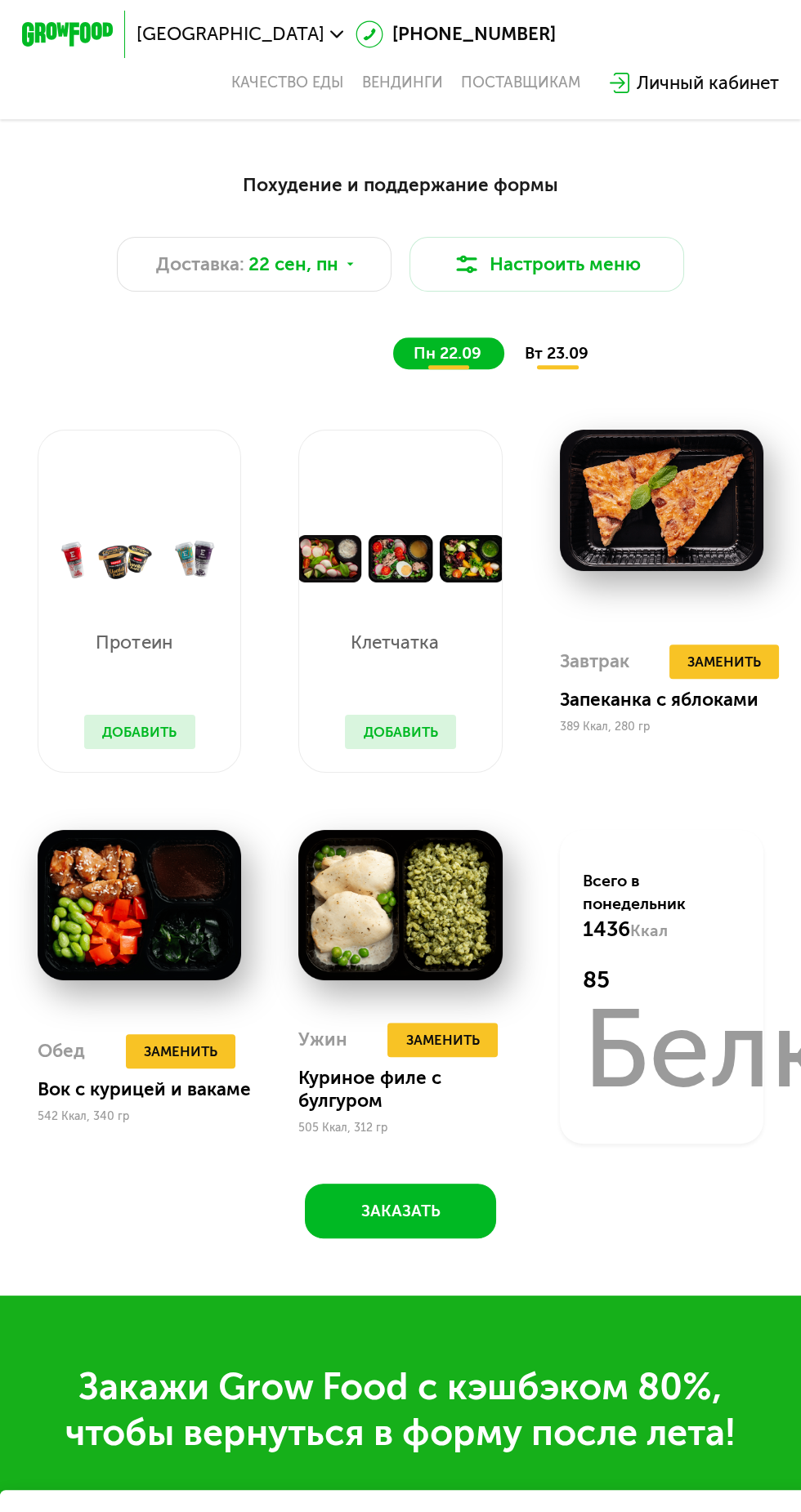
scroll to position [868, 0]
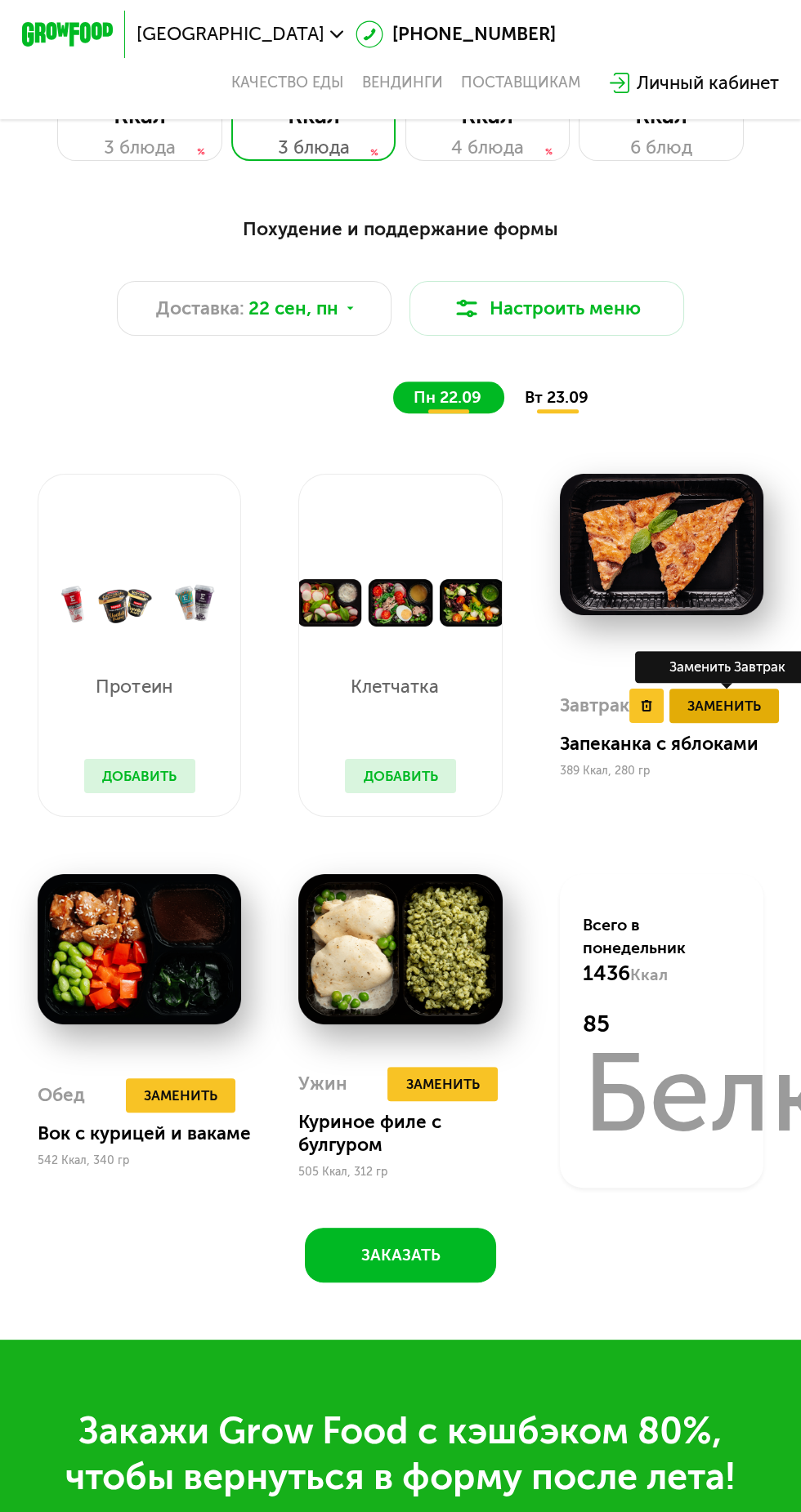
click at [744, 706] on span "Заменить" at bounding box center [724, 705] width 74 height 23
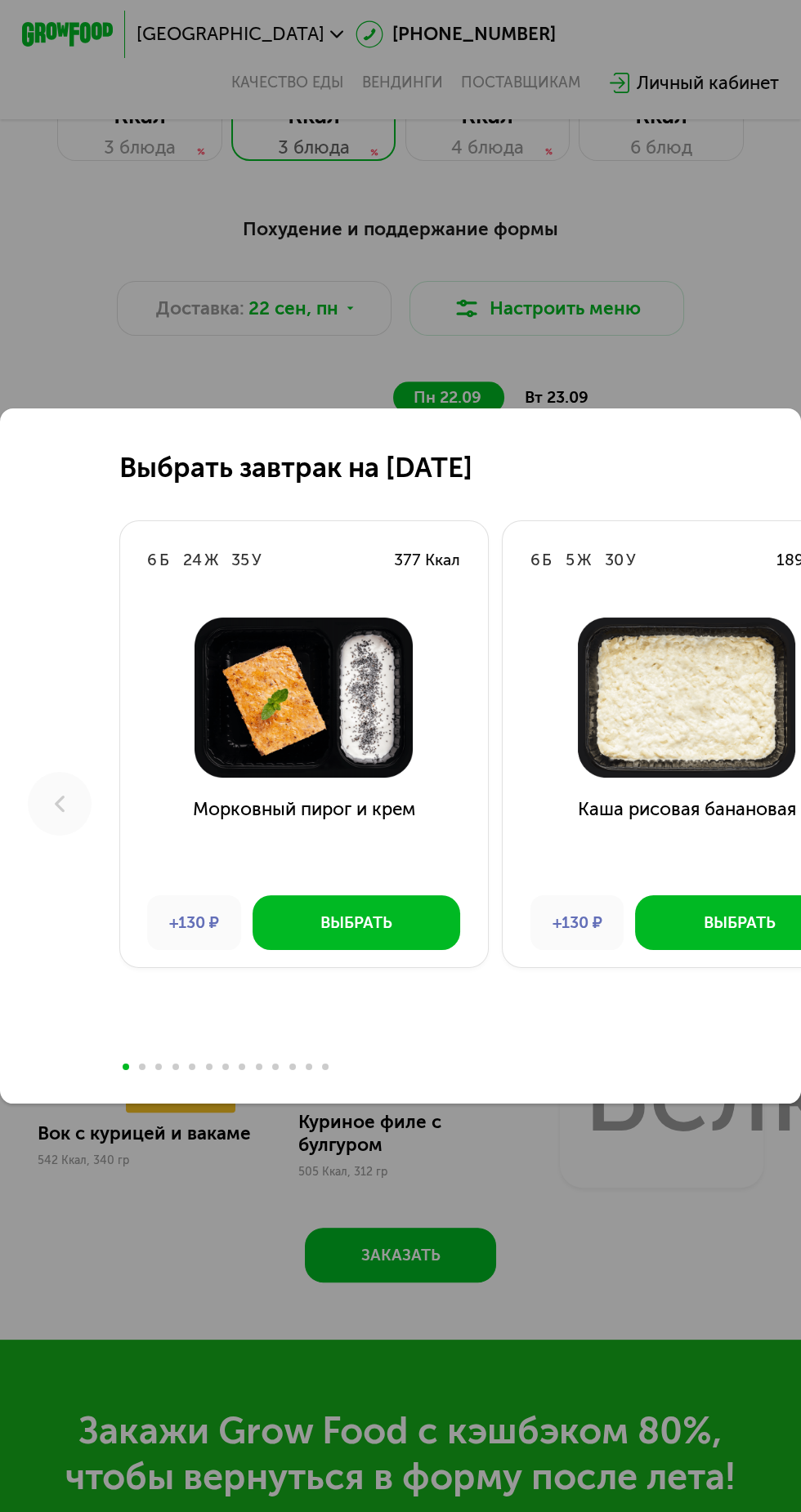
click at [755, 771] on img at bounding box center [685, 697] width 332 height 160
